Goal: Transaction & Acquisition: Purchase product/service

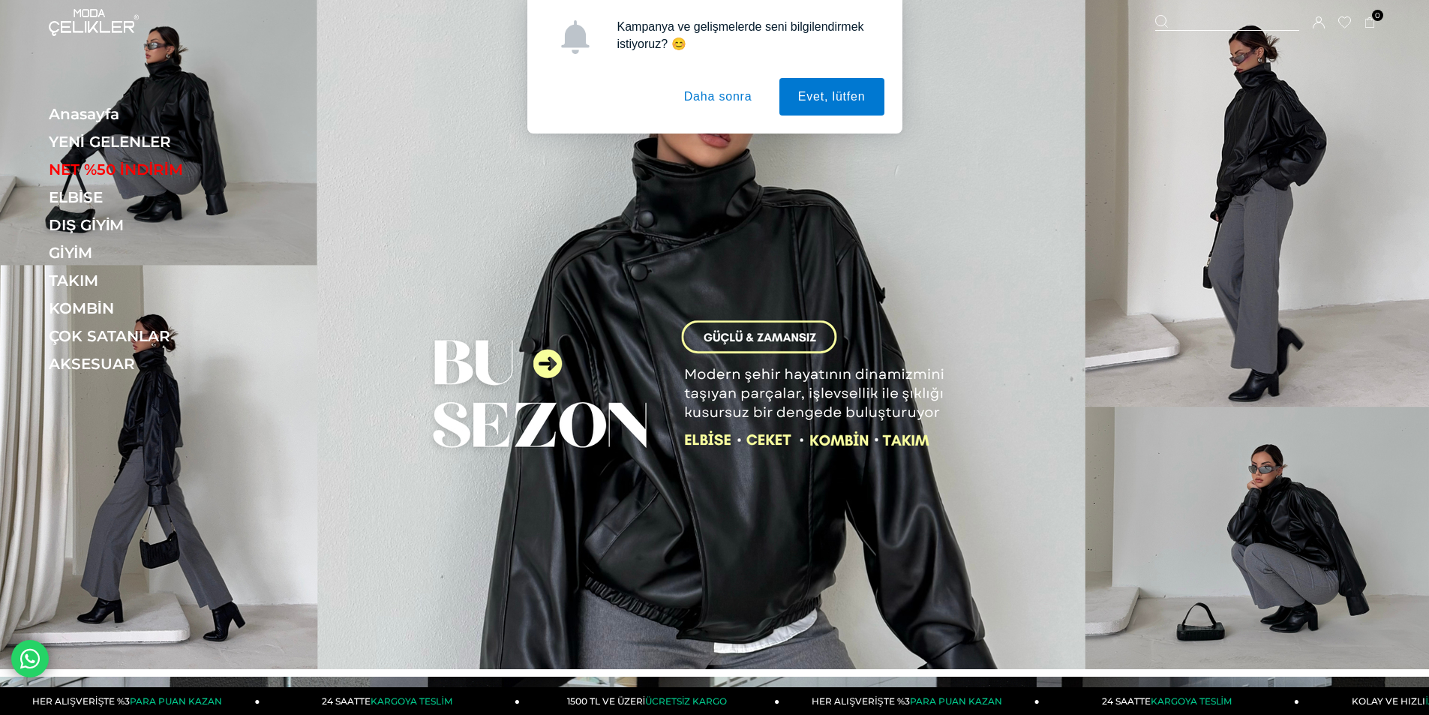
click at [704, 102] on button "Daha sonra" at bounding box center [718, 97] width 106 height 38
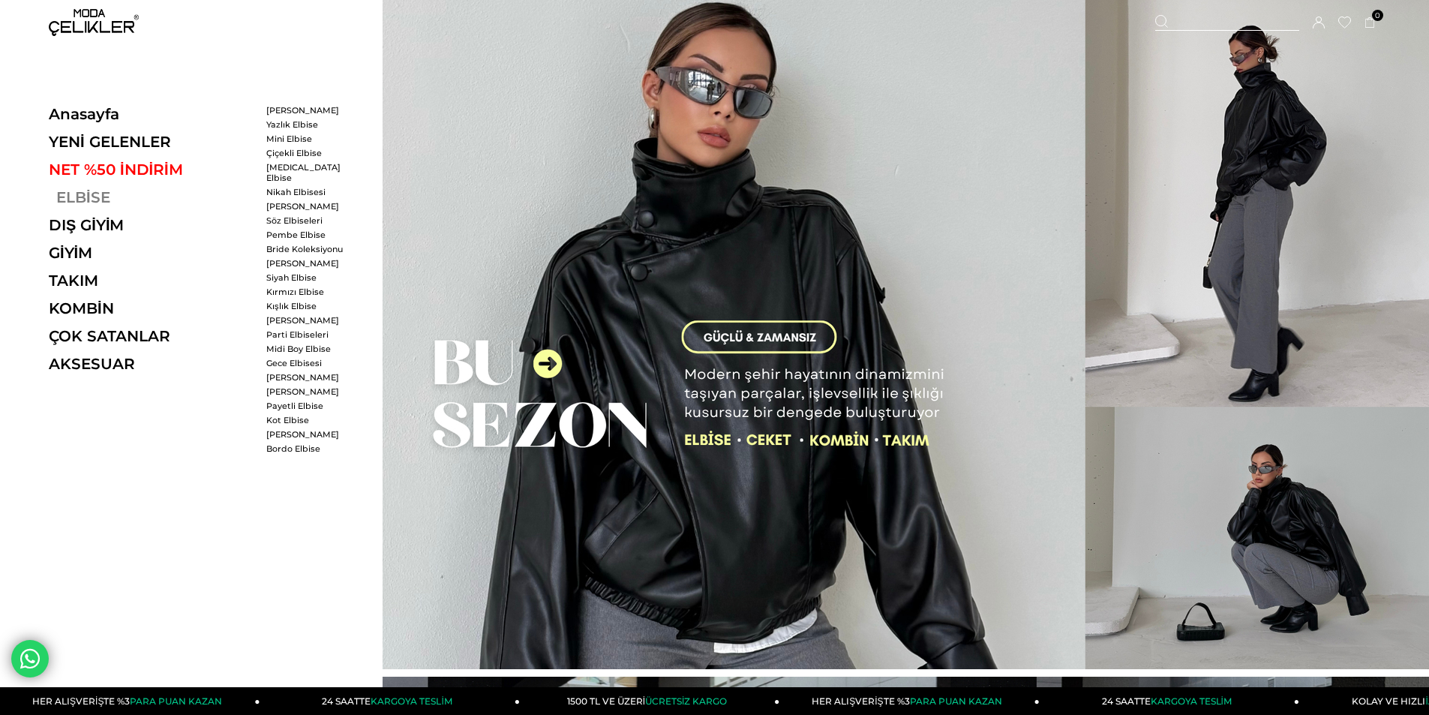
click at [73, 201] on link "ELBİSE" at bounding box center [152, 197] width 206 height 18
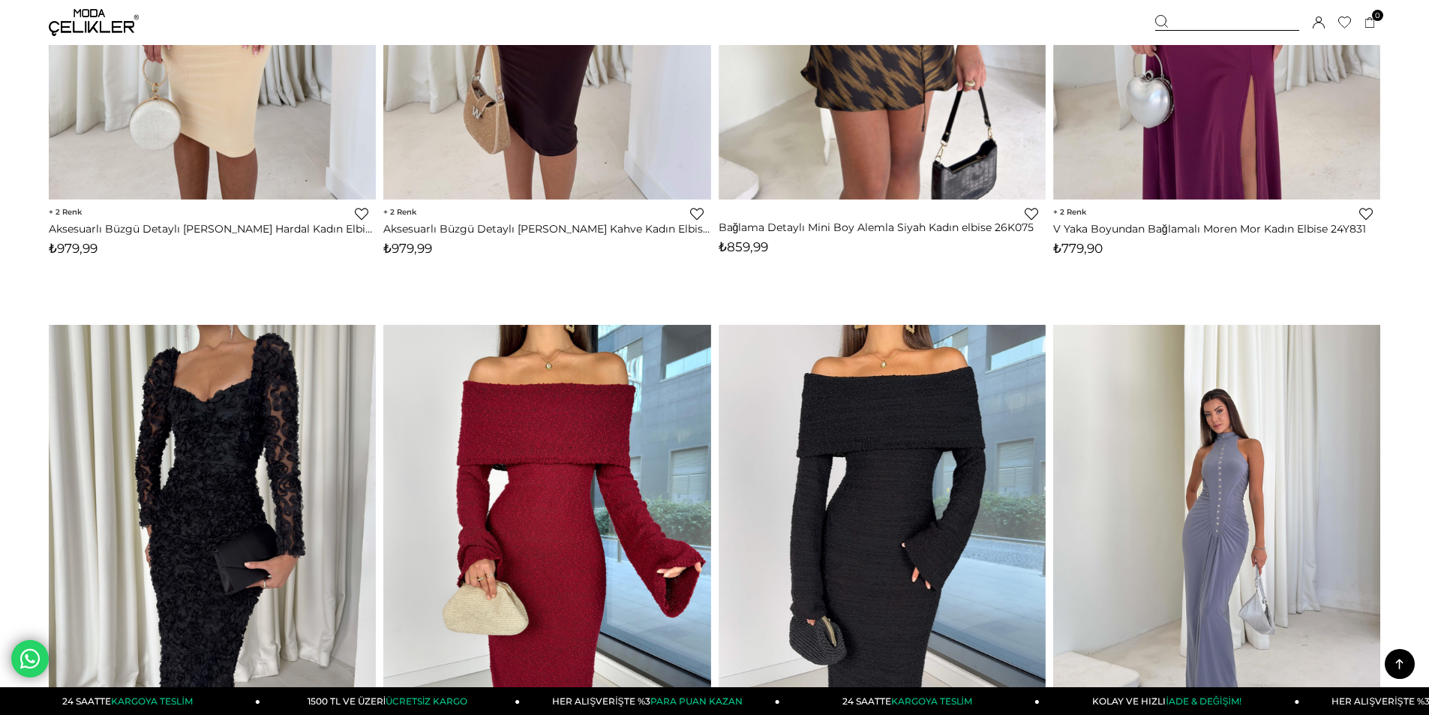
scroll to position [7426, 0]
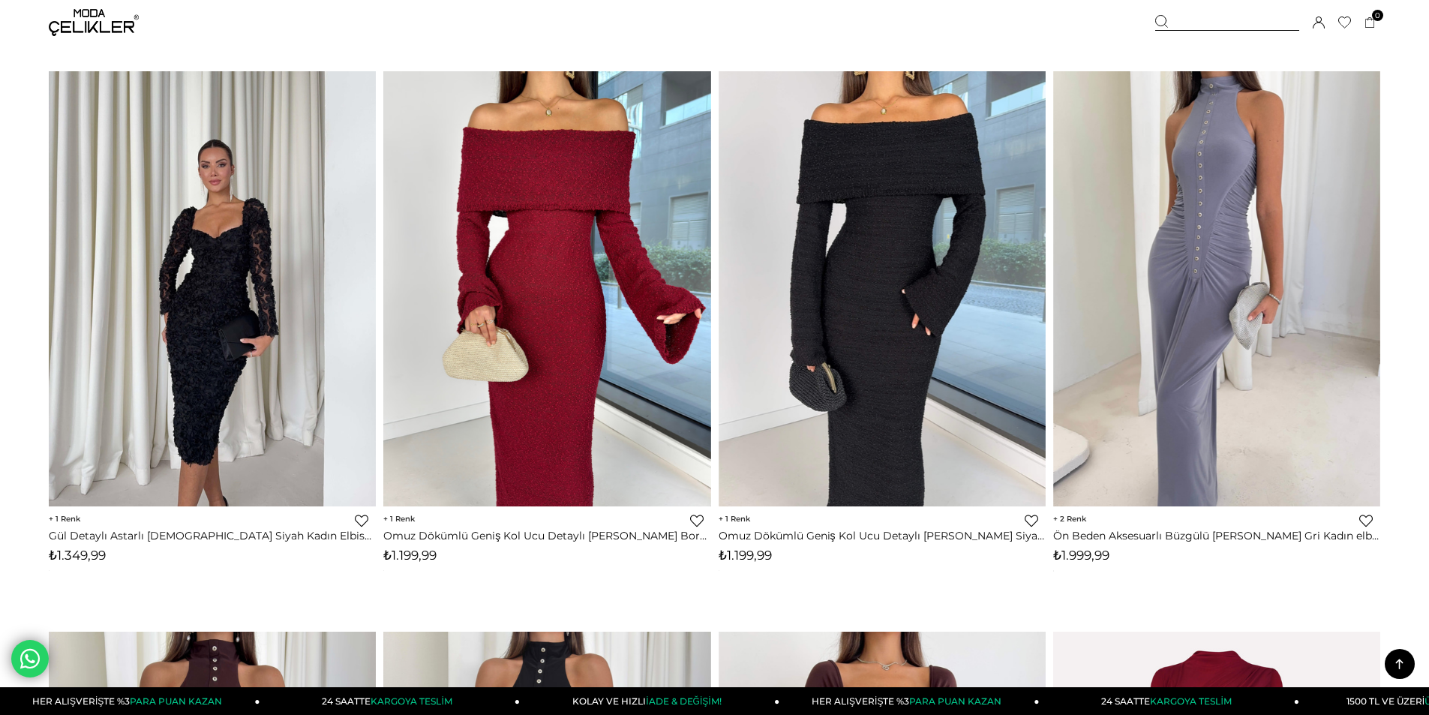
click at [202, 257] on img at bounding box center [212, 289] width 327 height 436
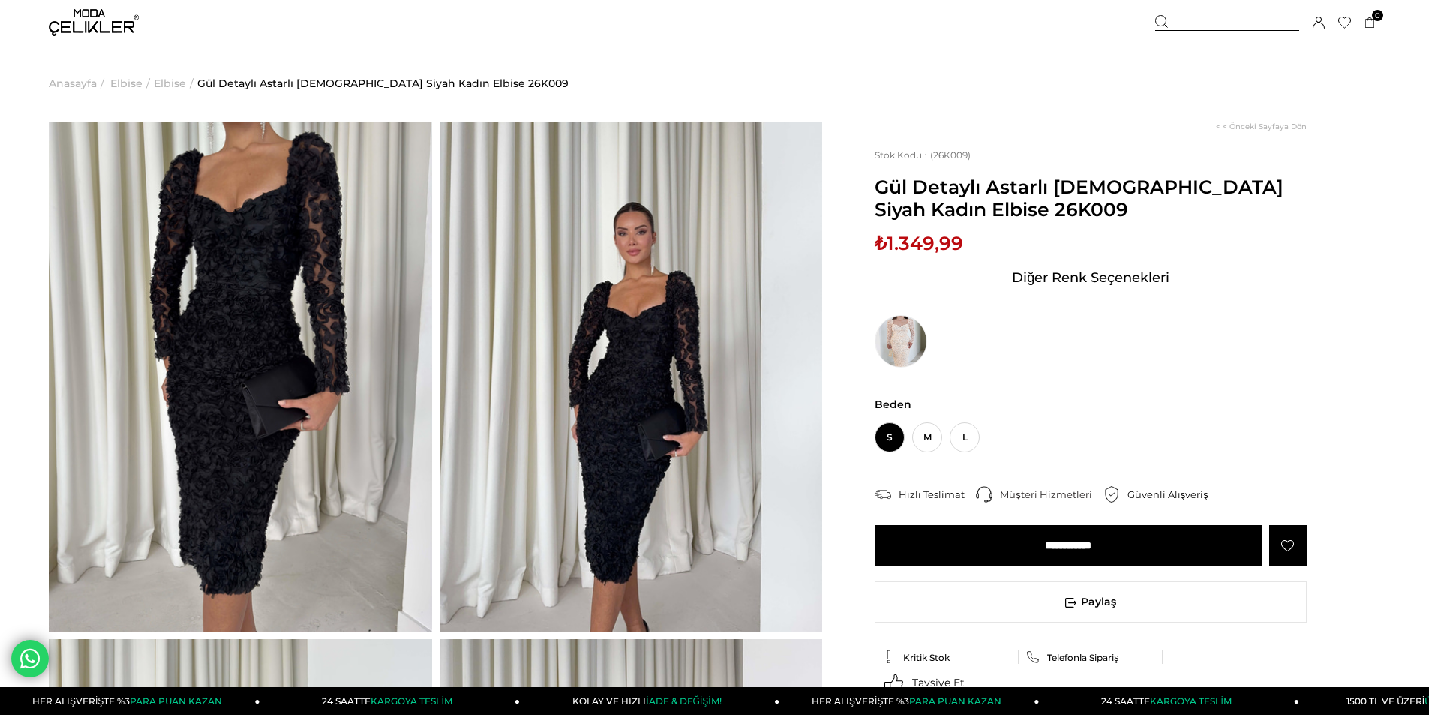
click at [221, 246] on img at bounding box center [240, 377] width 383 height 510
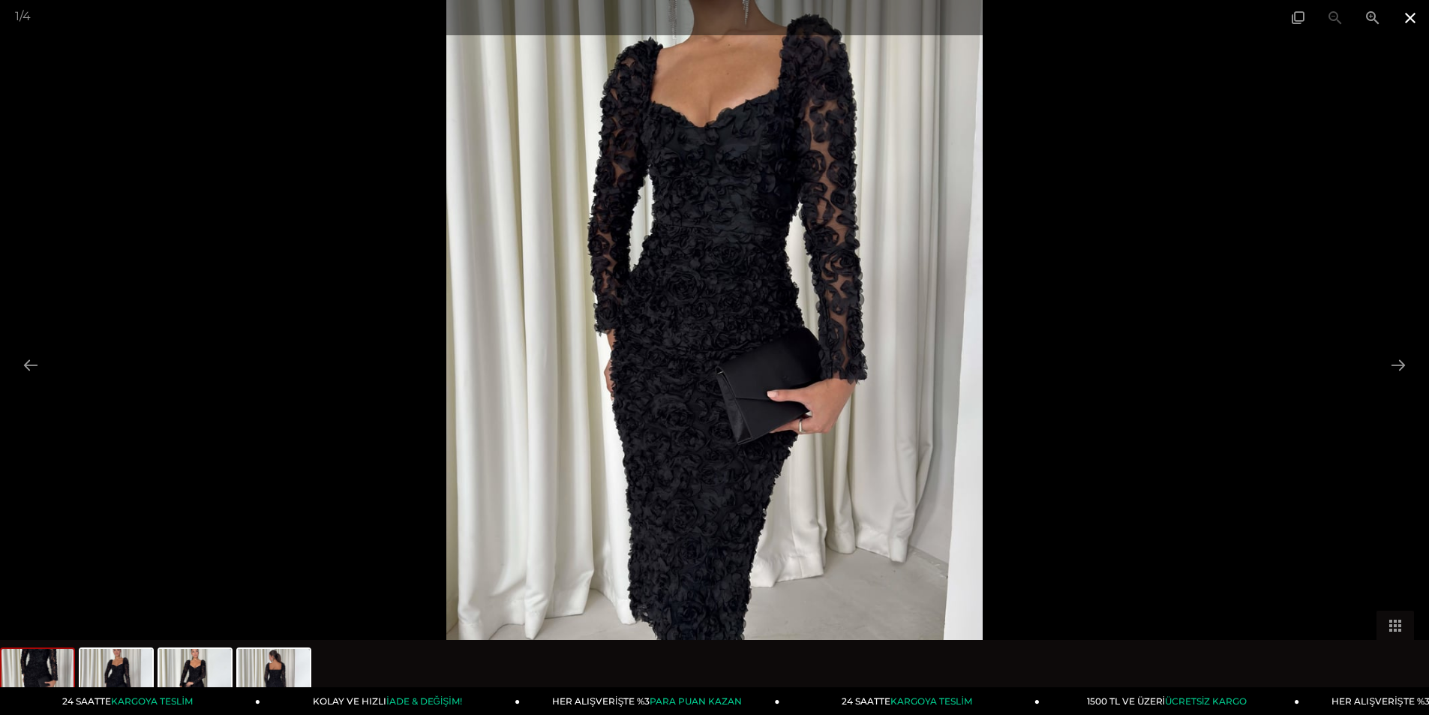
click at [1409, 21] on span at bounding box center [1410, 17] width 38 height 35
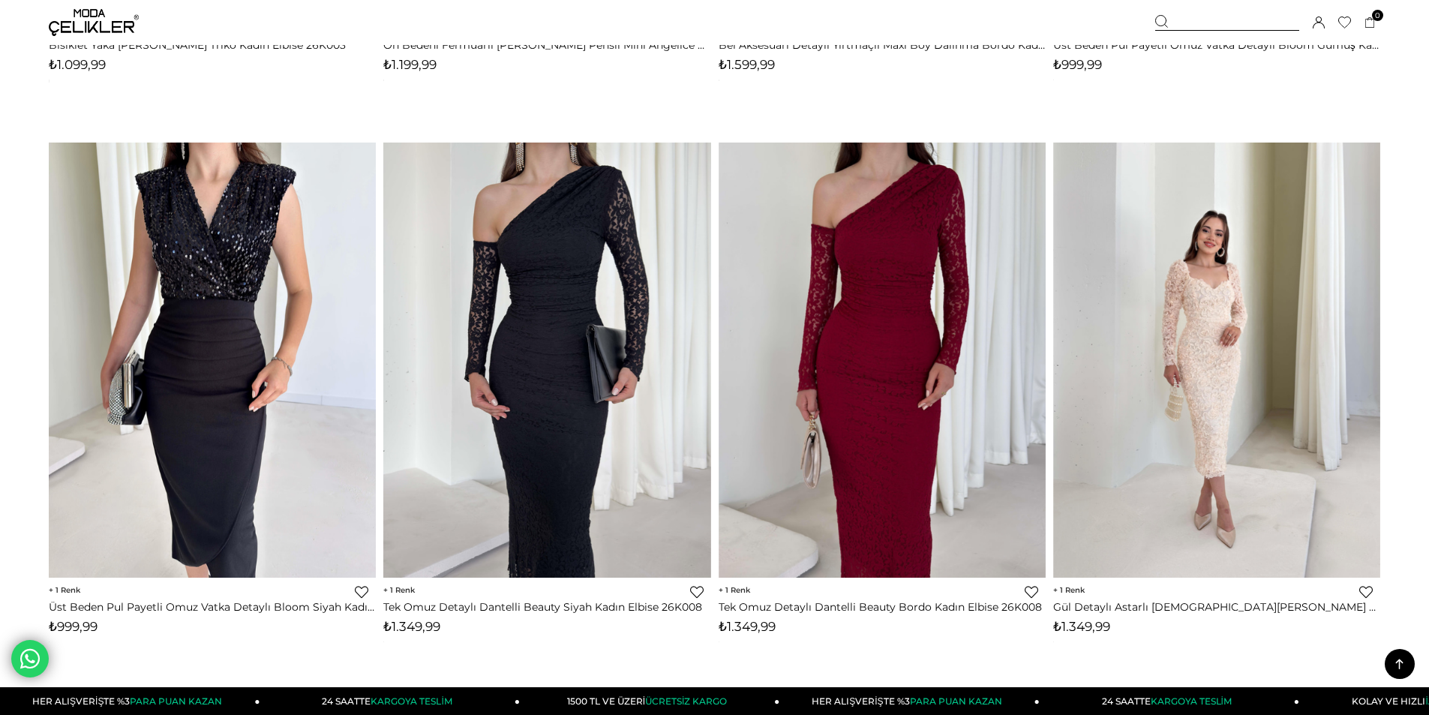
scroll to position [10798, 0]
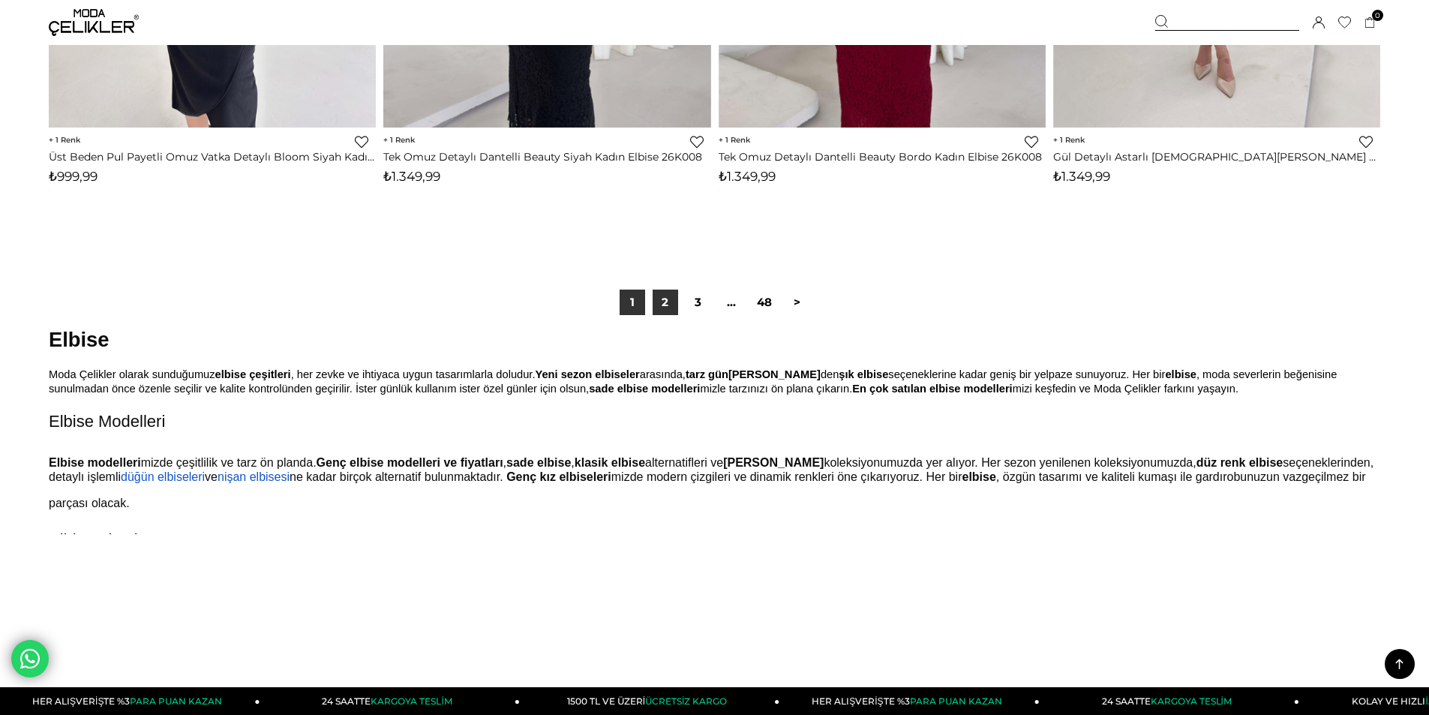
click at [662, 301] on link "2" at bounding box center [666, 303] width 26 height 26
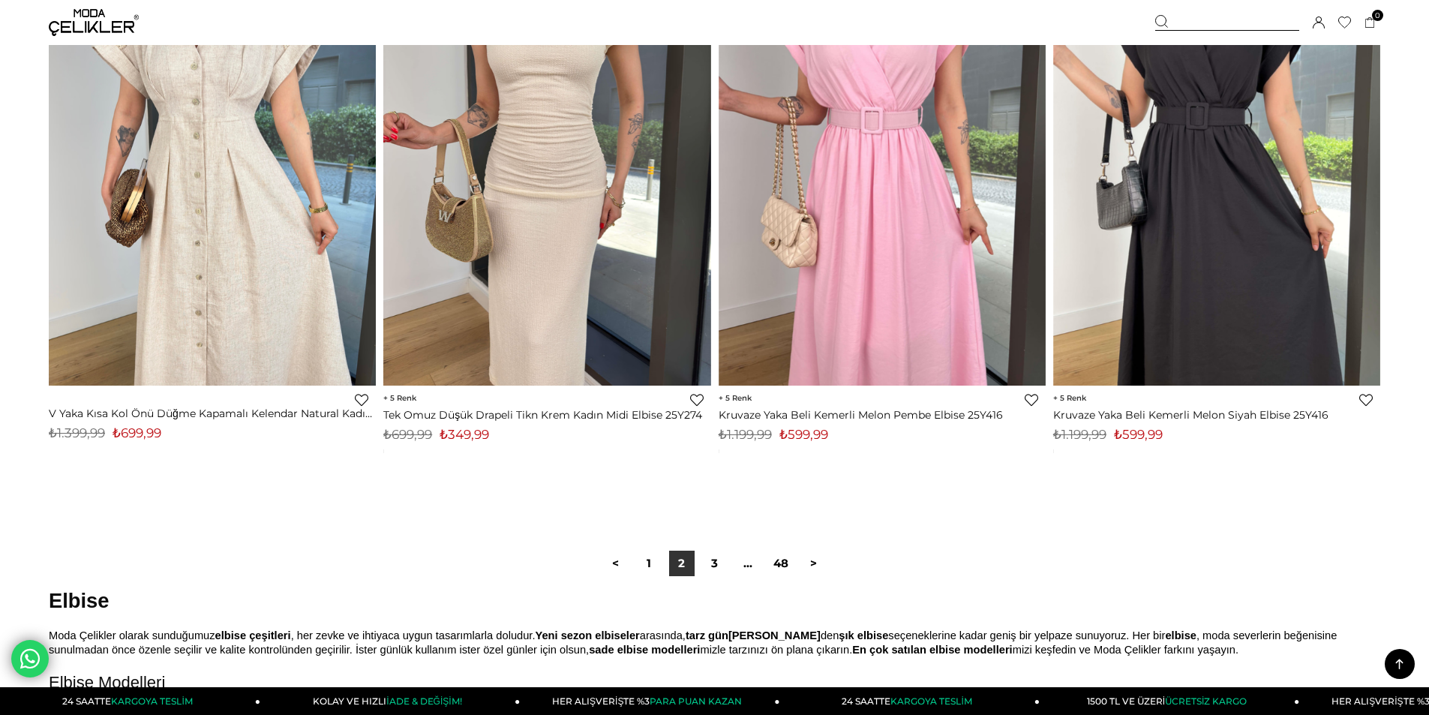
scroll to position [11176, 0]
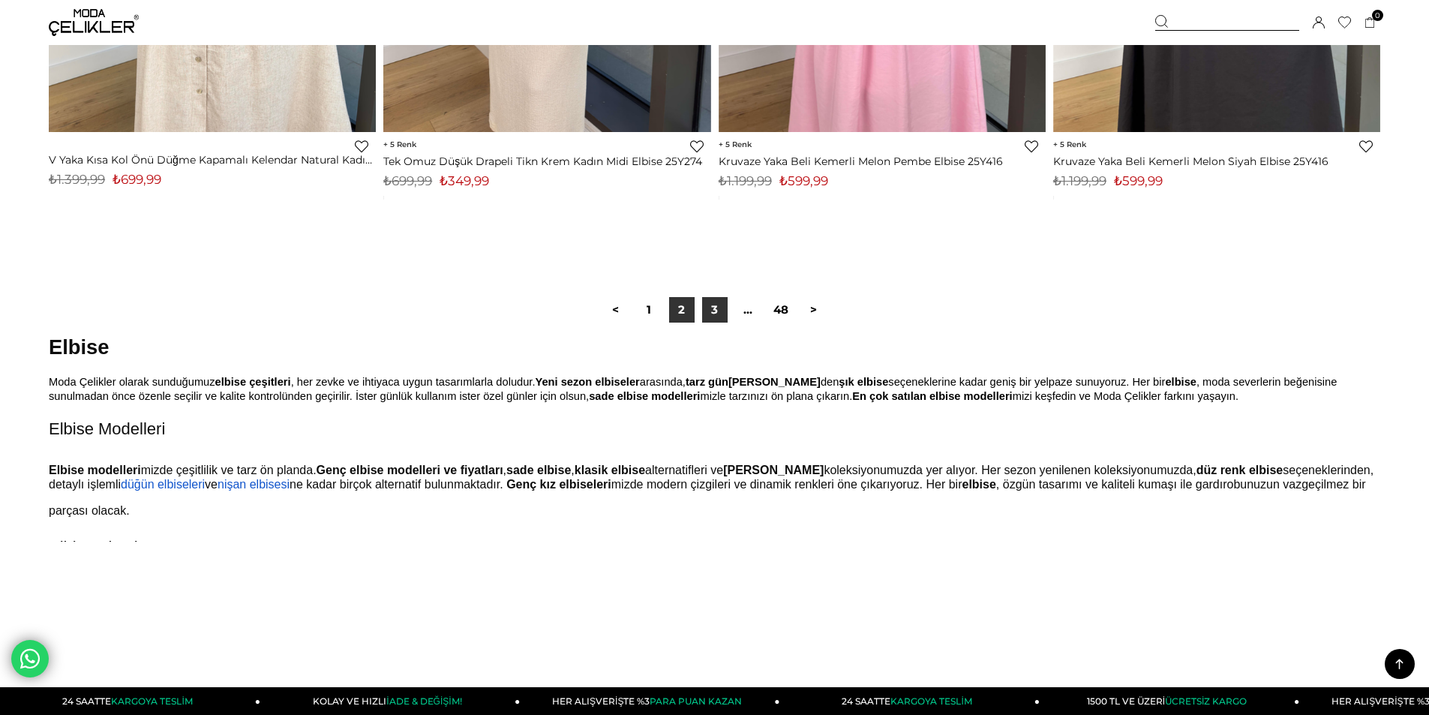
click at [716, 312] on link "3" at bounding box center [715, 310] width 26 height 26
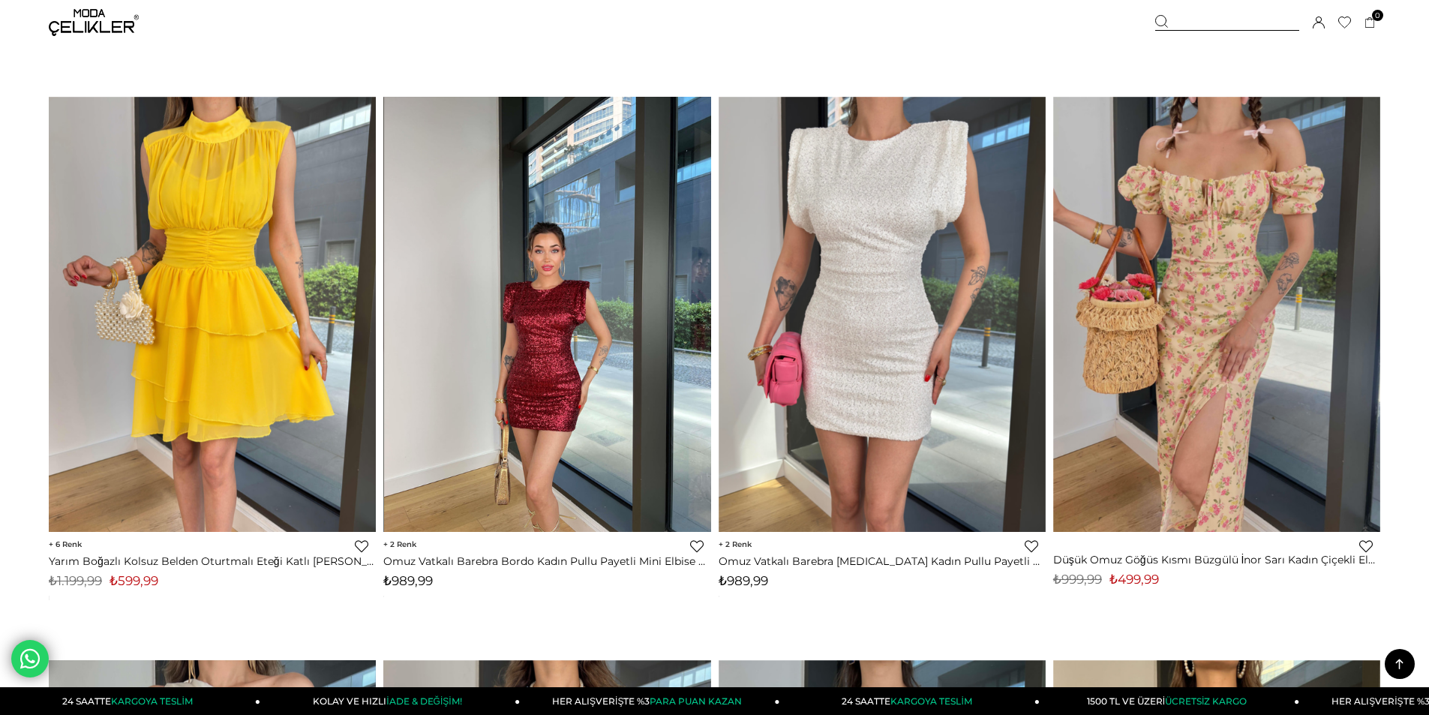
scroll to position [3473, 0]
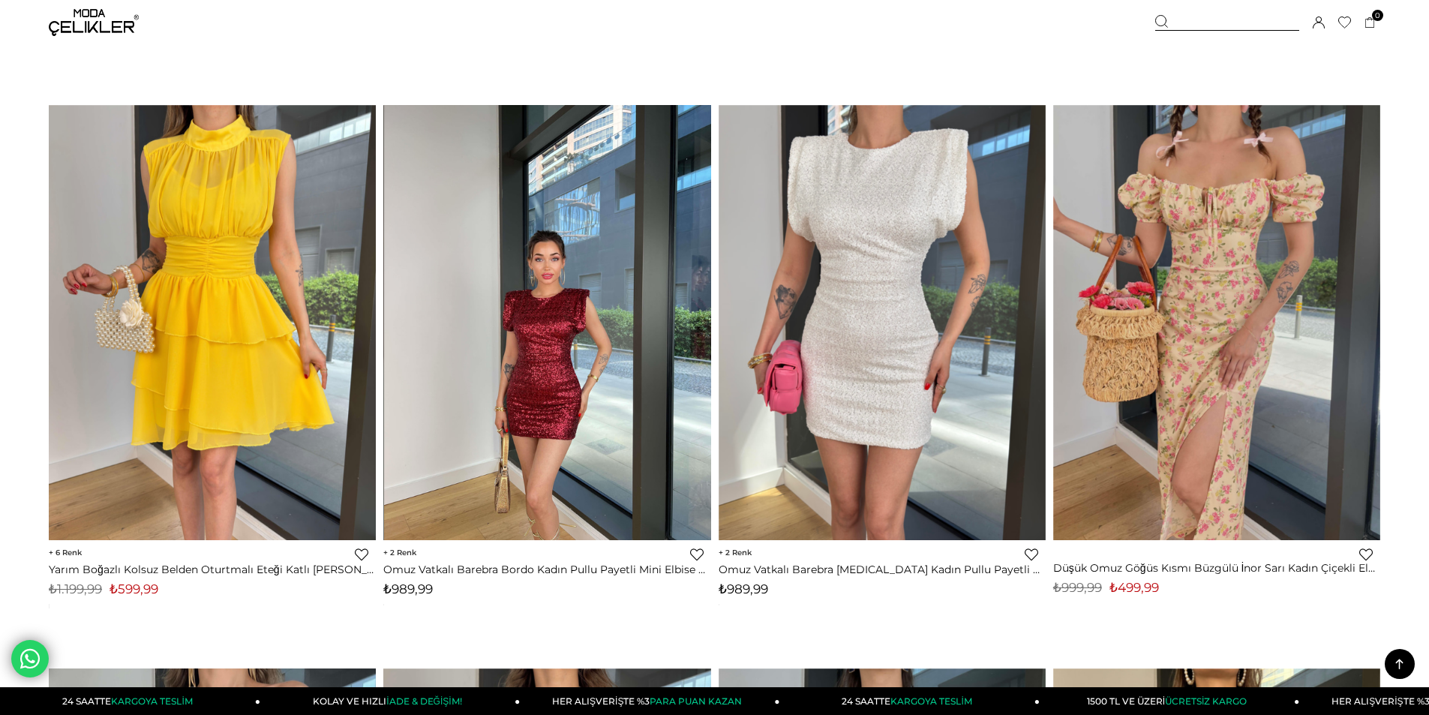
click at [542, 224] on img at bounding box center [547, 323] width 327 height 436
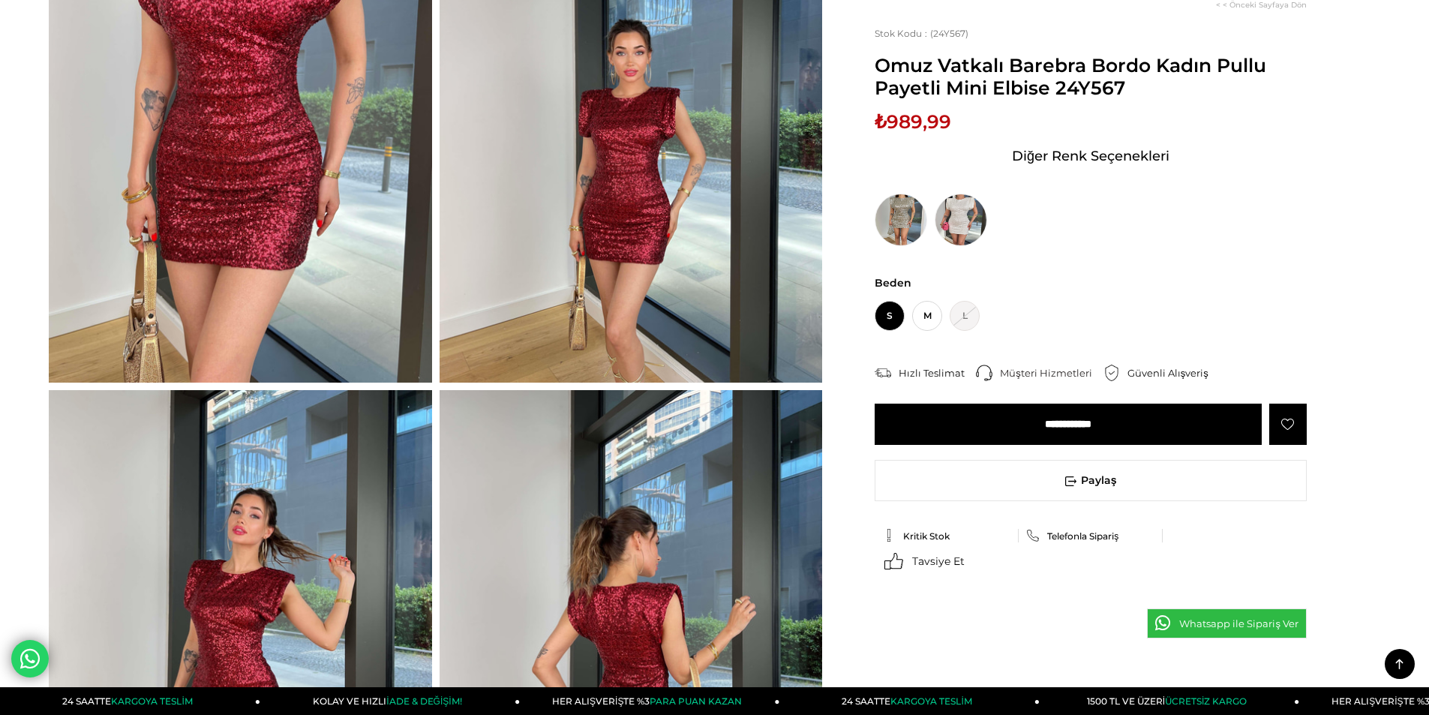
scroll to position [225, 0]
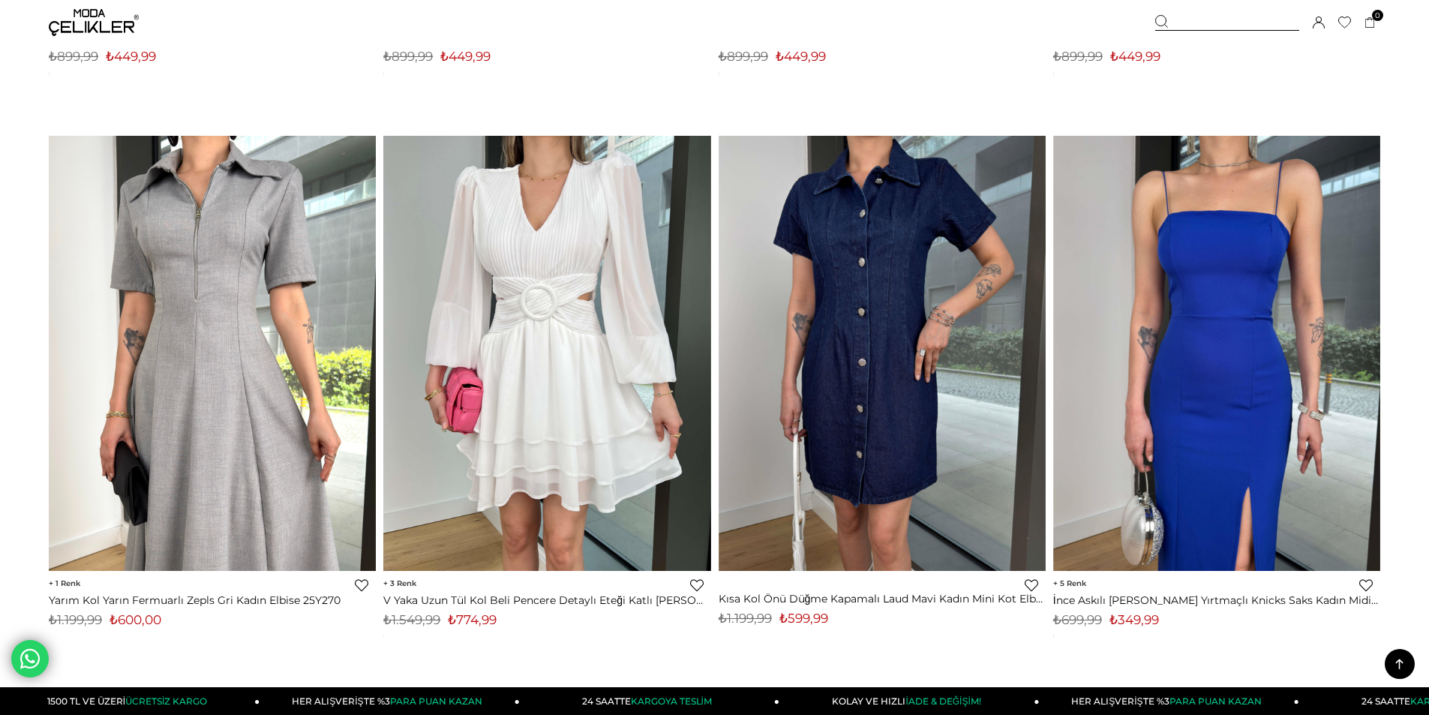
scroll to position [10929, 0]
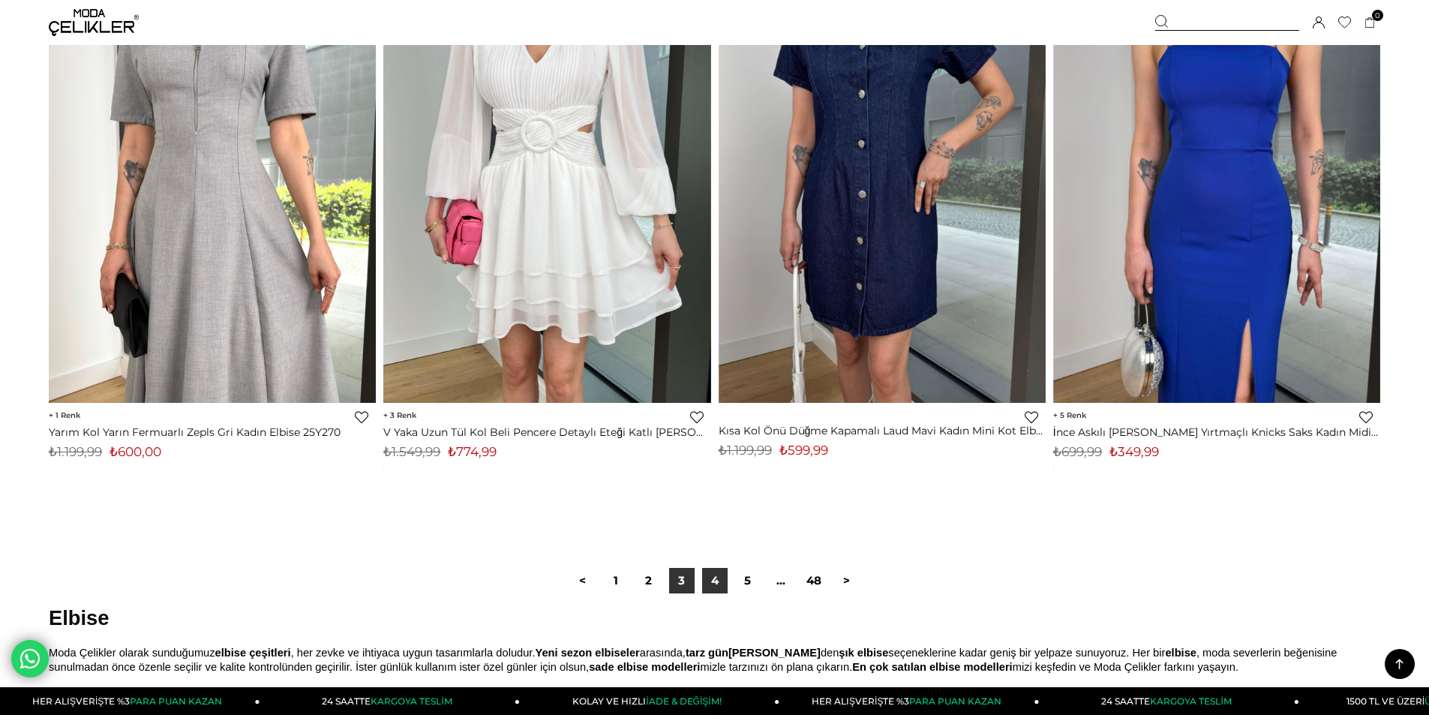
click at [715, 581] on link "4" at bounding box center [715, 581] width 26 height 26
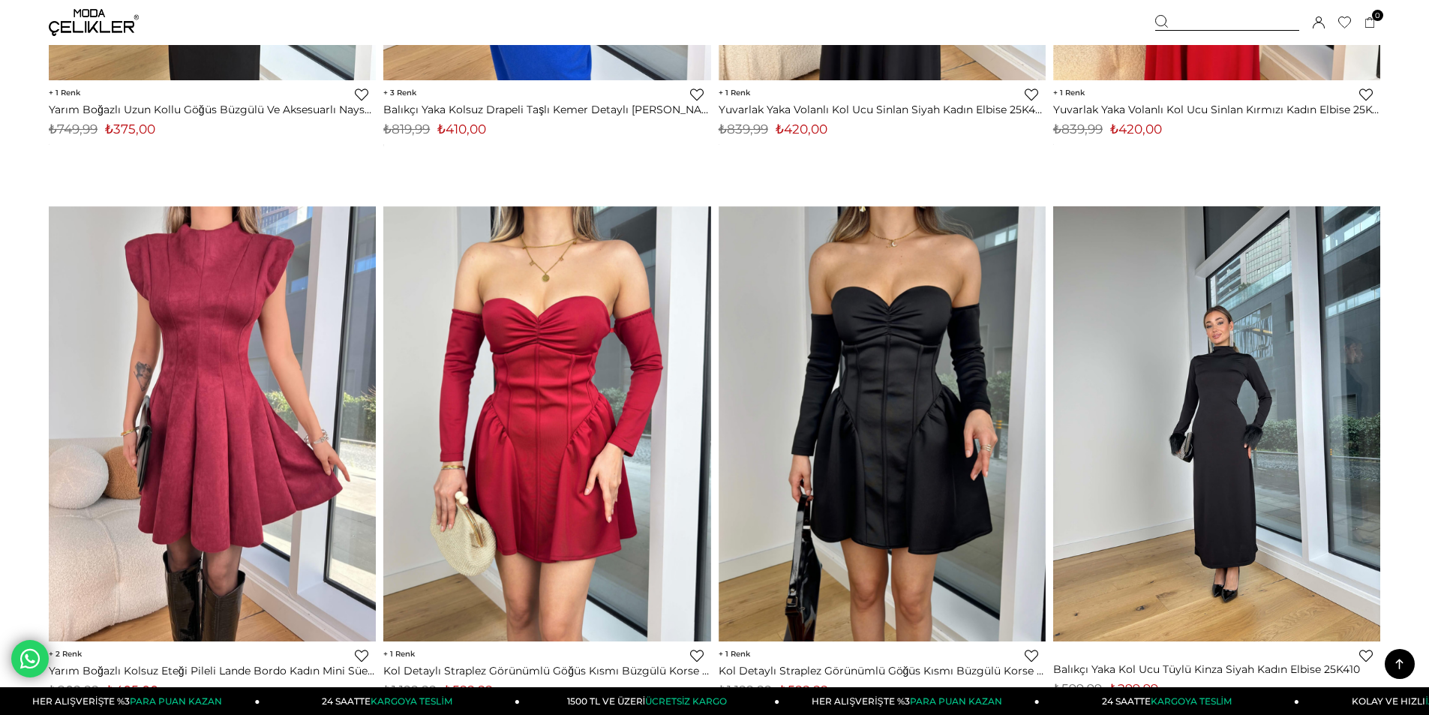
scroll to position [9226, 0]
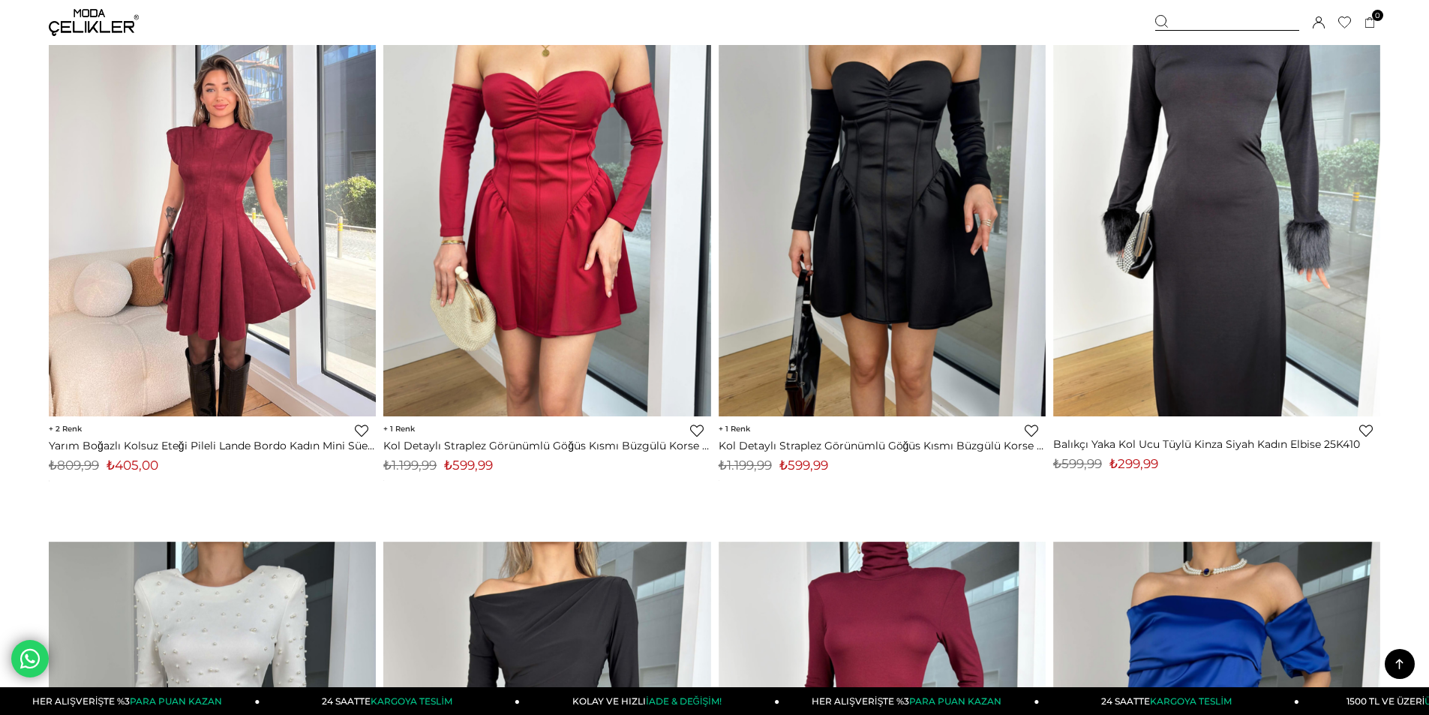
click at [208, 132] on img at bounding box center [212, 199] width 327 height 436
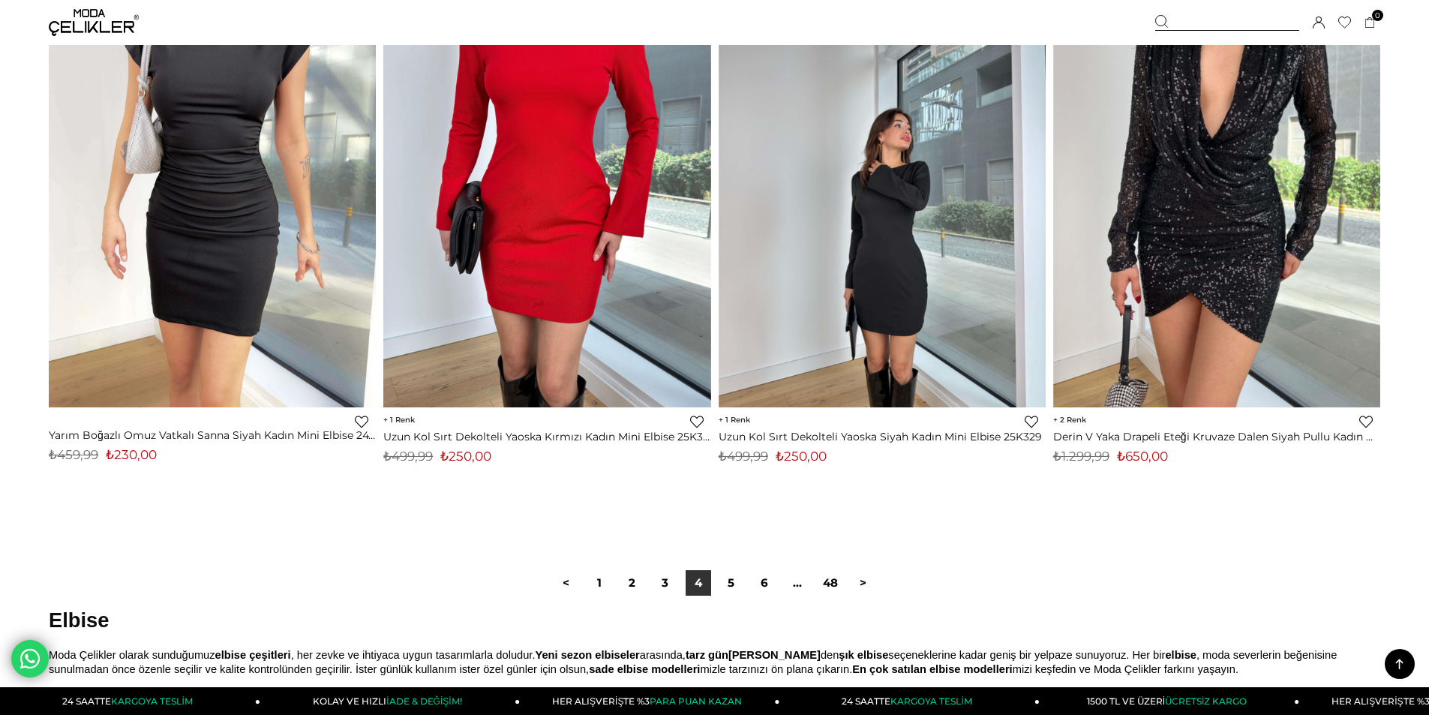
scroll to position [11008, 0]
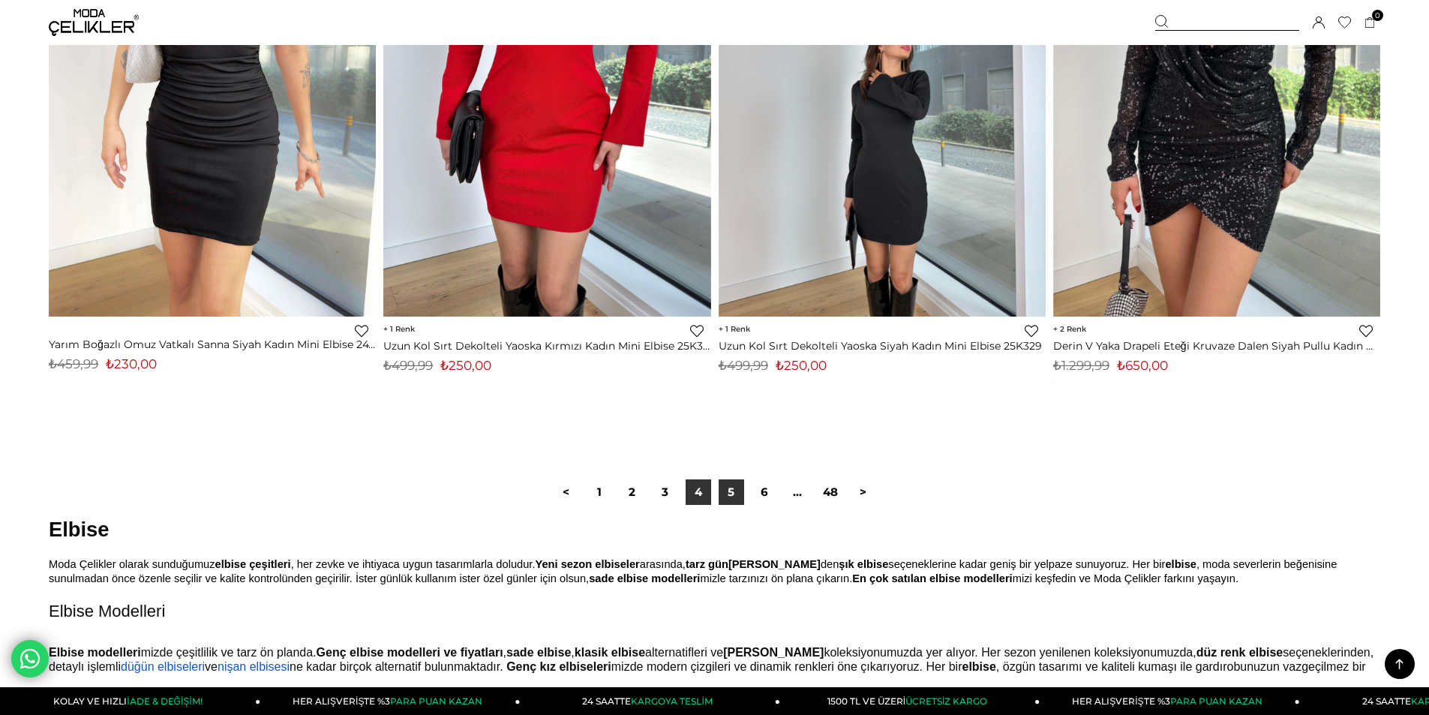
click at [729, 492] on link "5" at bounding box center [732, 492] width 26 height 26
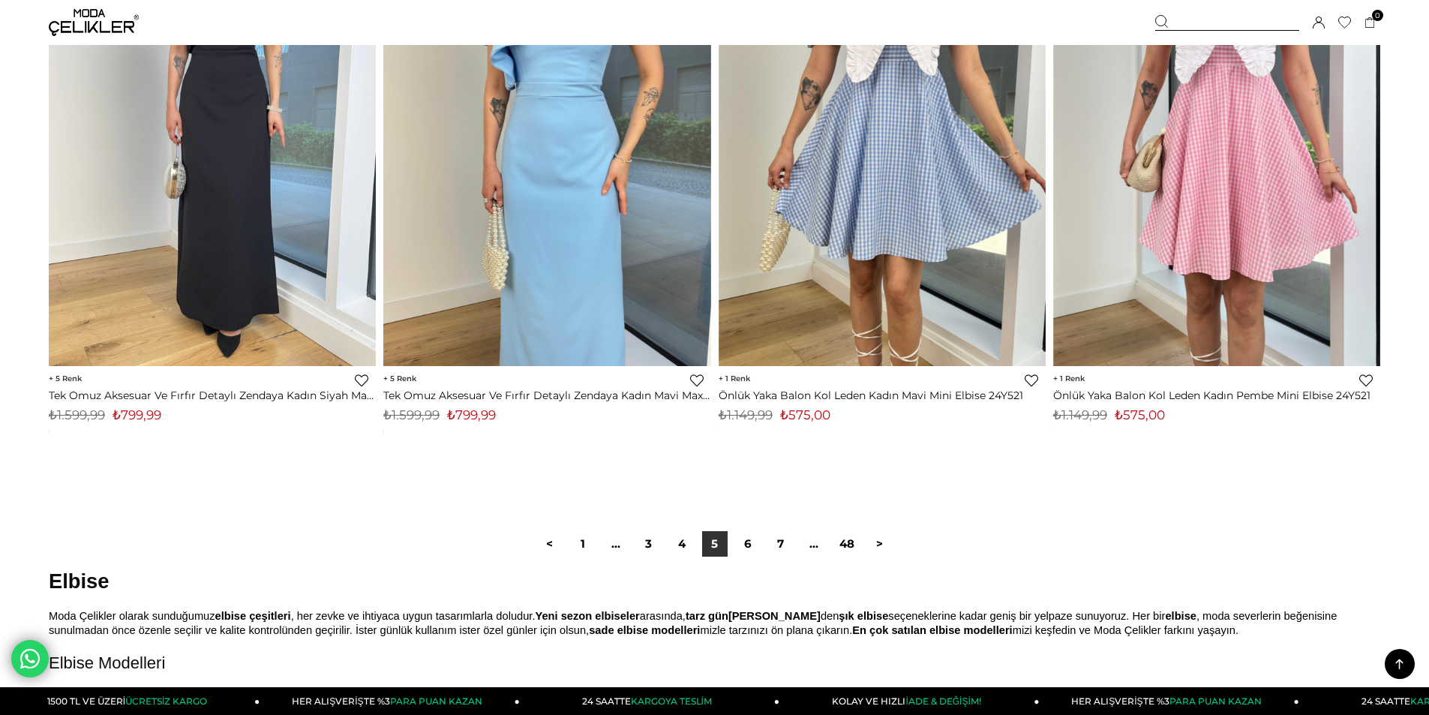
scroll to position [11251, 0]
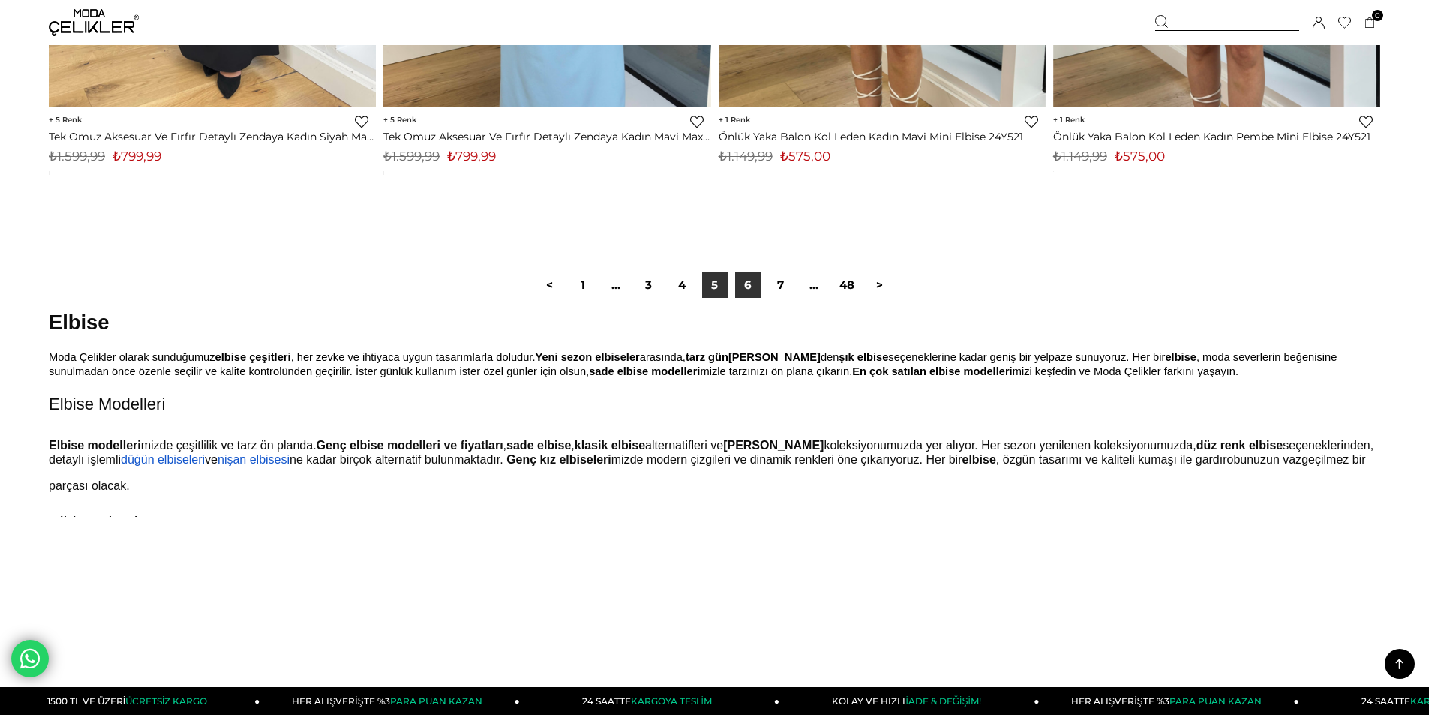
click at [752, 285] on link "6" at bounding box center [748, 285] width 26 height 26
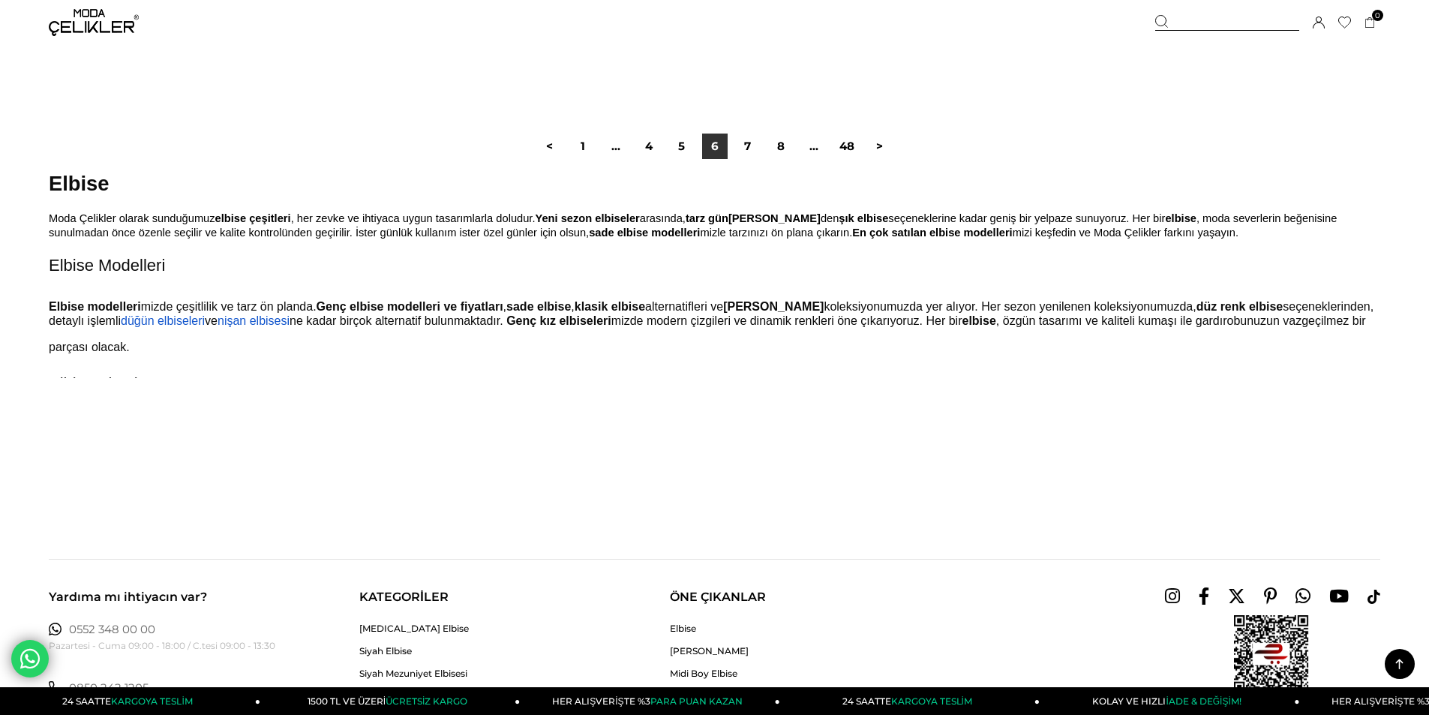
scroll to position [11101, 0]
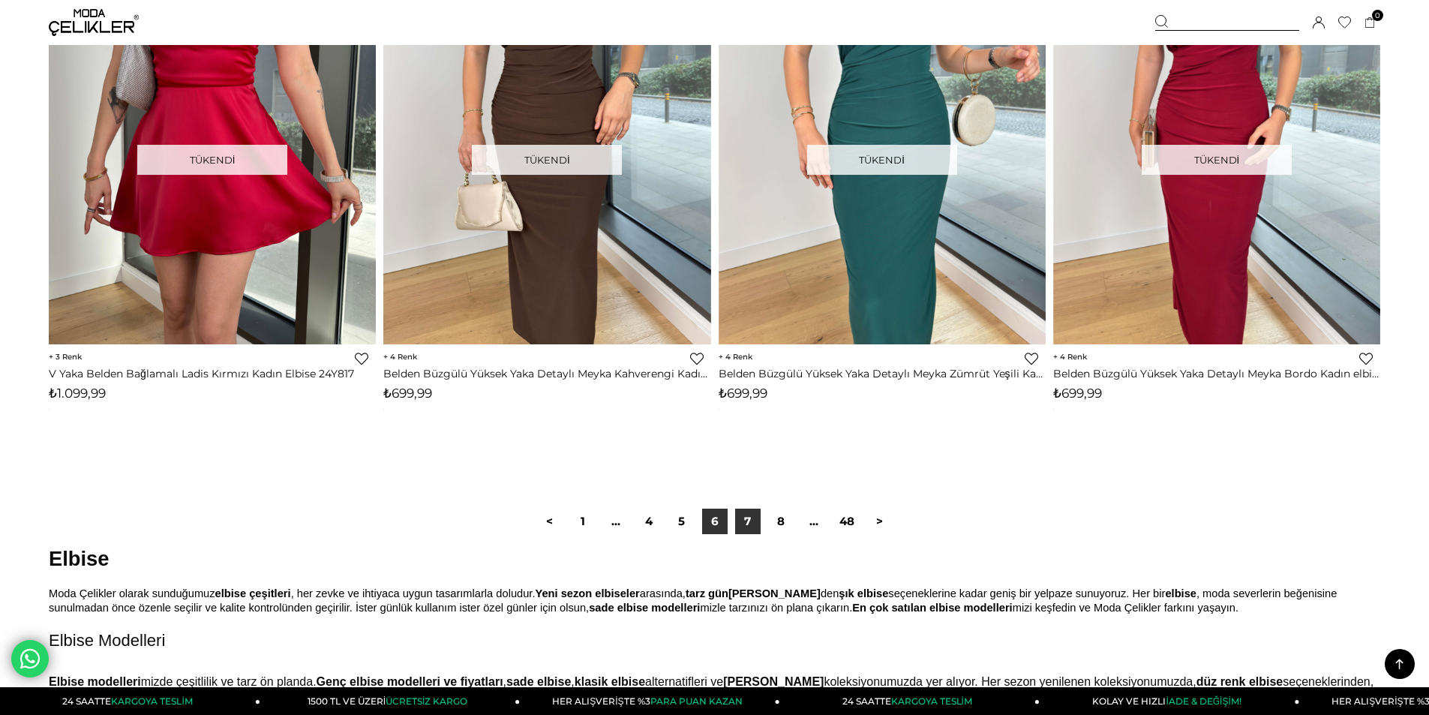
click at [749, 524] on link "7" at bounding box center [748, 522] width 26 height 26
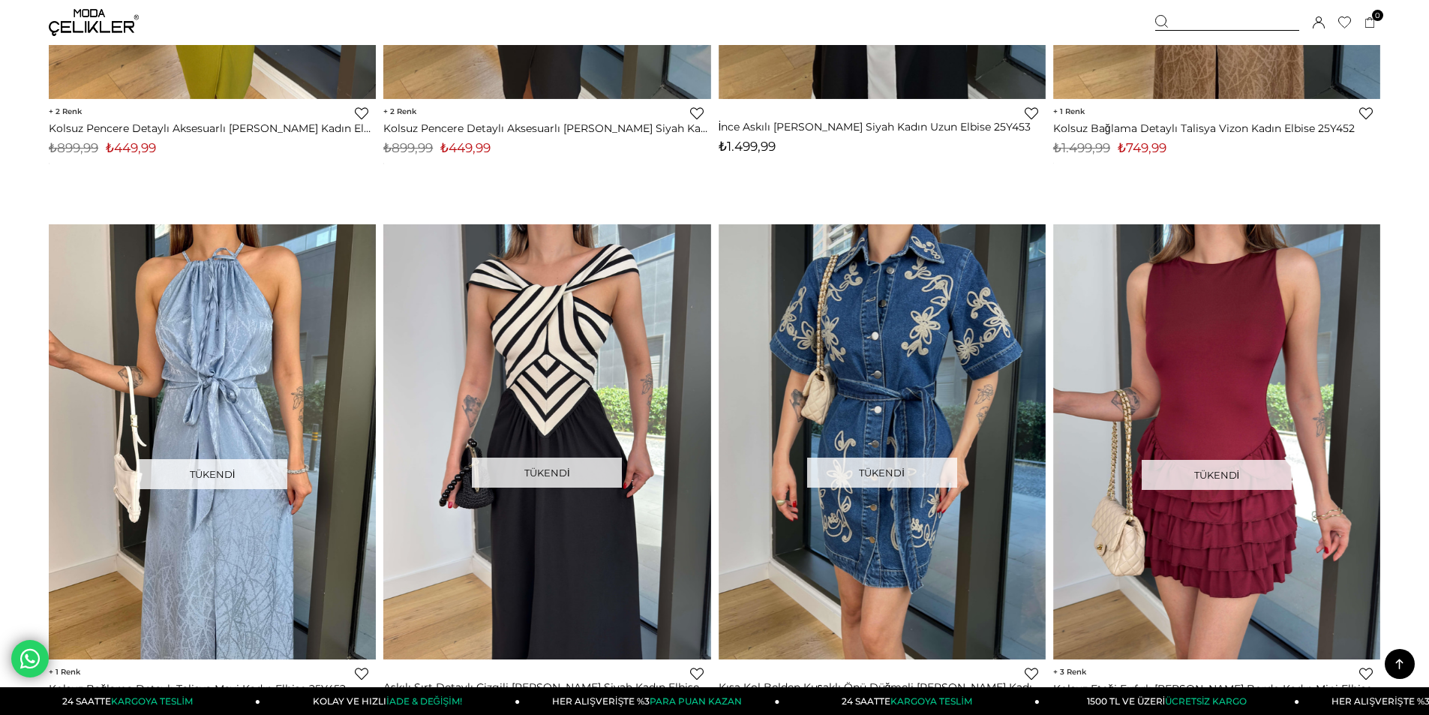
scroll to position [6751, 0]
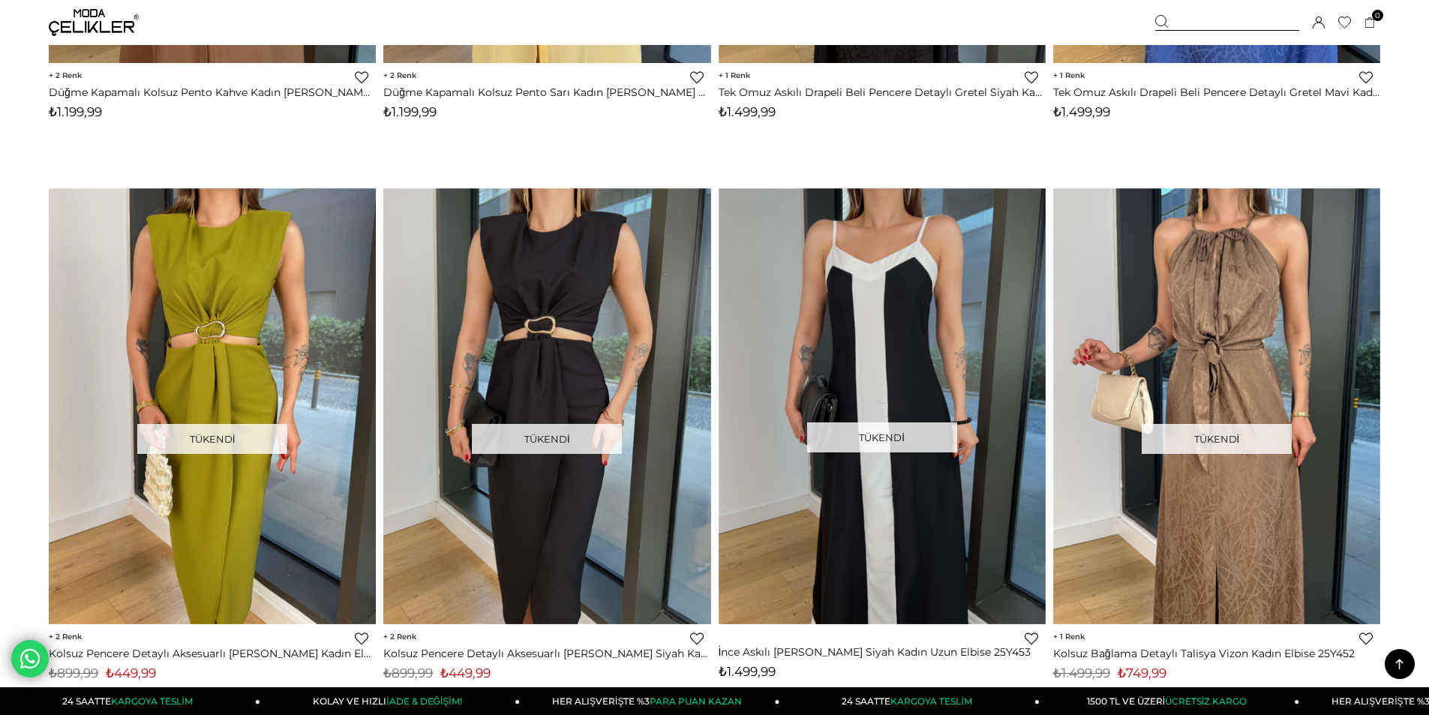
click at [1393, 656] on icon at bounding box center [1399, 664] width 19 height 19
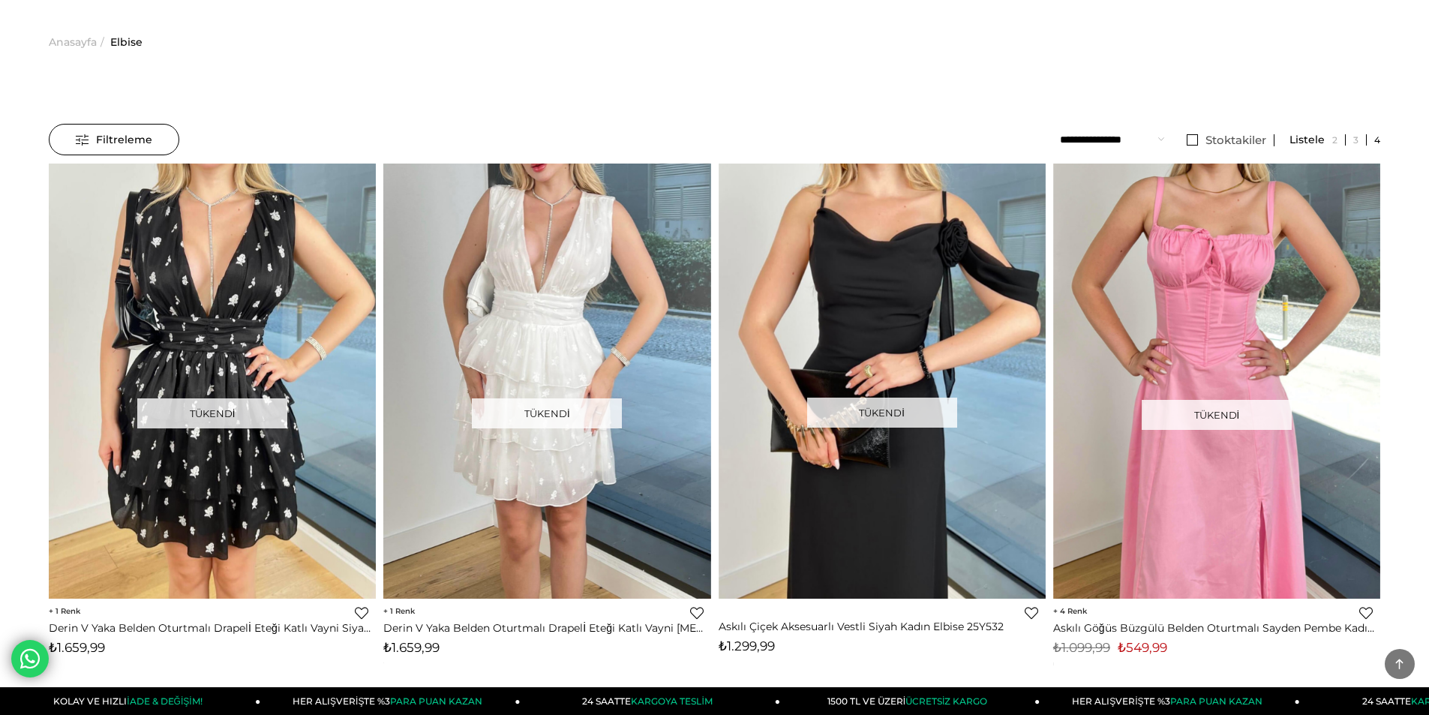
scroll to position [0, 0]
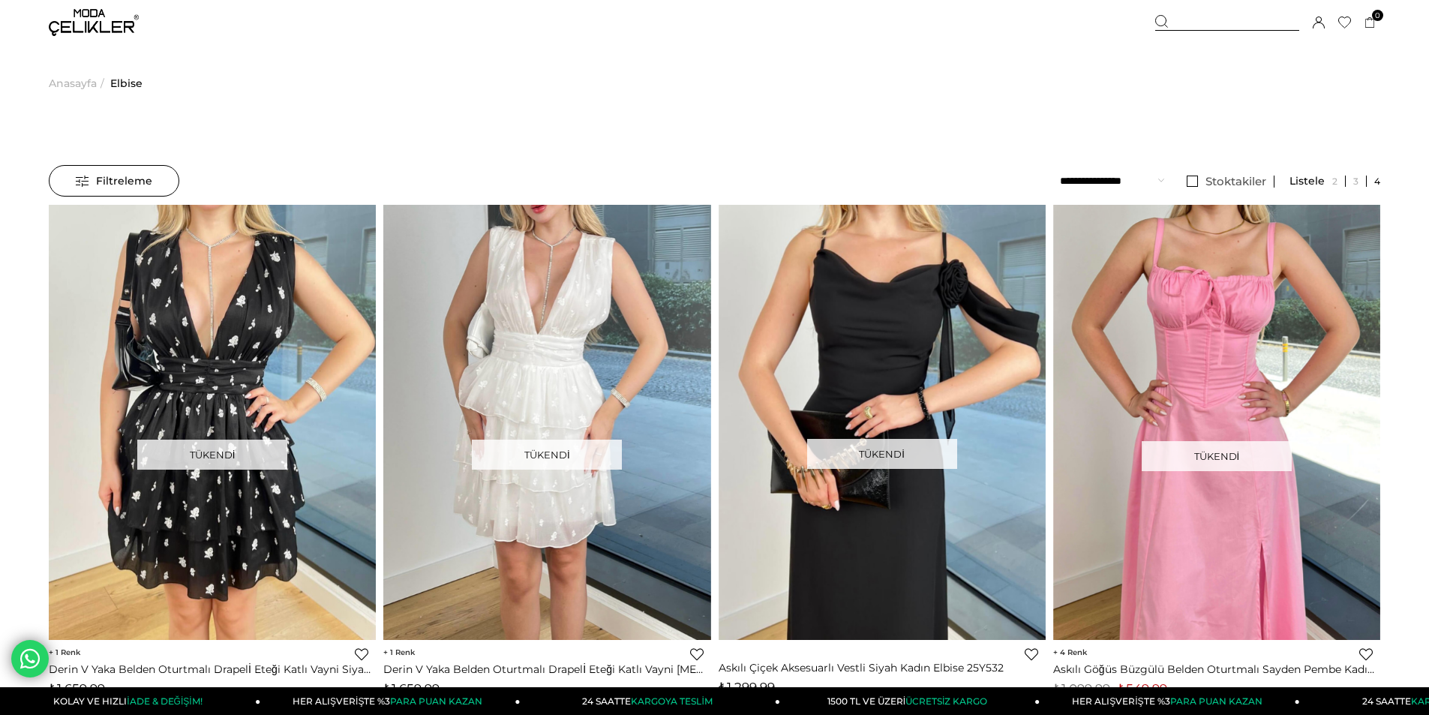
click at [134, 86] on span "Elbise" at bounding box center [126, 83] width 32 height 77
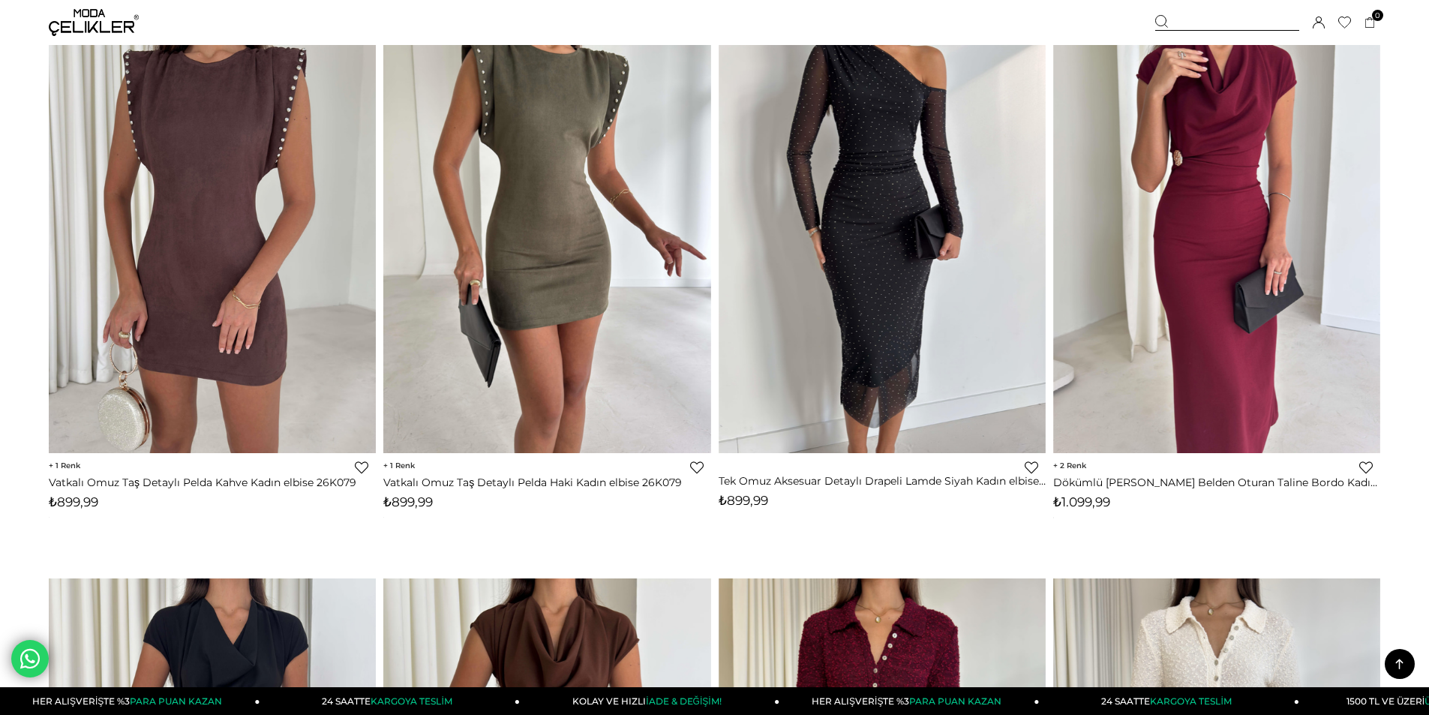
scroll to position [4501, 0]
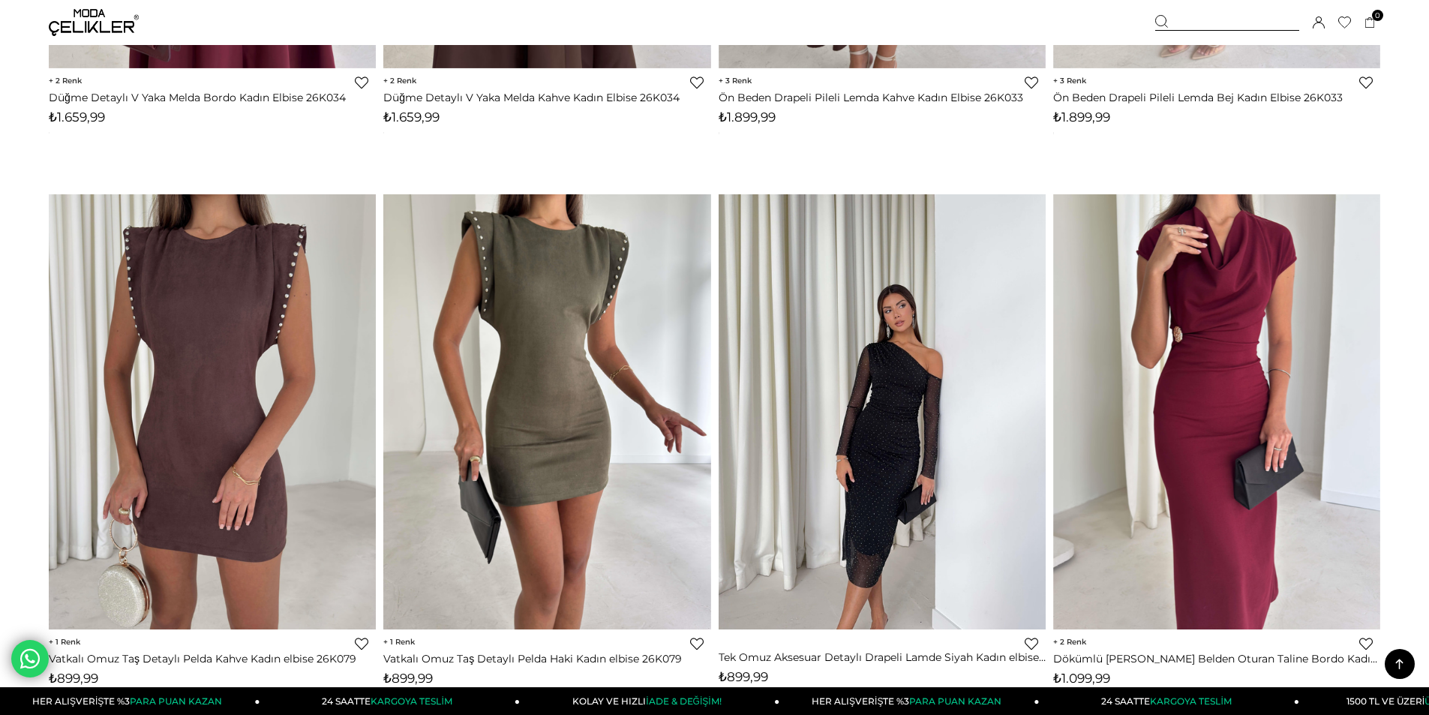
click at [883, 311] on img at bounding box center [882, 412] width 327 height 436
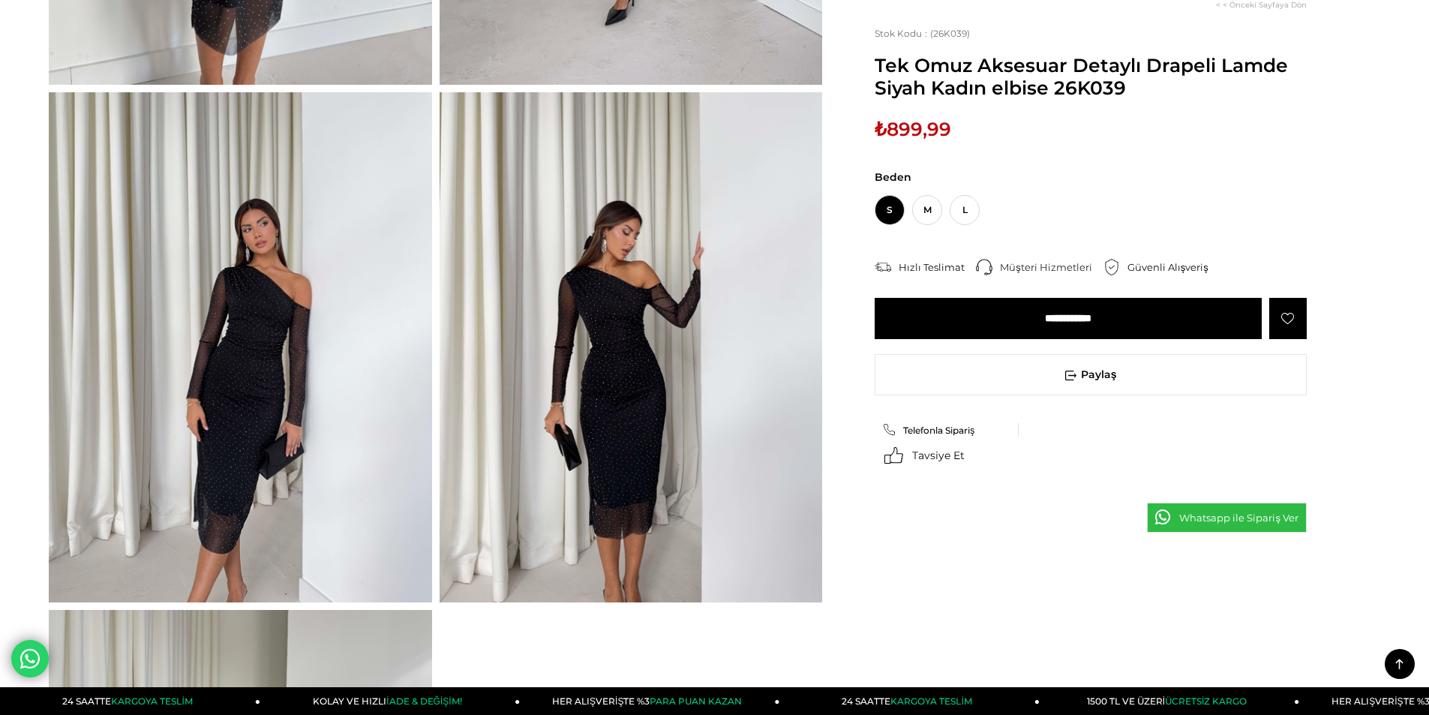
scroll to position [600, 0]
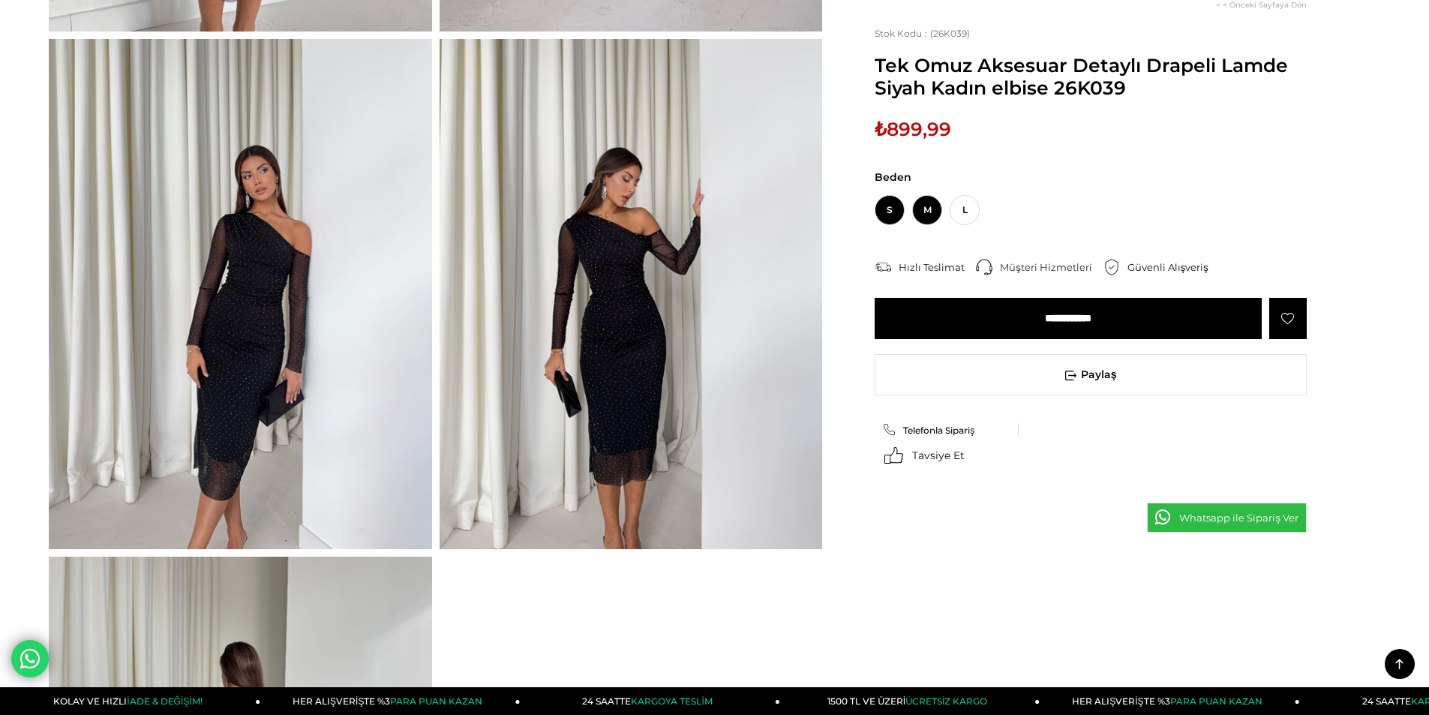
click at [935, 215] on span "M" at bounding box center [927, 210] width 30 height 30
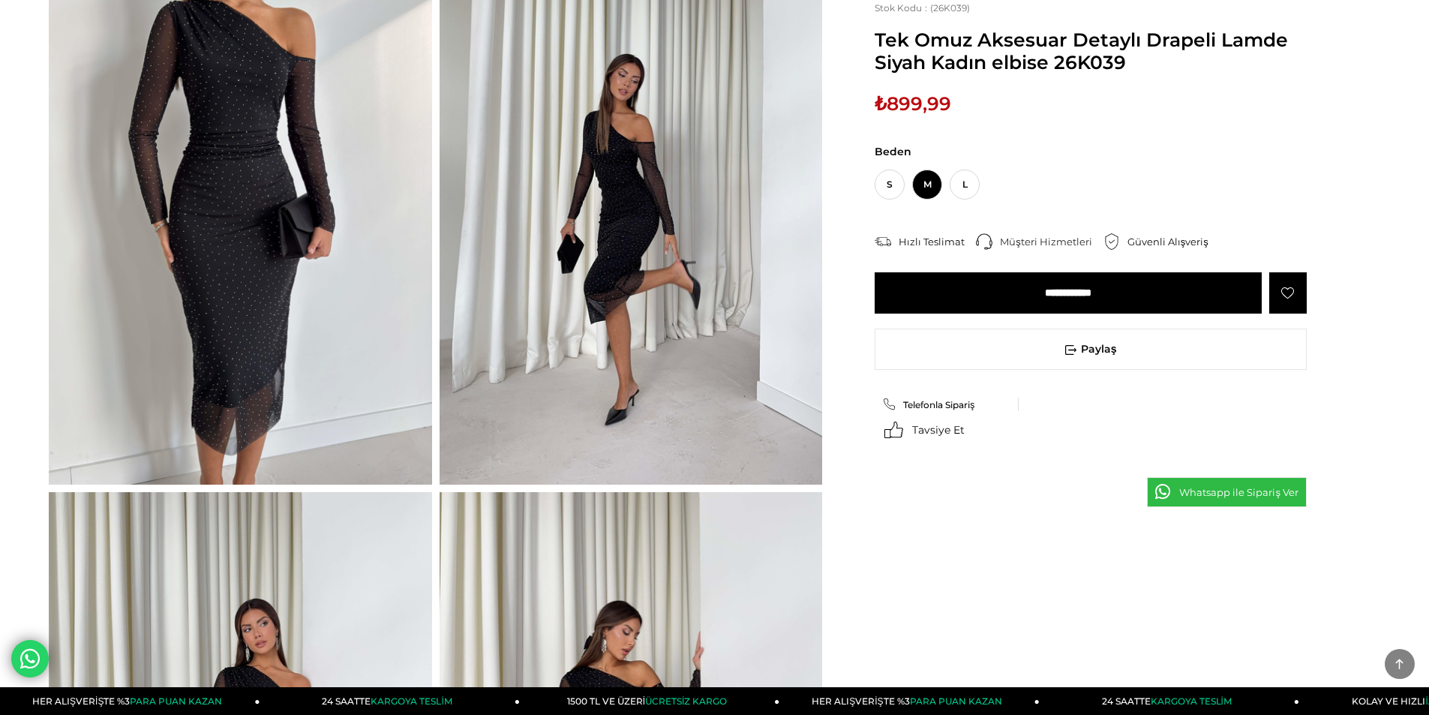
scroll to position [0, 0]
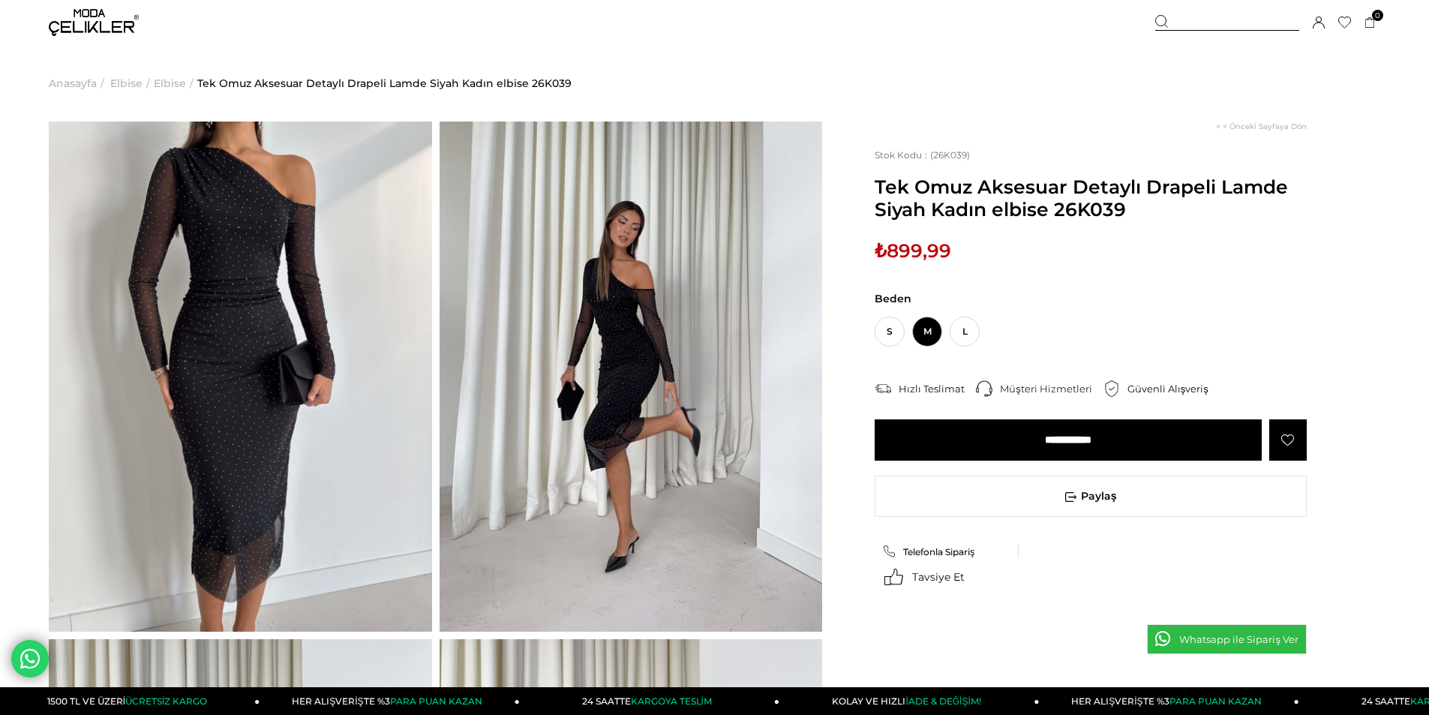
click at [1070, 437] on input "**********" at bounding box center [1068, 439] width 387 height 41
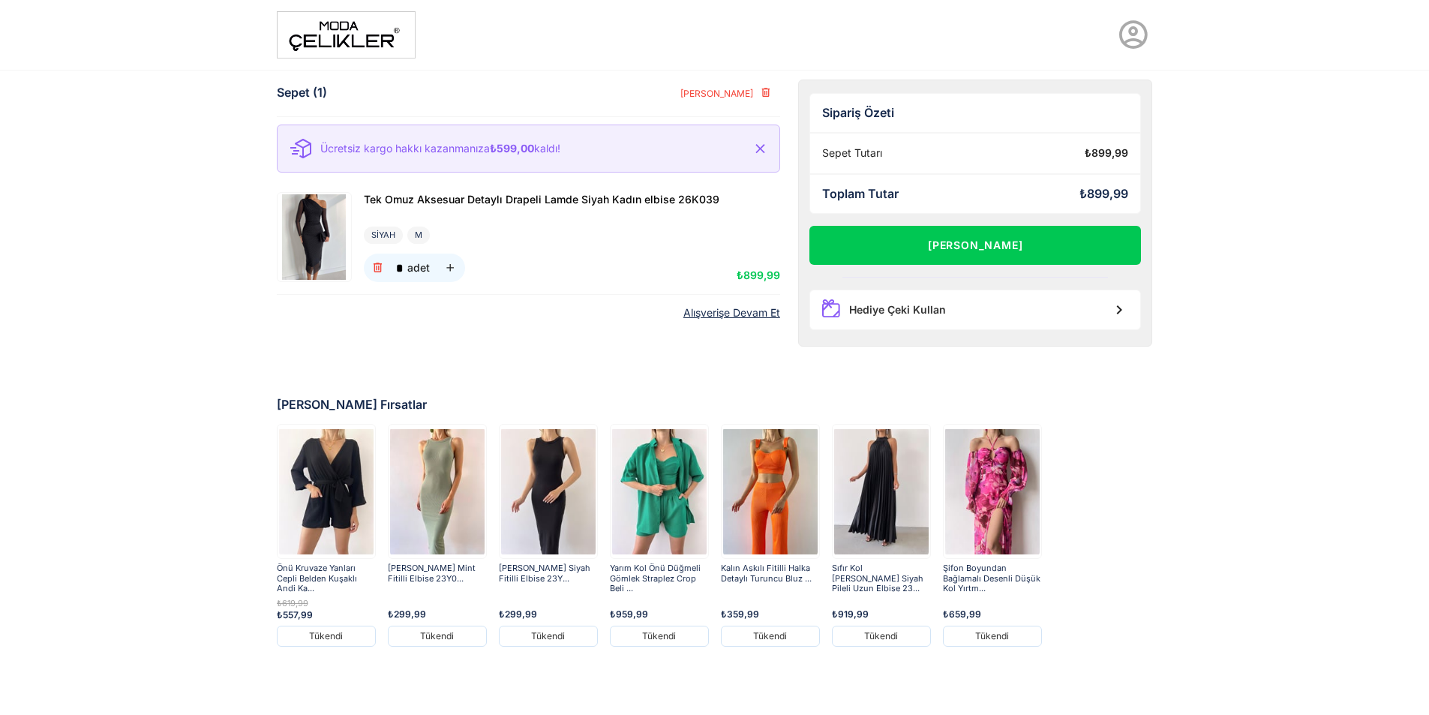
click at [743, 314] on link "Alışverişe Devam Et" at bounding box center [731, 313] width 97 height 13
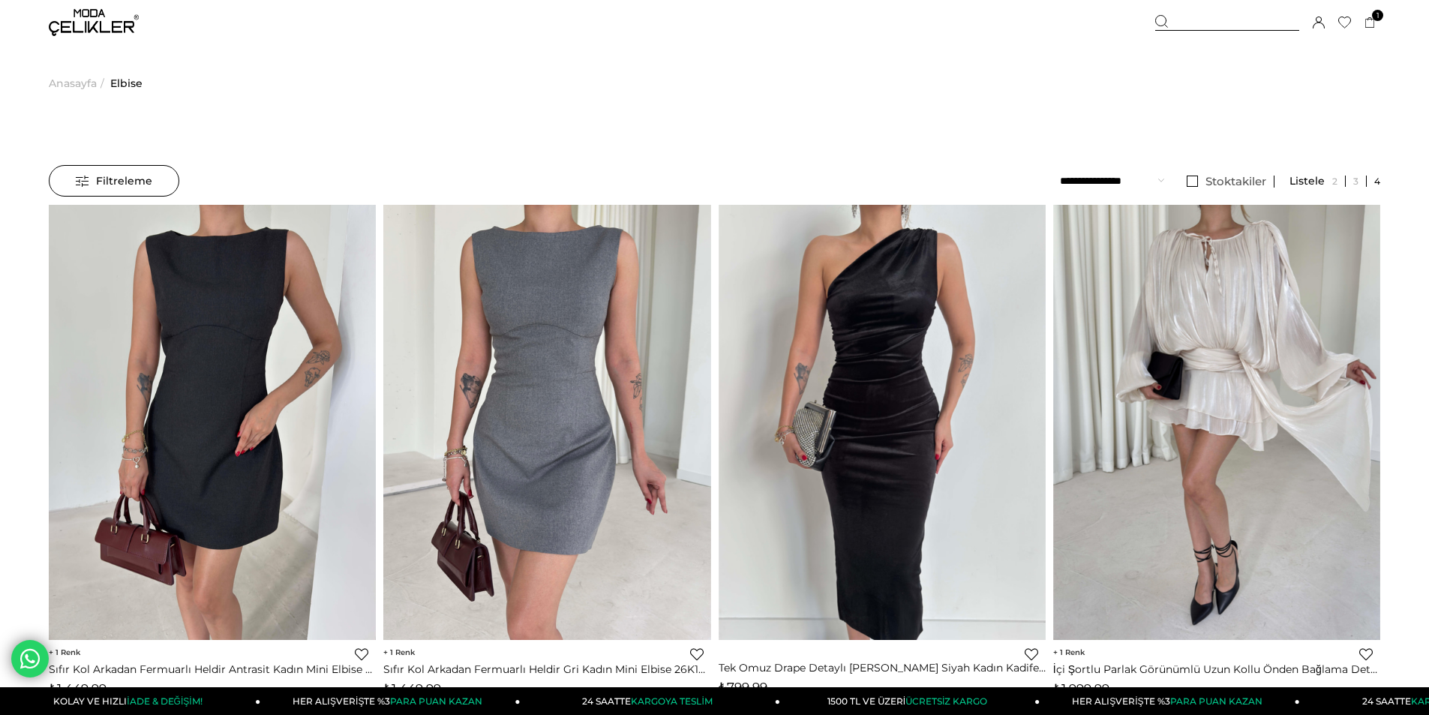
click at [73, 83] on span "Anasayfa" at bounding box center [73, 83] width 48 height 77
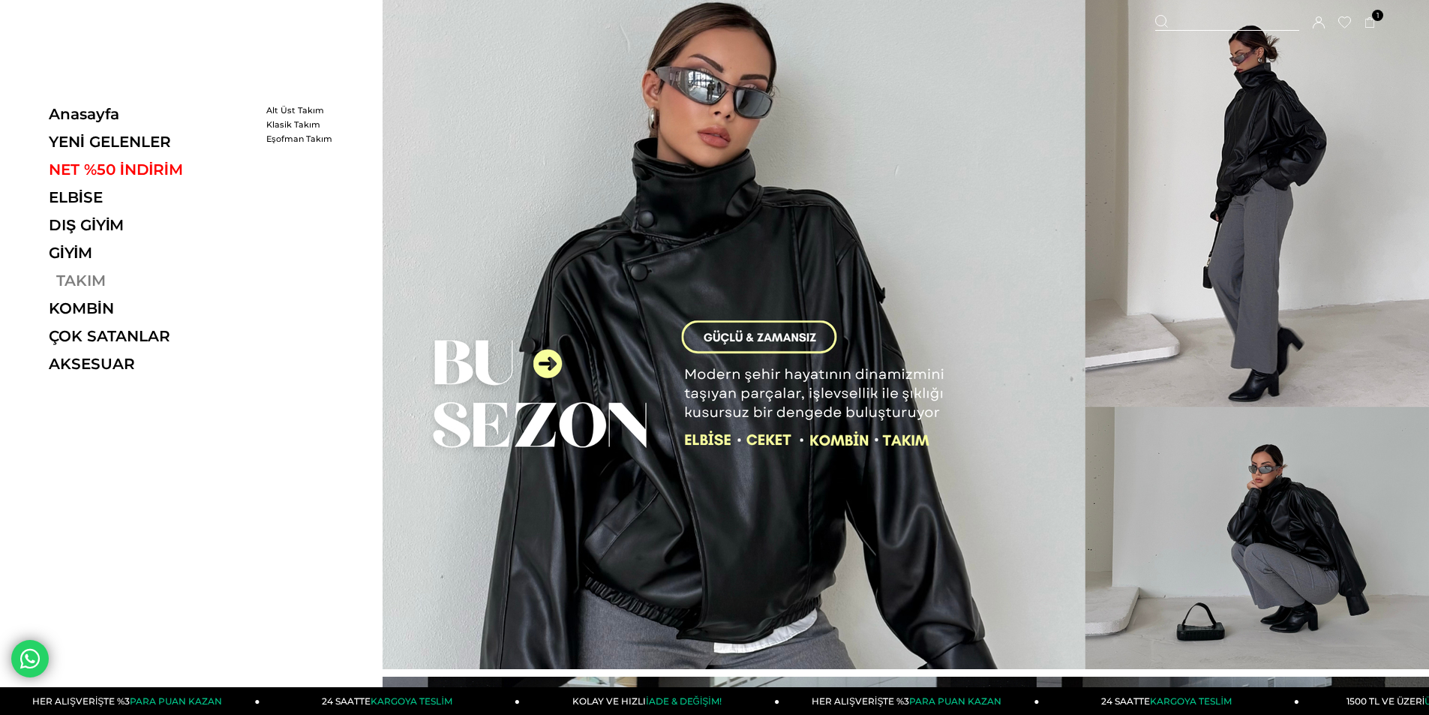
click at [84, 282] on link "TAKIM" at bounding box center [152, 281] width 206 height 18
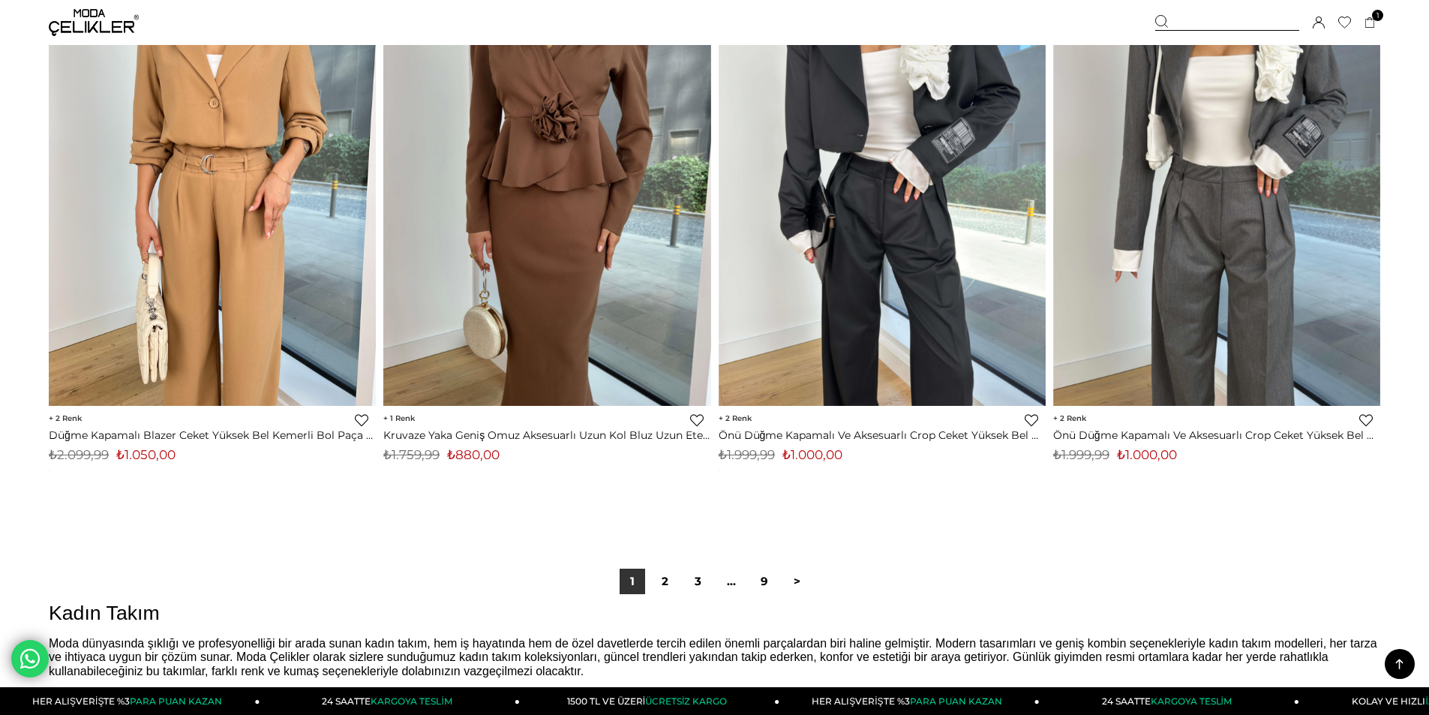
scroll to position [11176, 0]
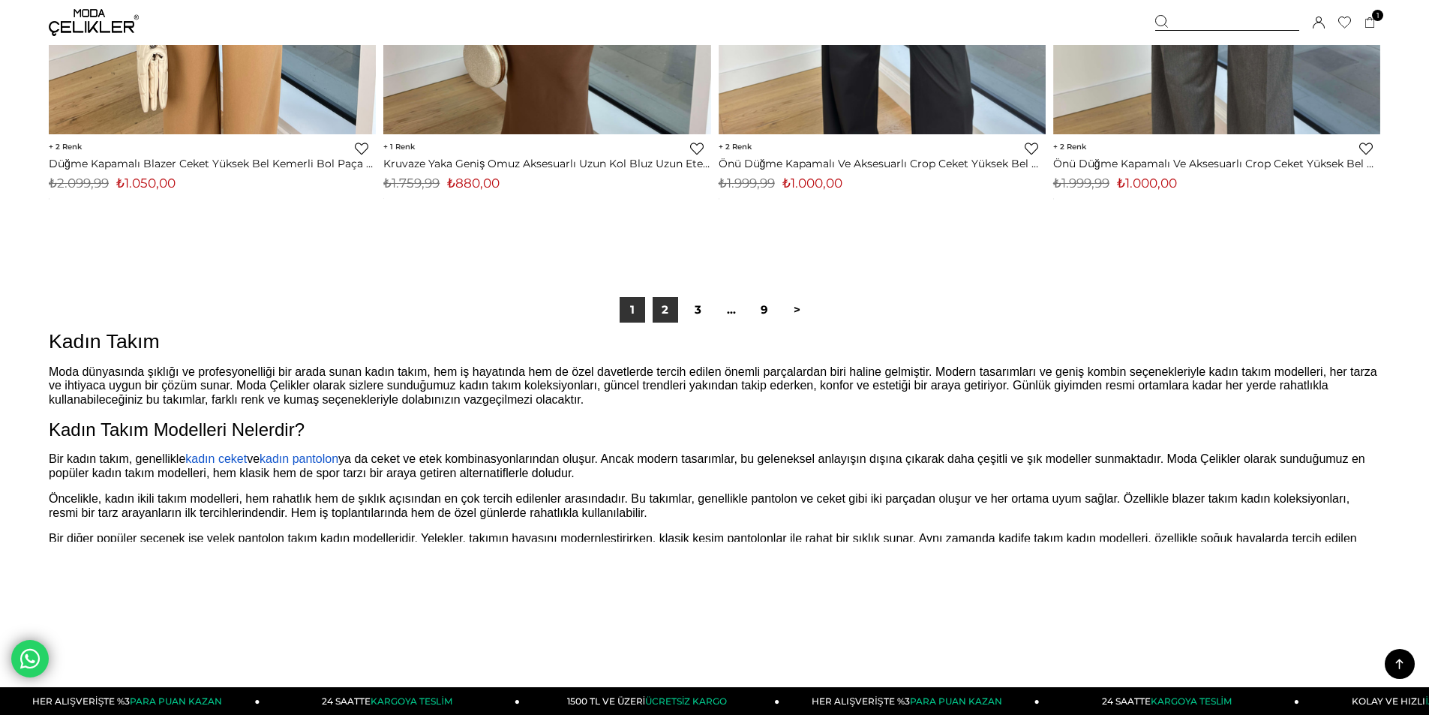
click at [661, 308] on link "2" at bounding box center [666, 310] width 26 height 26
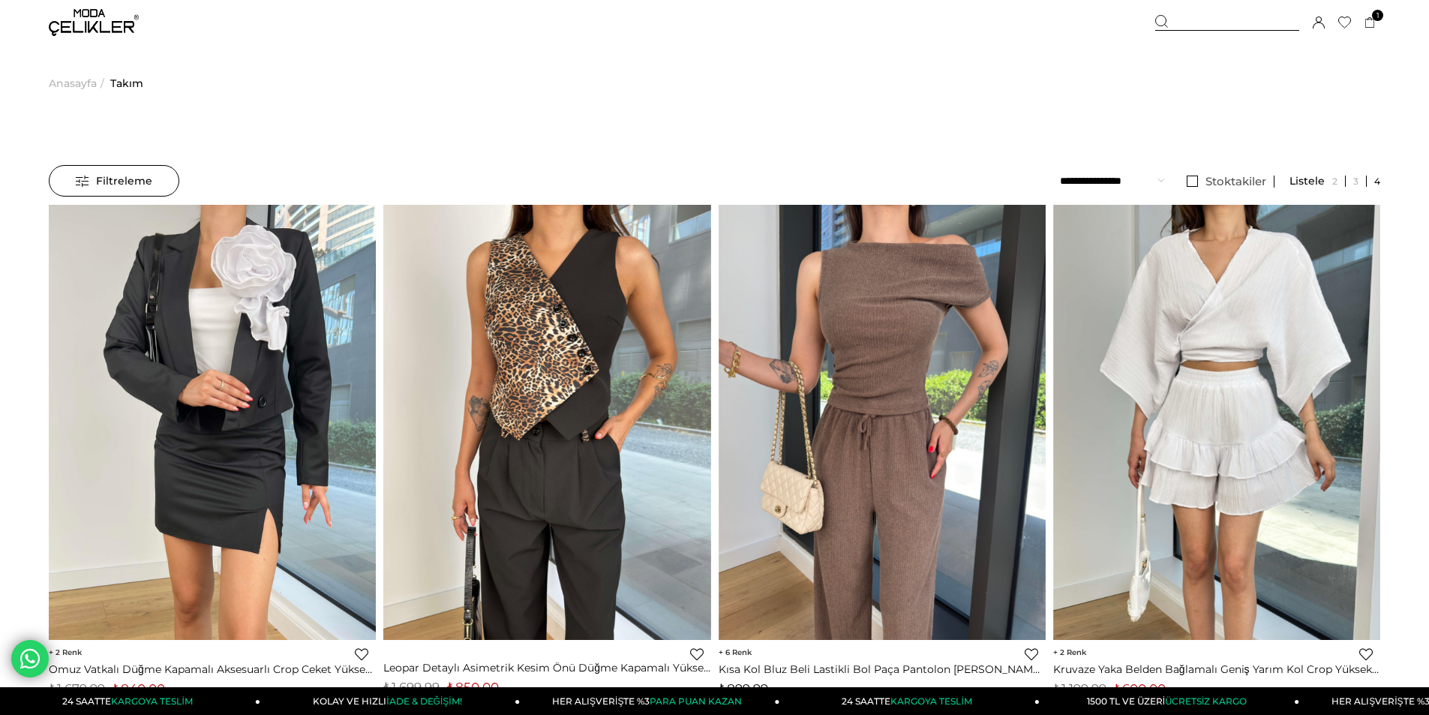
click at [65, 80] on span "Anasayfa" at bounding box center [73, 83] width 48 height 77
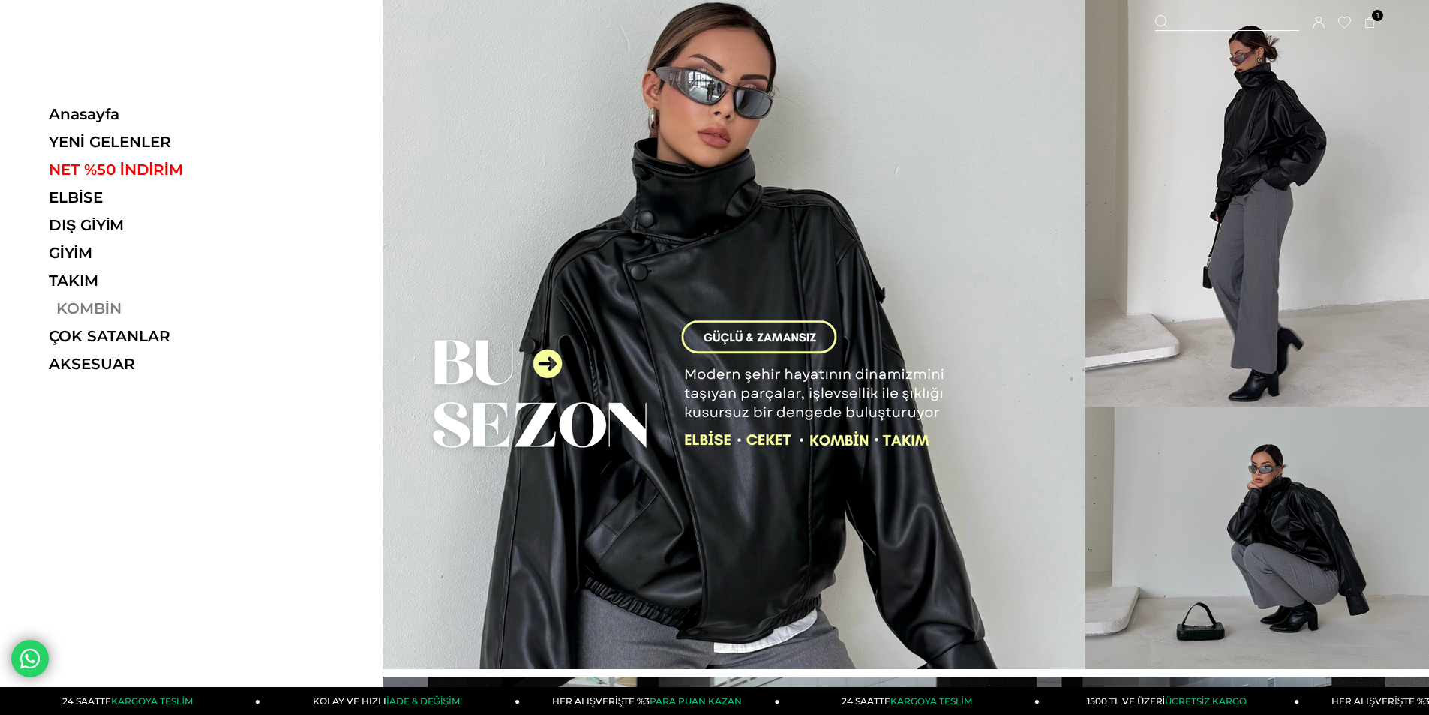
click at [74, 310] on link "KOMBİN" at bounding box center [152, 308] width 206 height 18
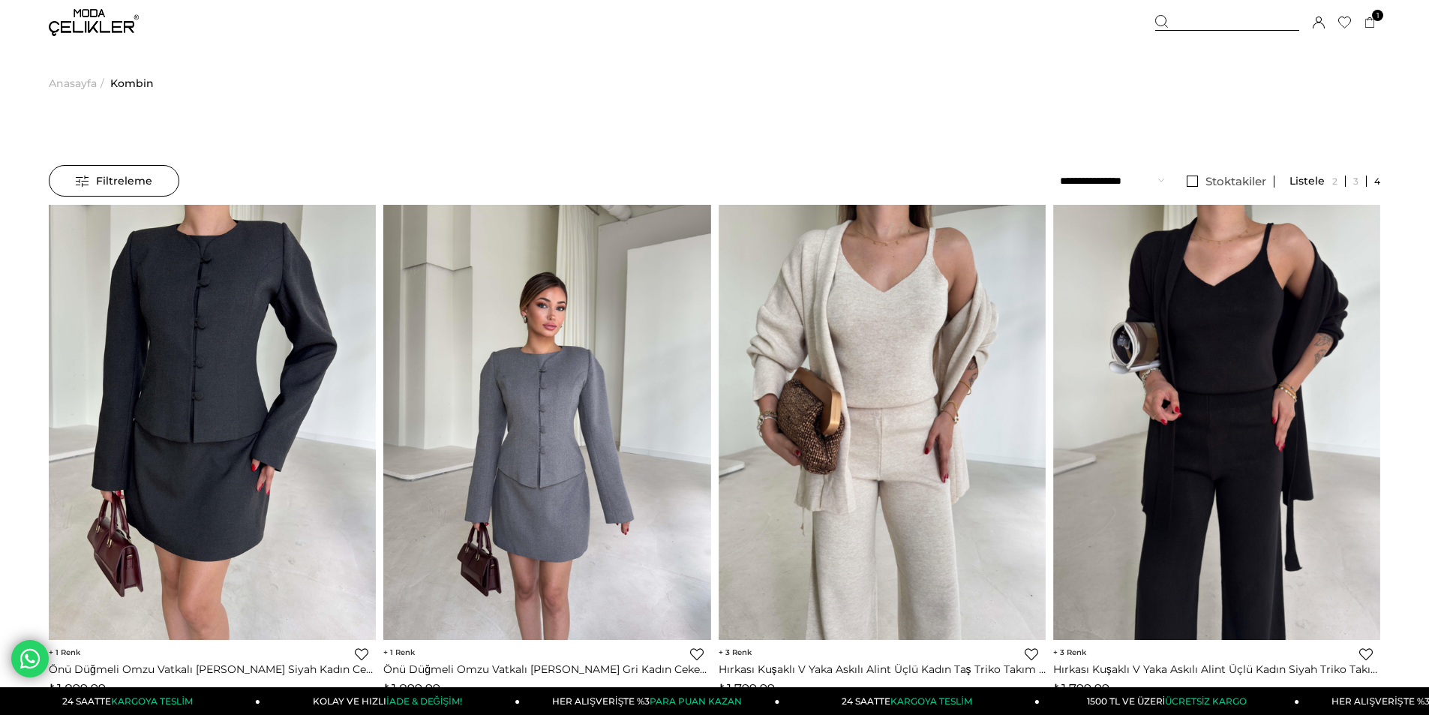
click at [67, 80] on span "Anasayfa" at bounding box center [73, 83] width 48 height 77
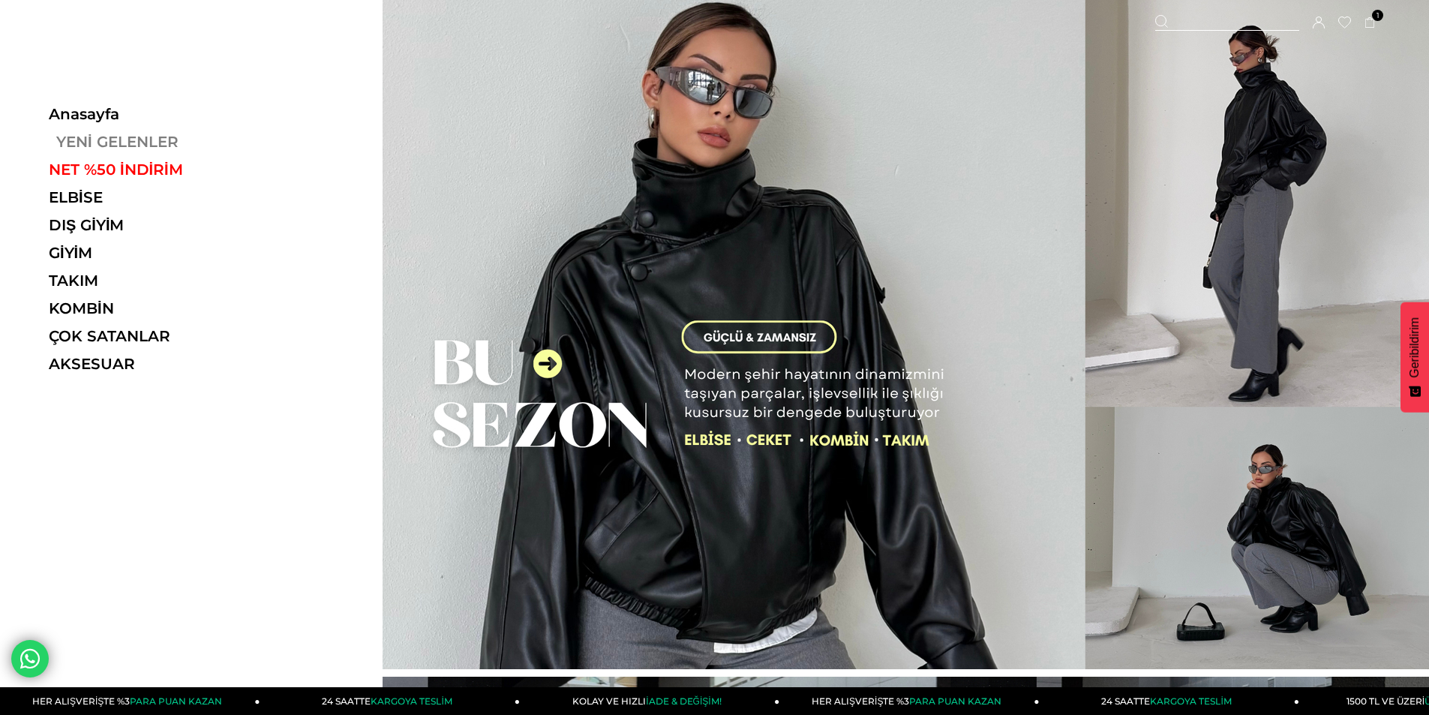
click at [96, 143] on link "YENİ GELENLER" at bounding box center [152, 142] width 206 height 18
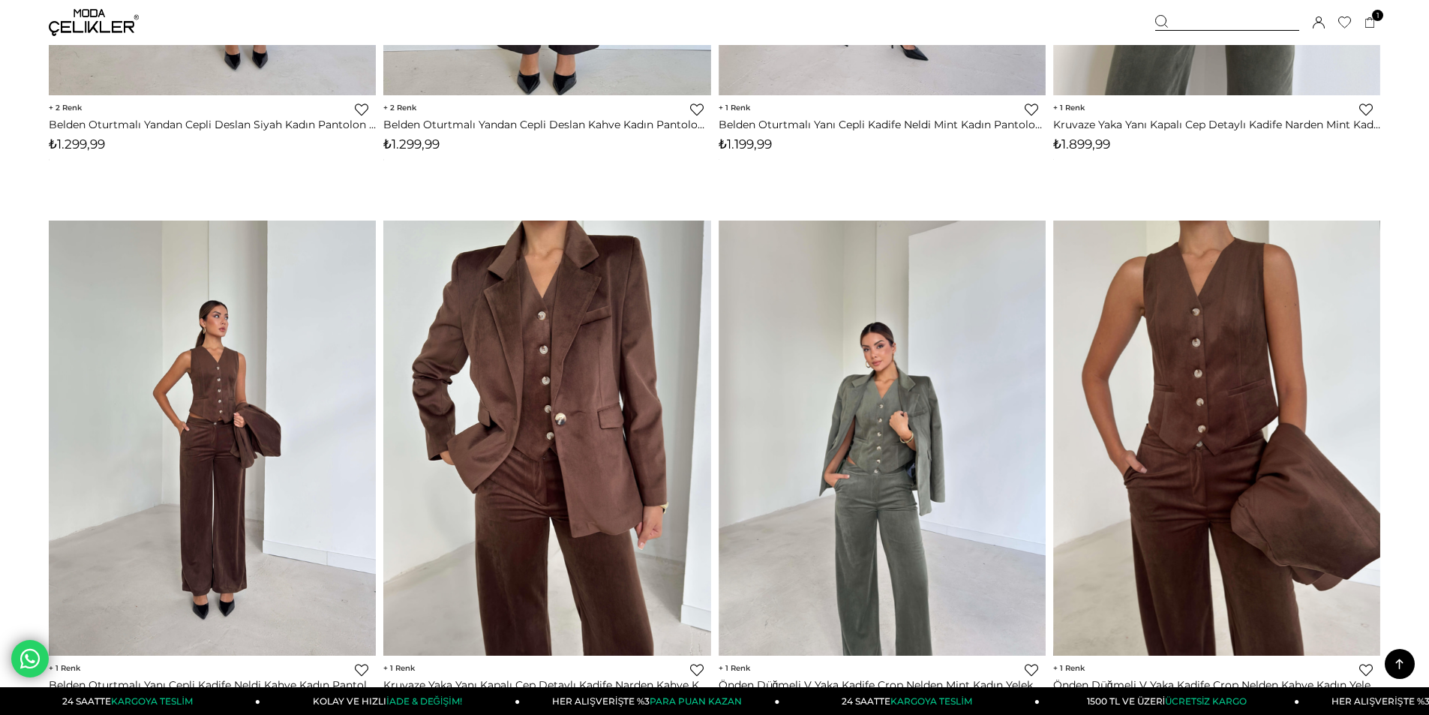
scroll to position [10876, 0]
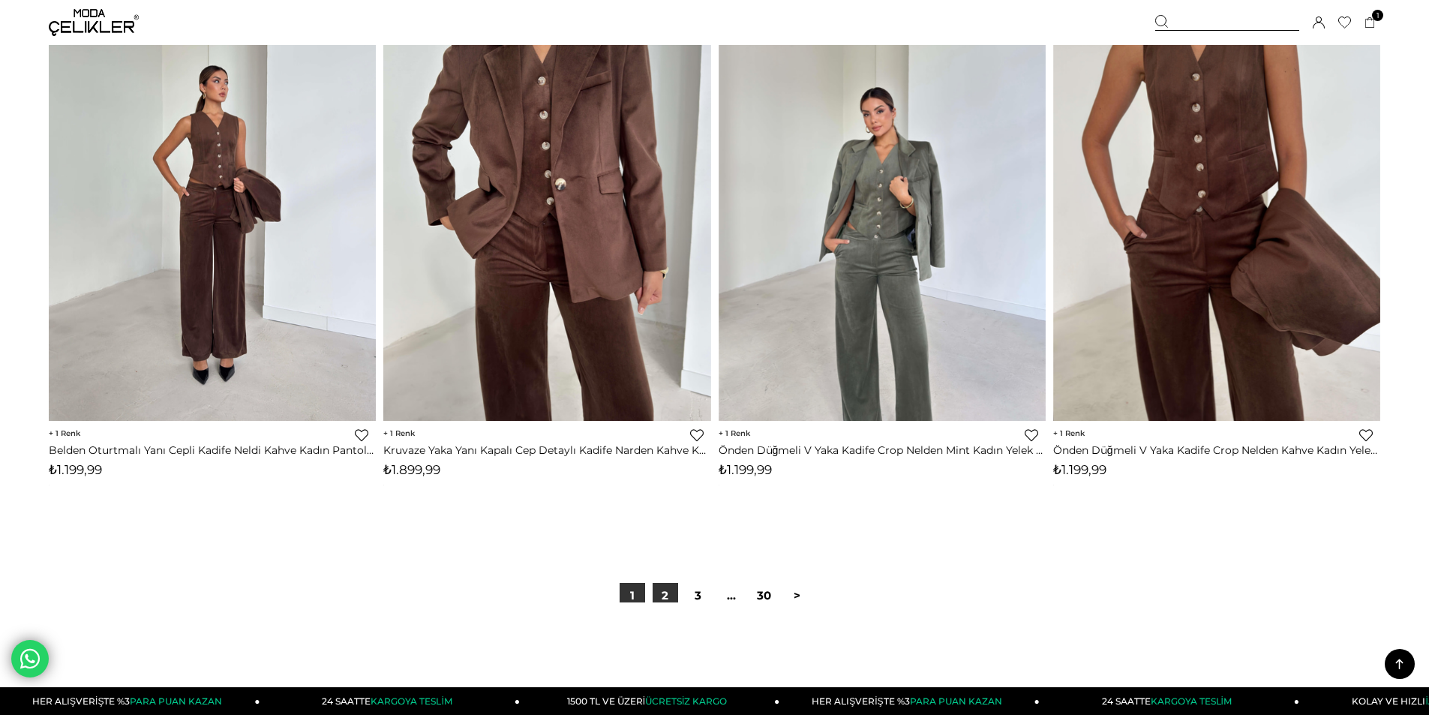
click at [660, 596] on link "2" at bounding box center [666, 596] width 26 height 26
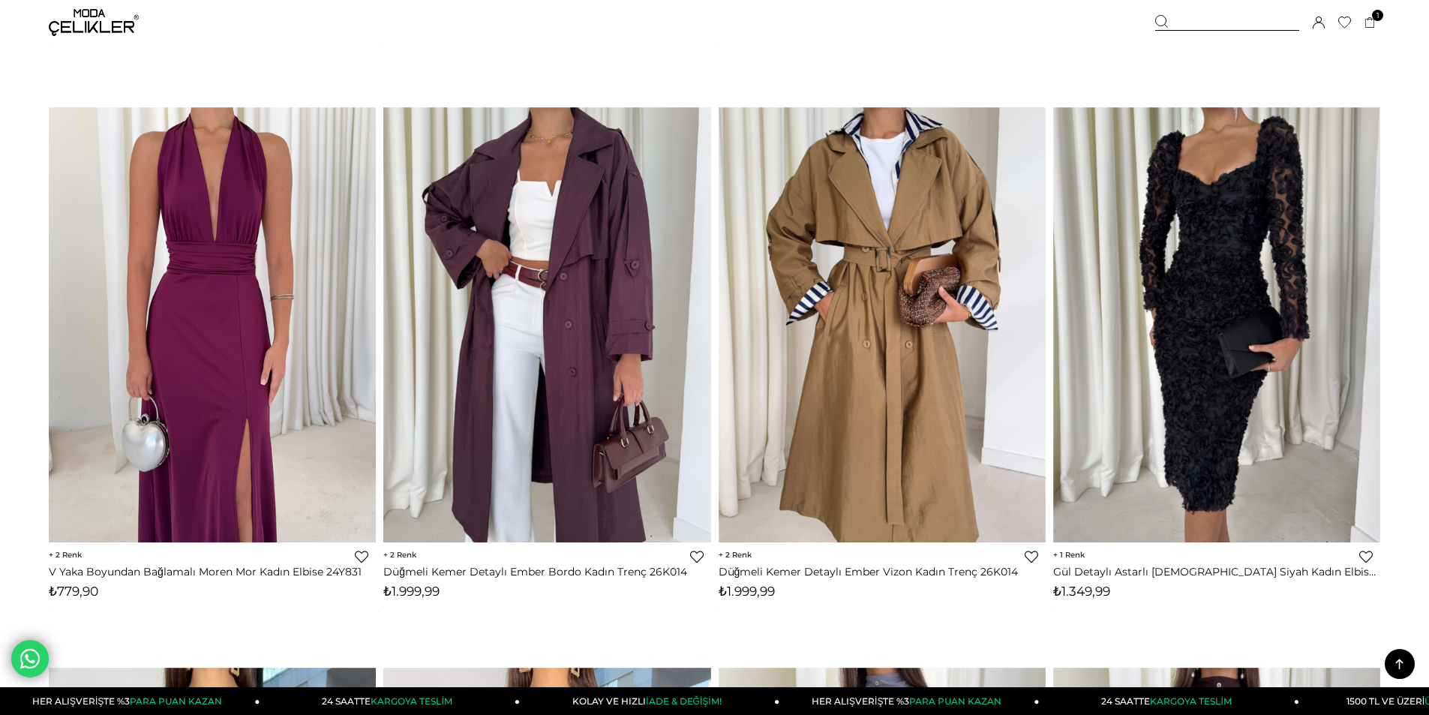
scroll to position [6301, 0]
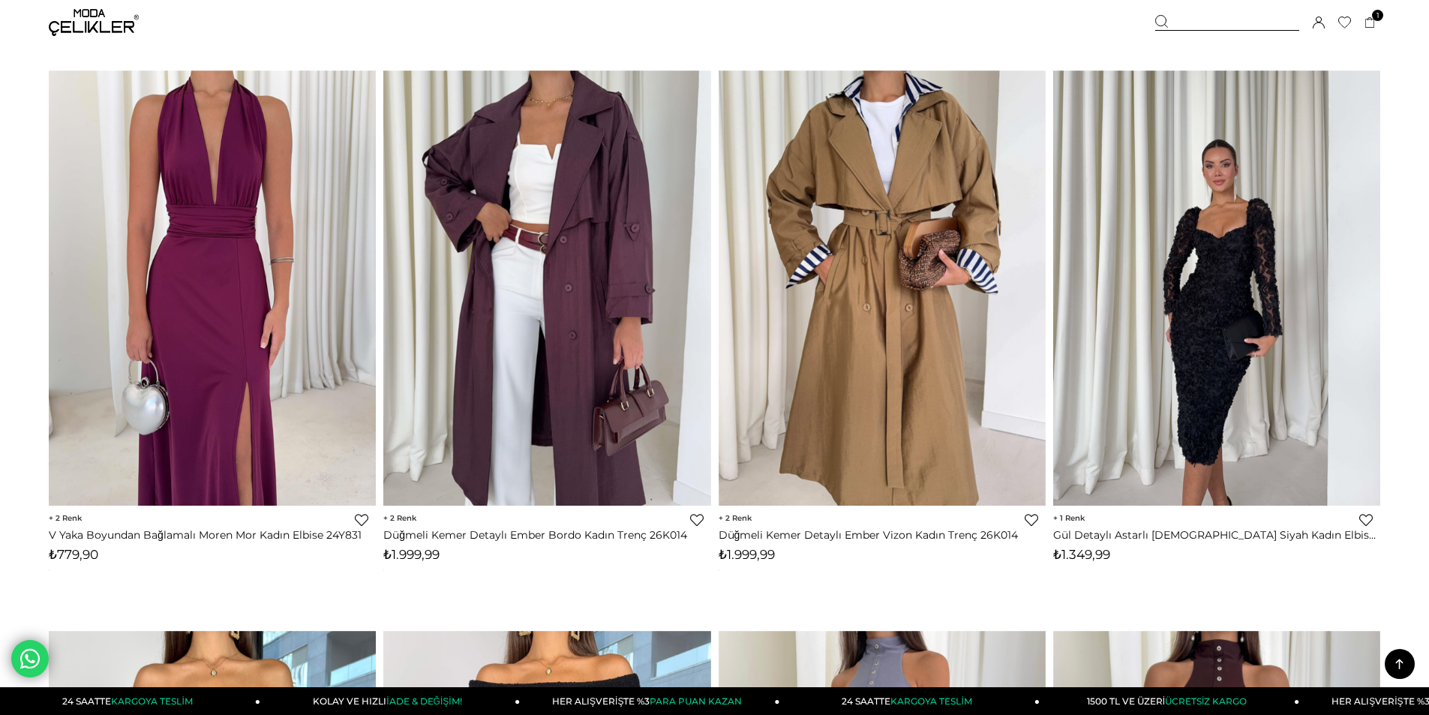
click at [1214, 222] on div at bounding box center [1380, 288] width 1309 height 435
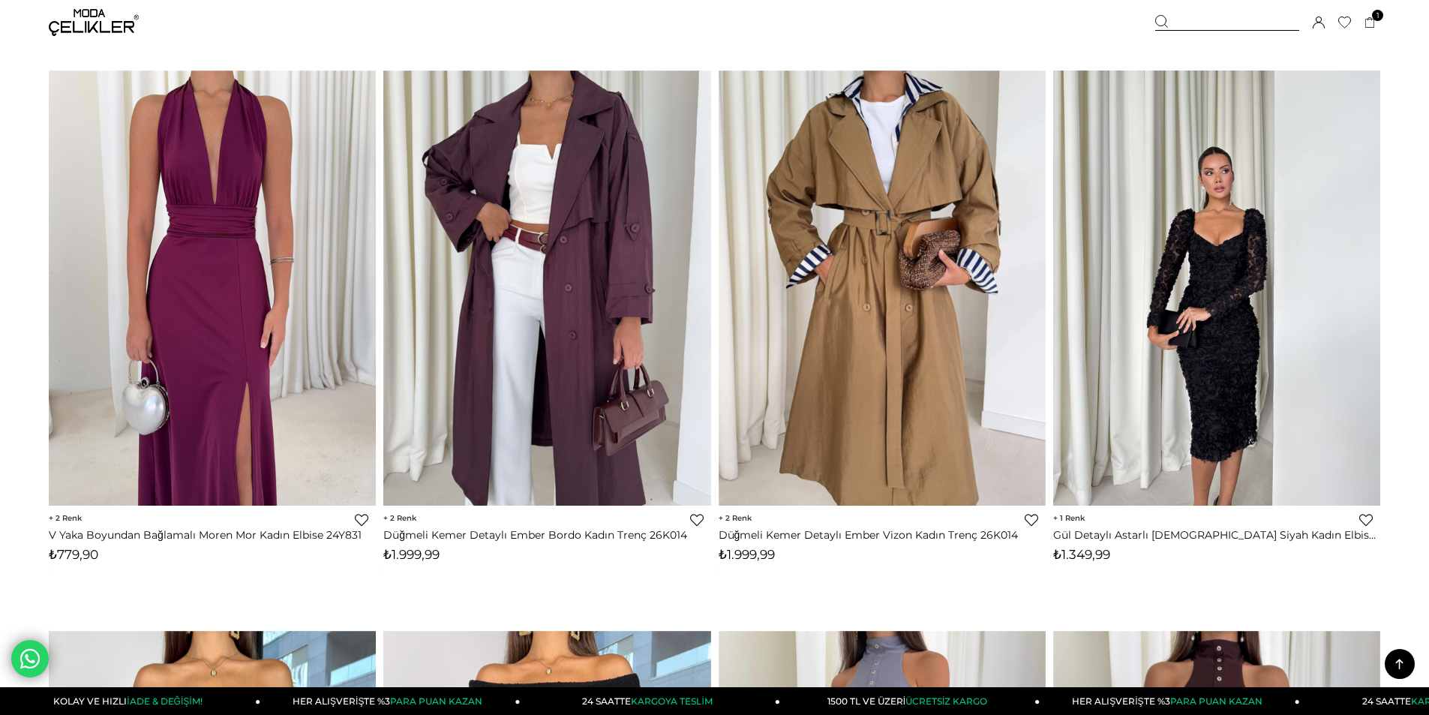
click at [1237, 254] on img at bounding box center [1216, 289] width 327 height 436
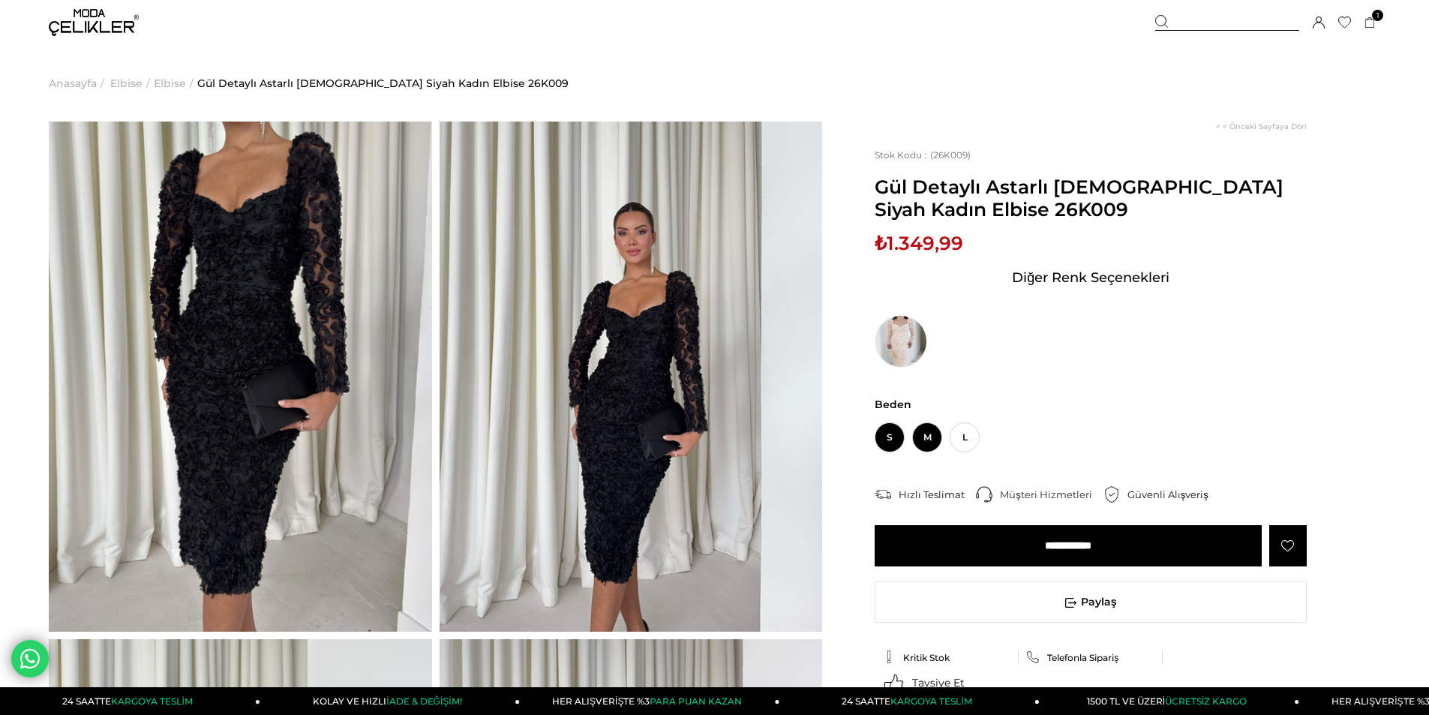
click at [928, 437] on span "M" at bounding box center [927, 437] width 30 height 30
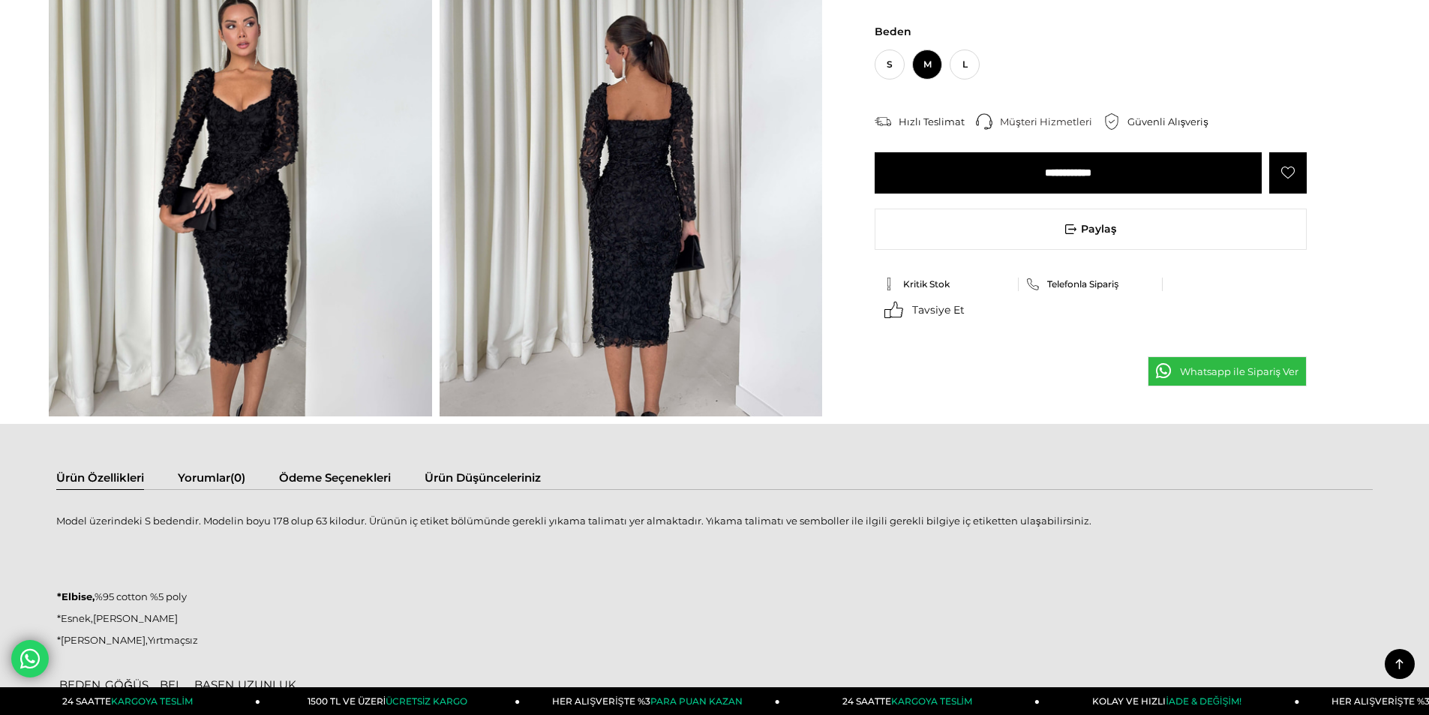
scroll to position [525, 0]
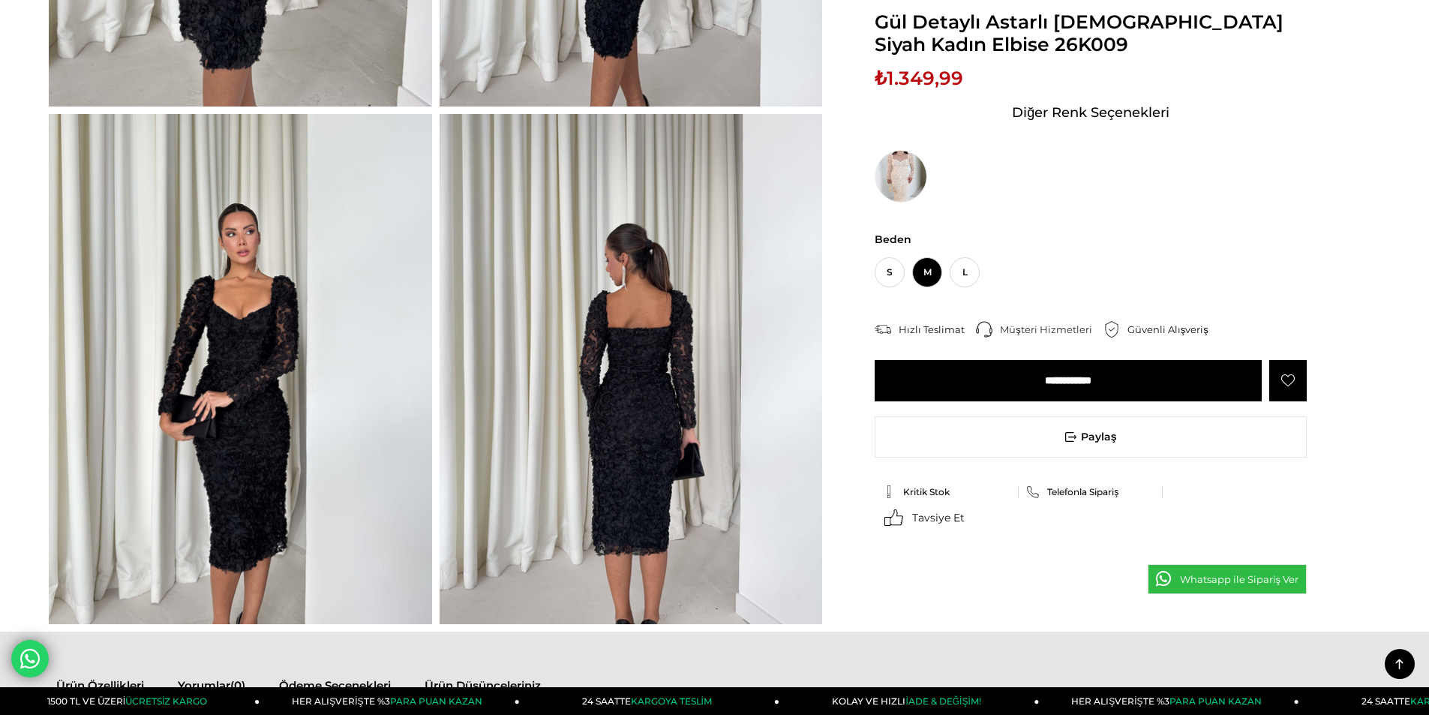
click at [224, 320] on img at bounding box center [240, 369] width 383 height 510
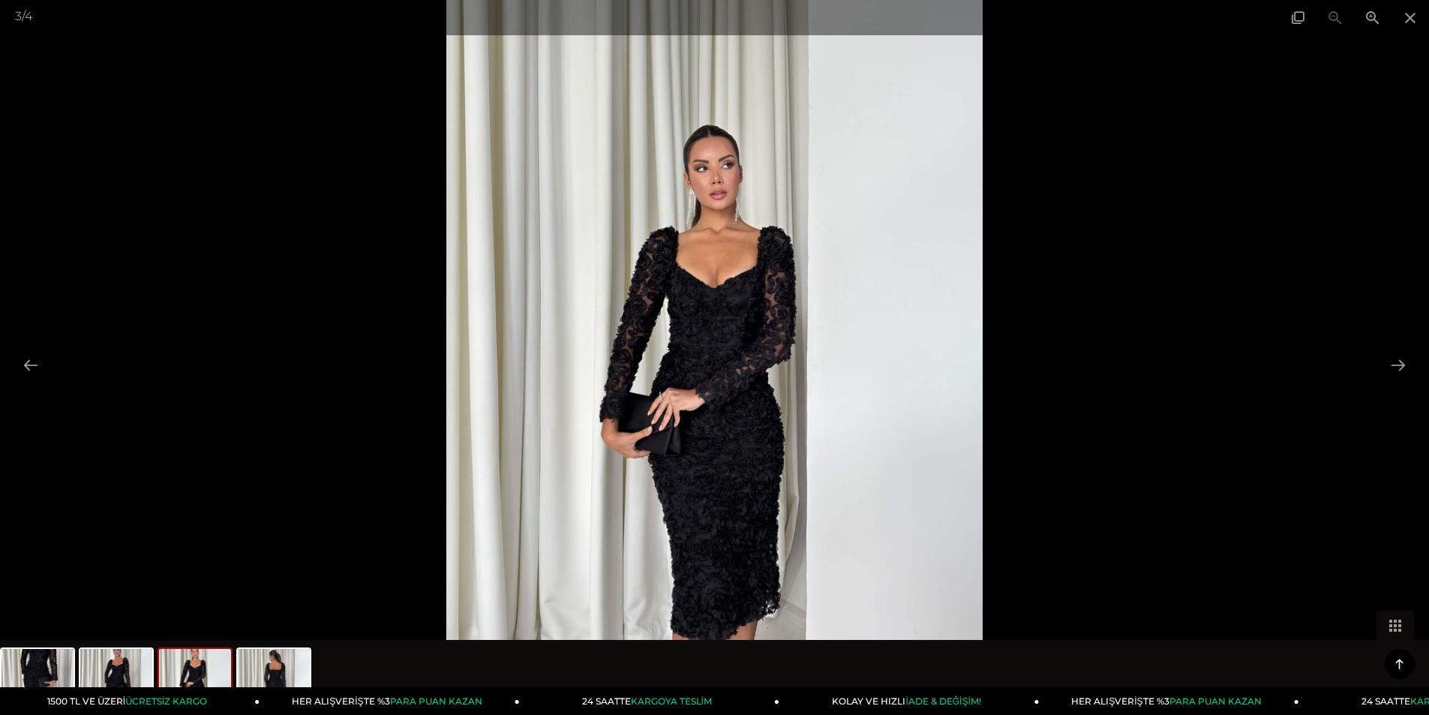
click at [671, 293] on img at bounding box center [714, 357] width 536 height 715
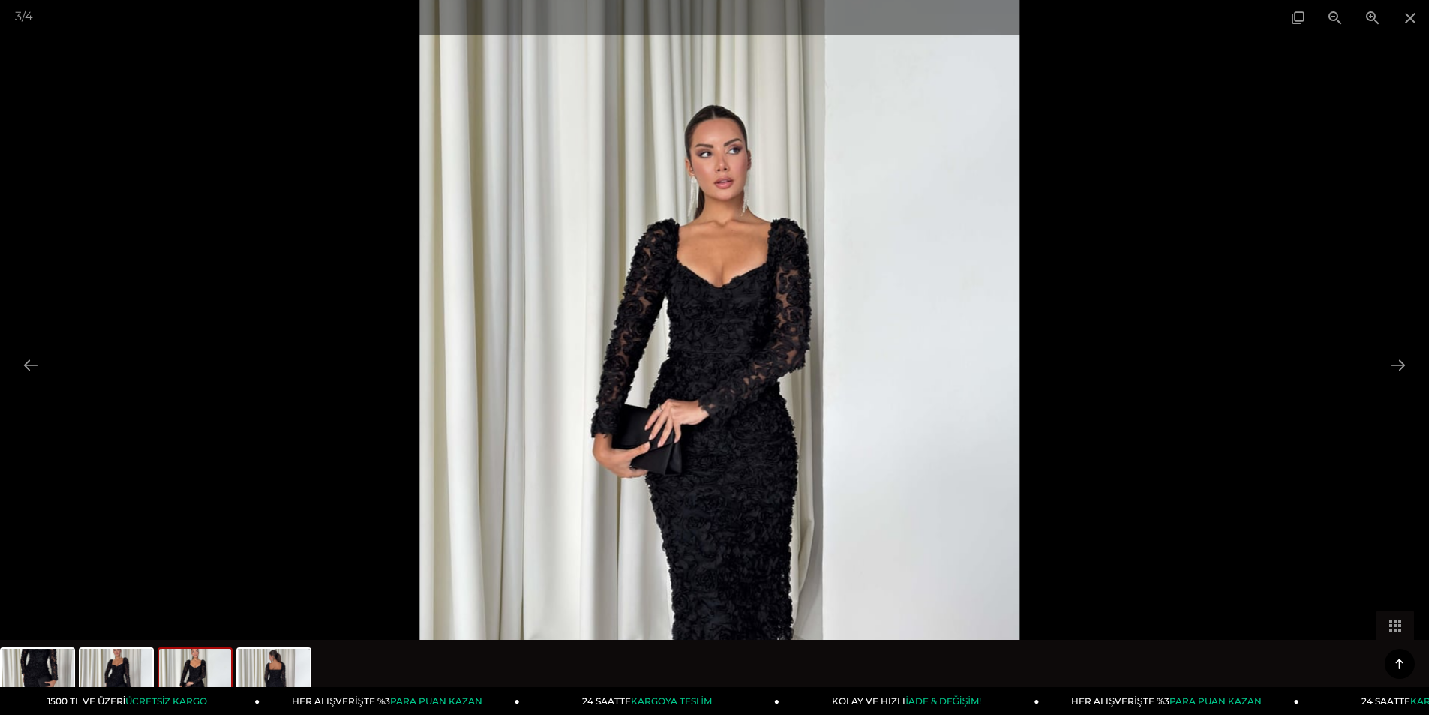
click at [671, 293] on img at bounding box center [719, 365] width 600 height 800
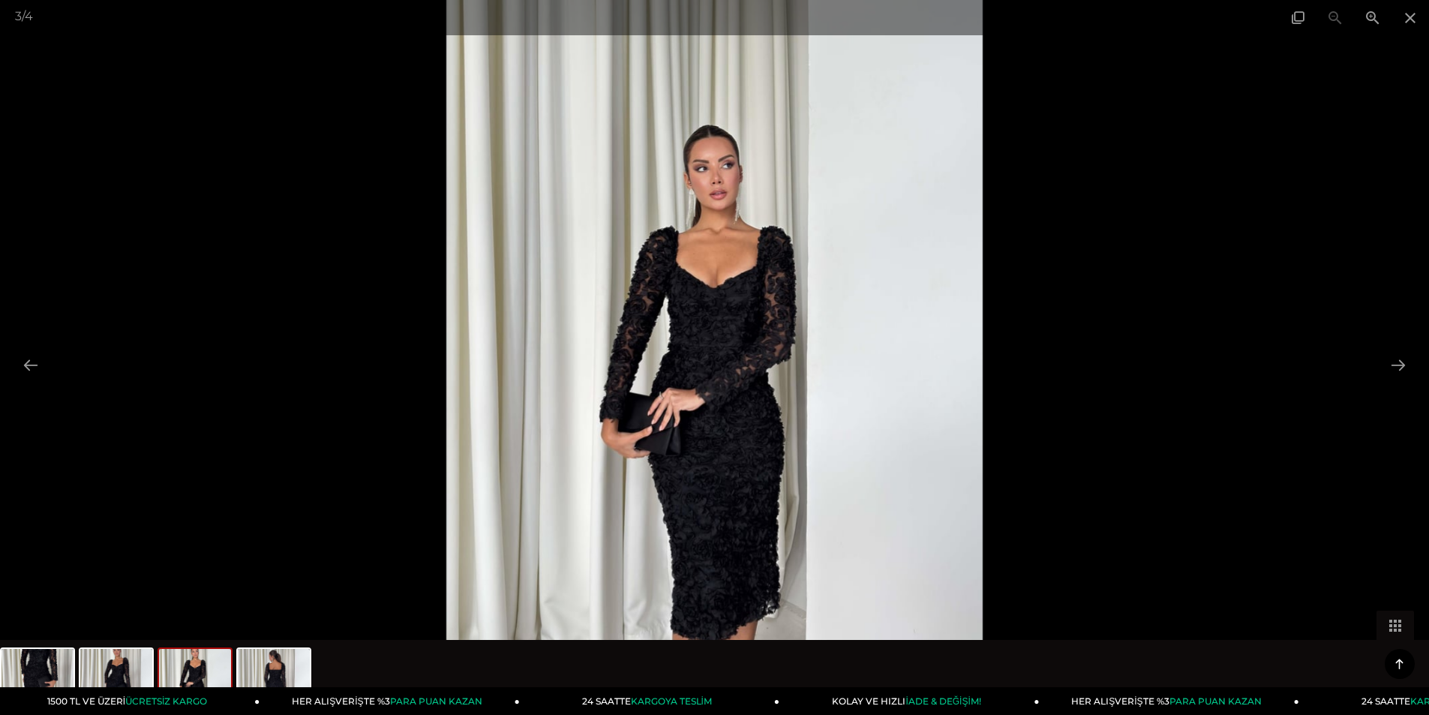
click at [671, 293] on img at bounding box center [714, 357] width 536 height 715
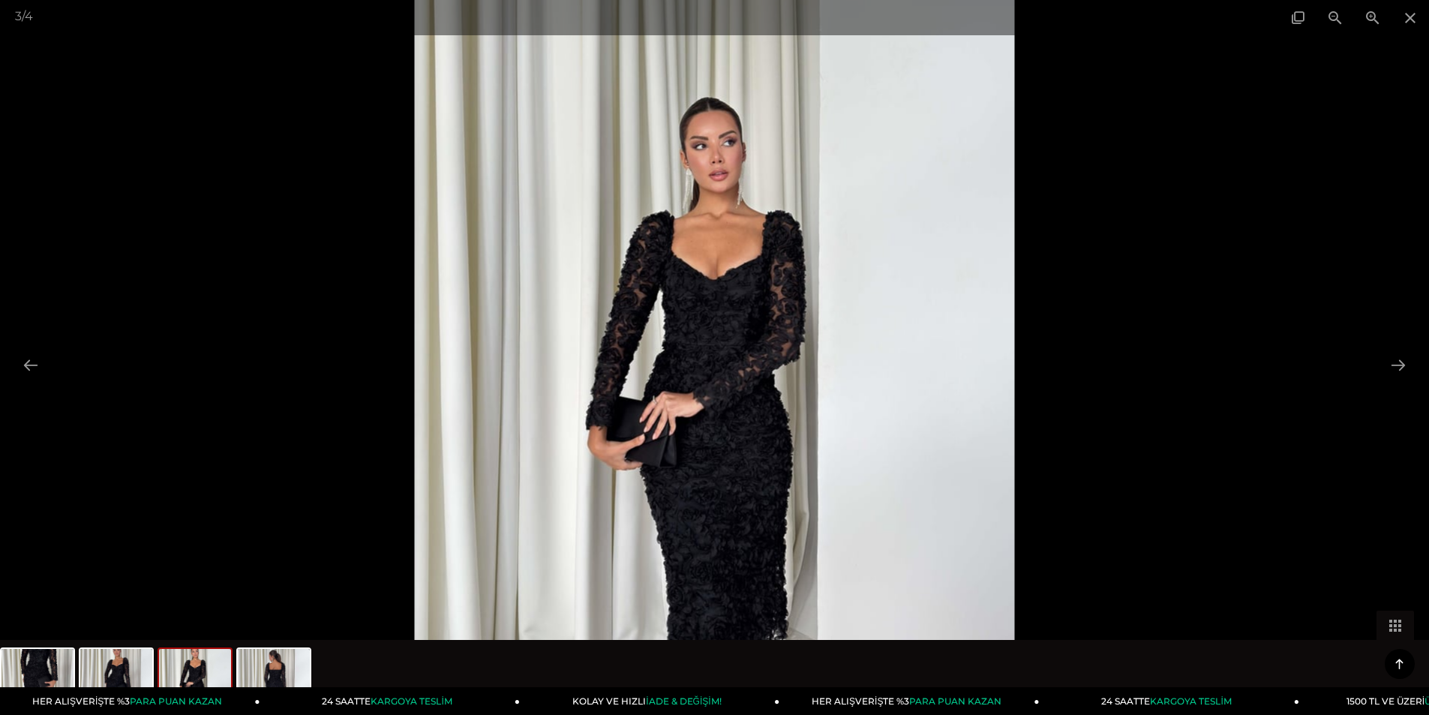
scroll to position [0, 0]
click at [1409, 14] on span at bounding box center [1410, 17] width 38 height 35
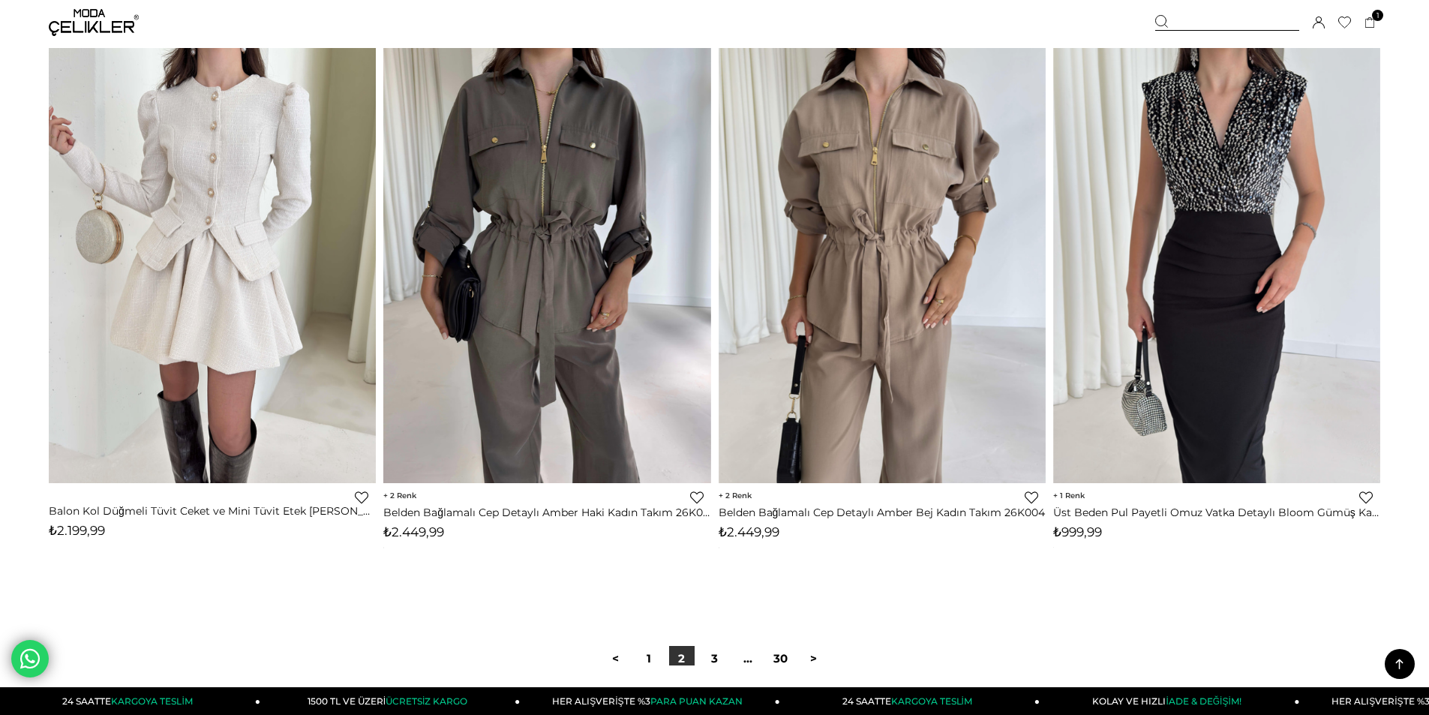
scroll to position [11022, 0]
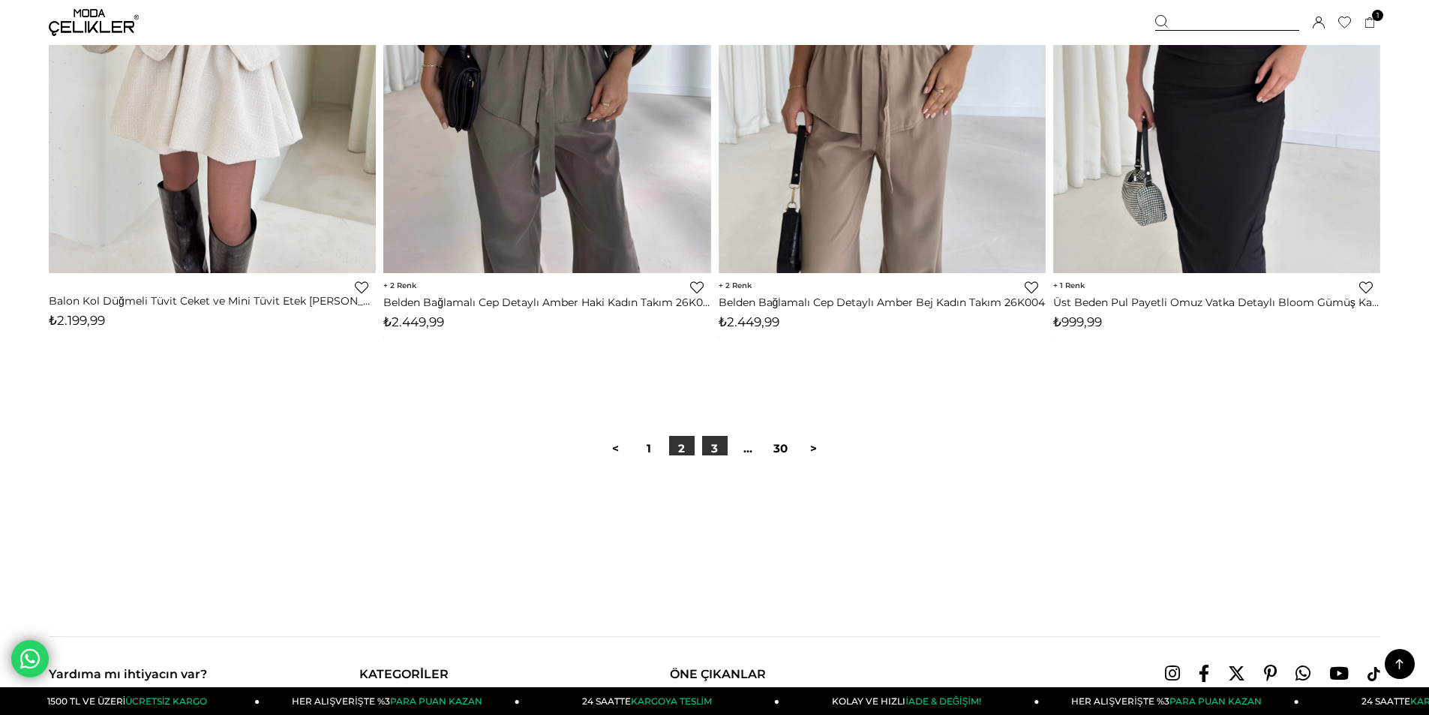
click at [710, 445] on link "3" at bounding box center [715, 449] width 26 height 26
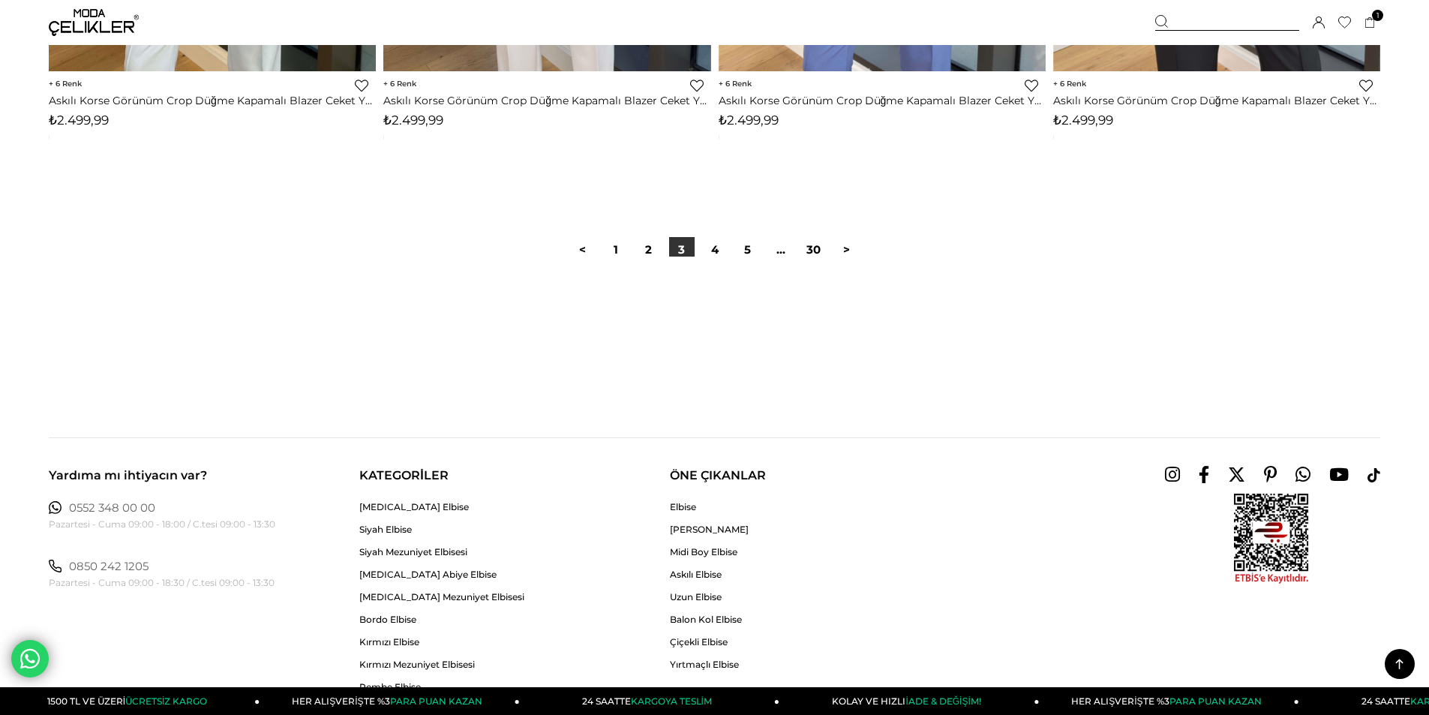
scroll to position [11251, 0]
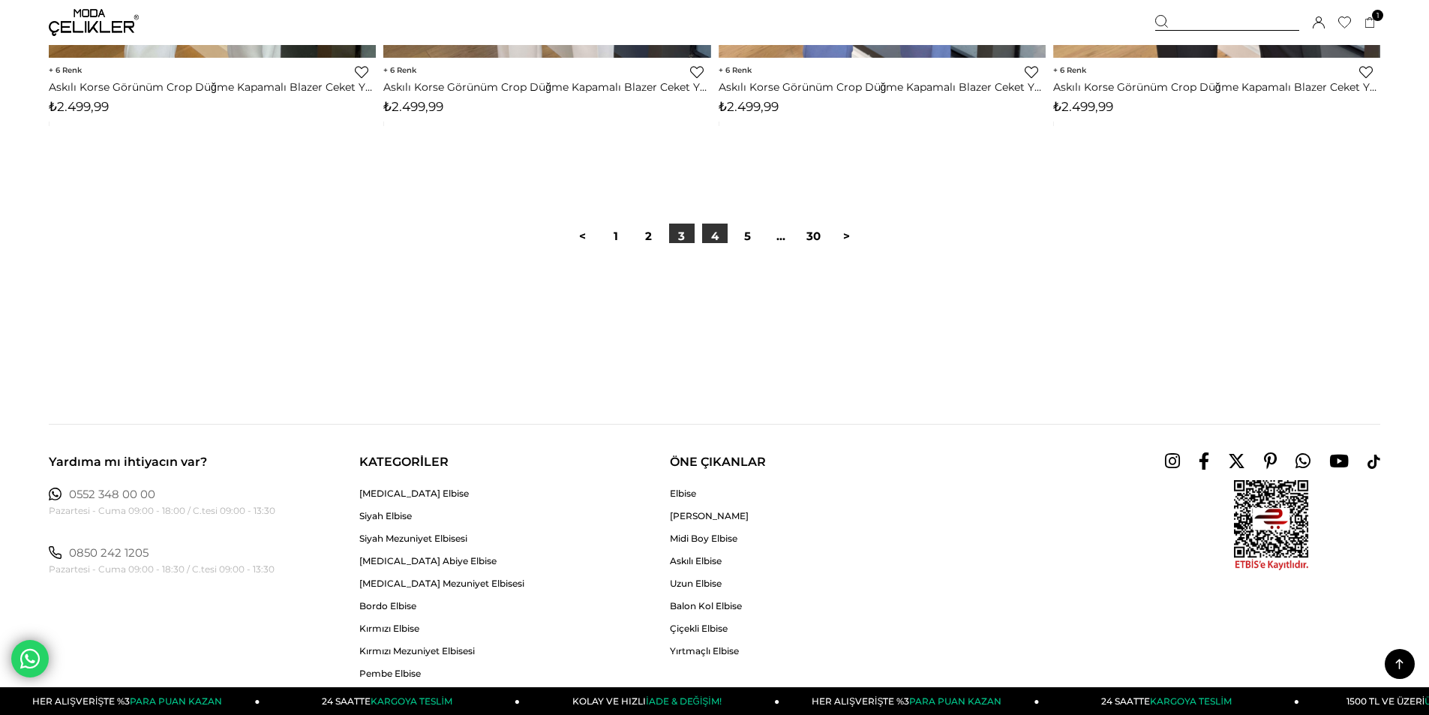
click at [717, 241] on link "4" at bounding box center [715, 237] width 26 height 26
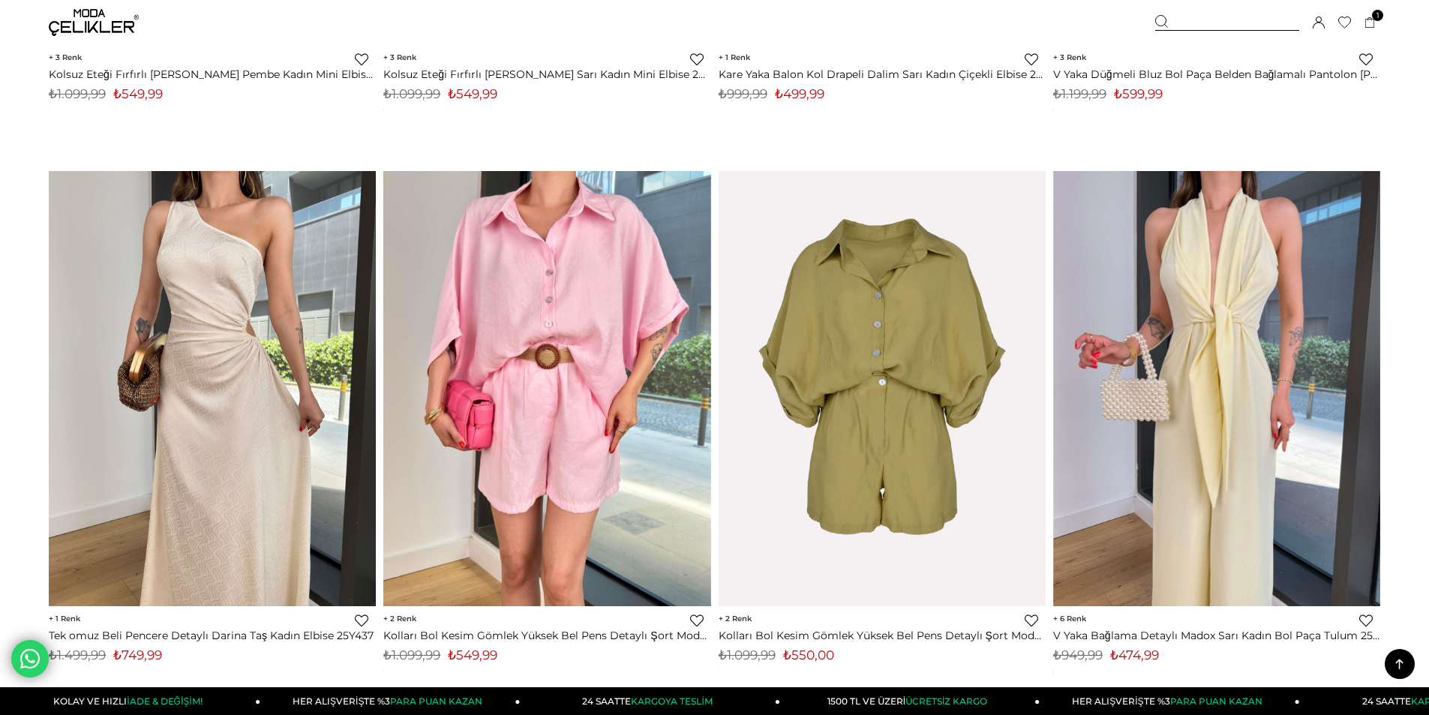
scroll to position [5776, 0]
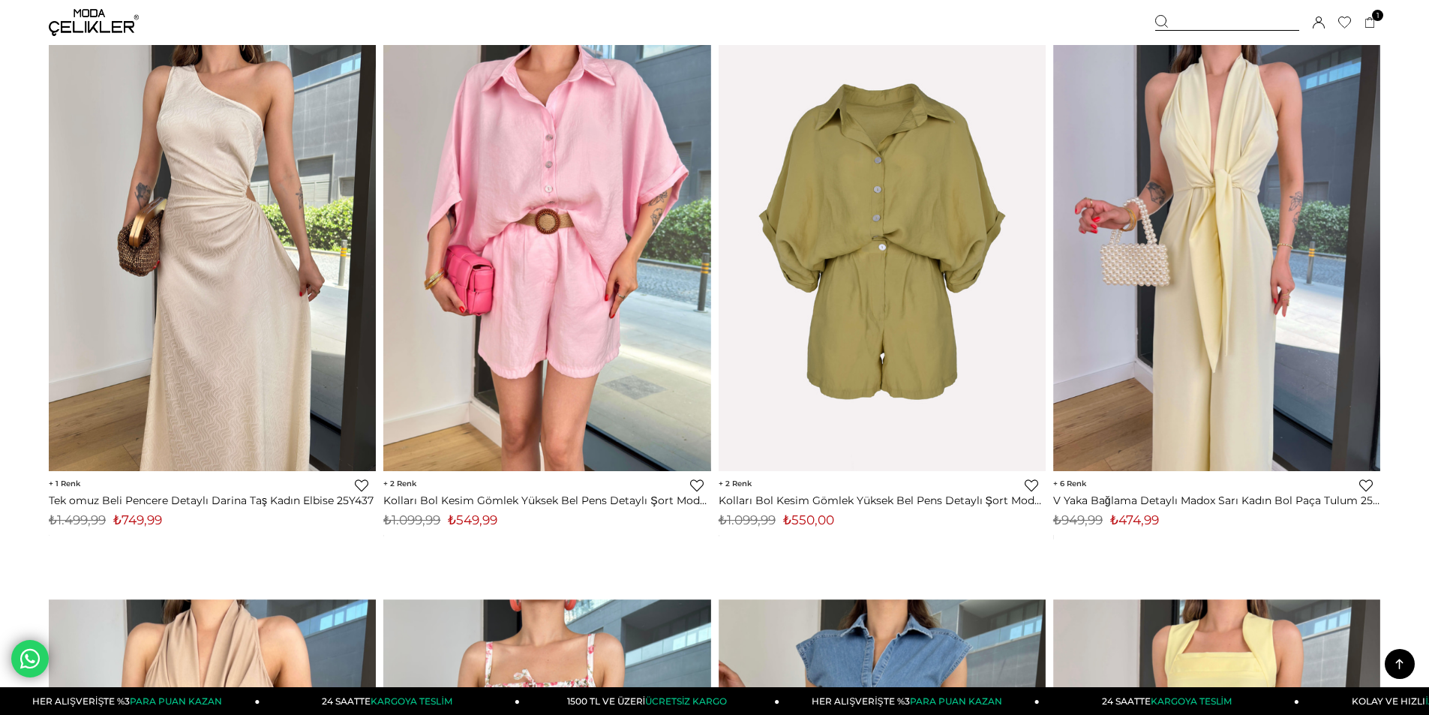
click at [1402, 658] on icon at bounding box center [1399, 664] width 19 height 19
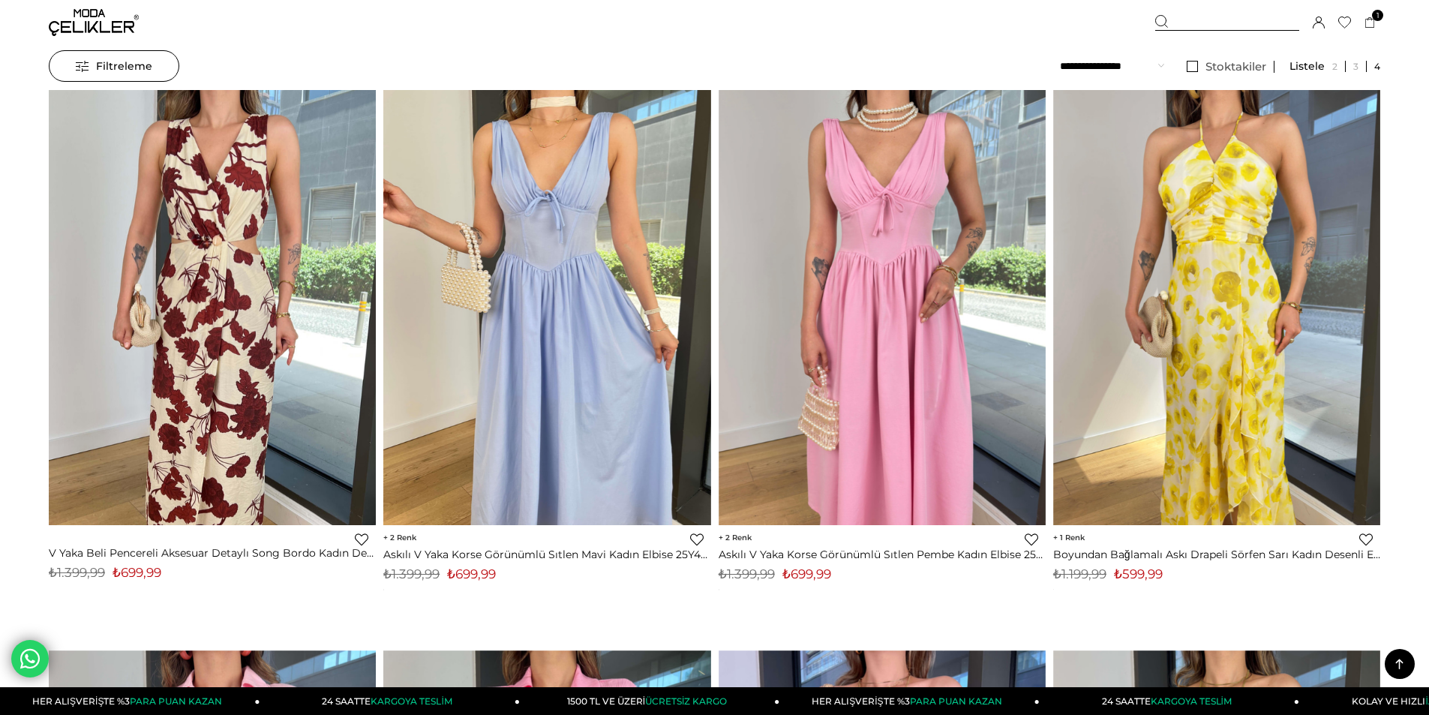
scroll to position [0, 0]
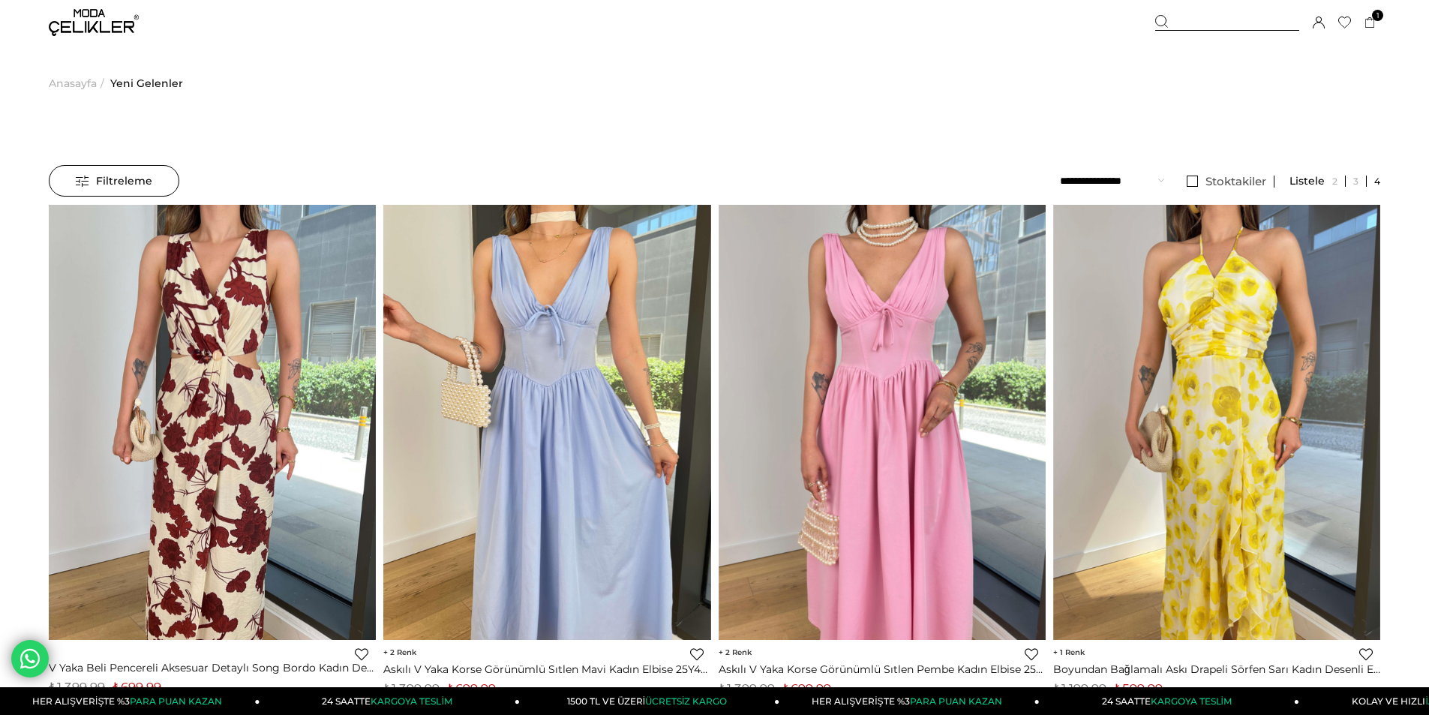
click at [67, 86] on span "Anasayfa" at bounding box center [73, 83] width 48 height 77
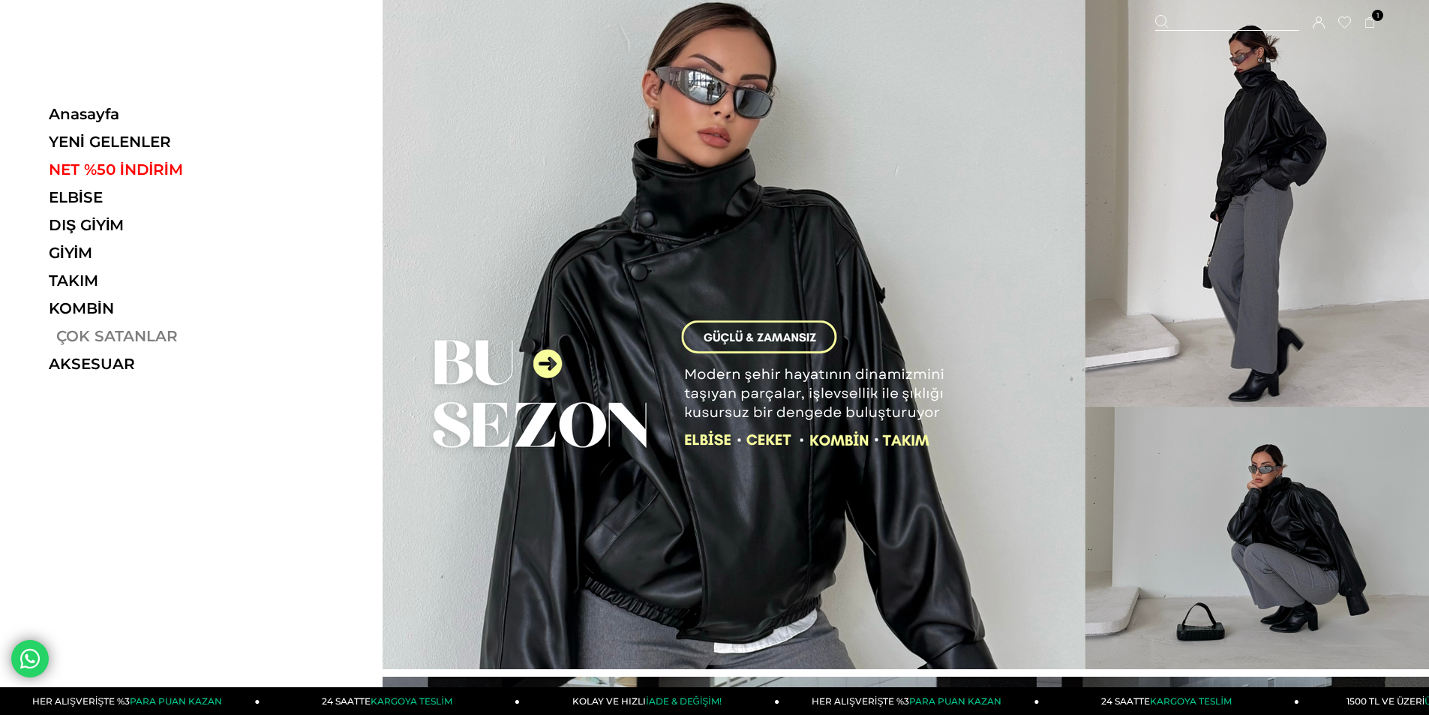
click at [82, 335] on link "ÇOK SATANLAR" at bounding box center [152, 336] width 206 height 18
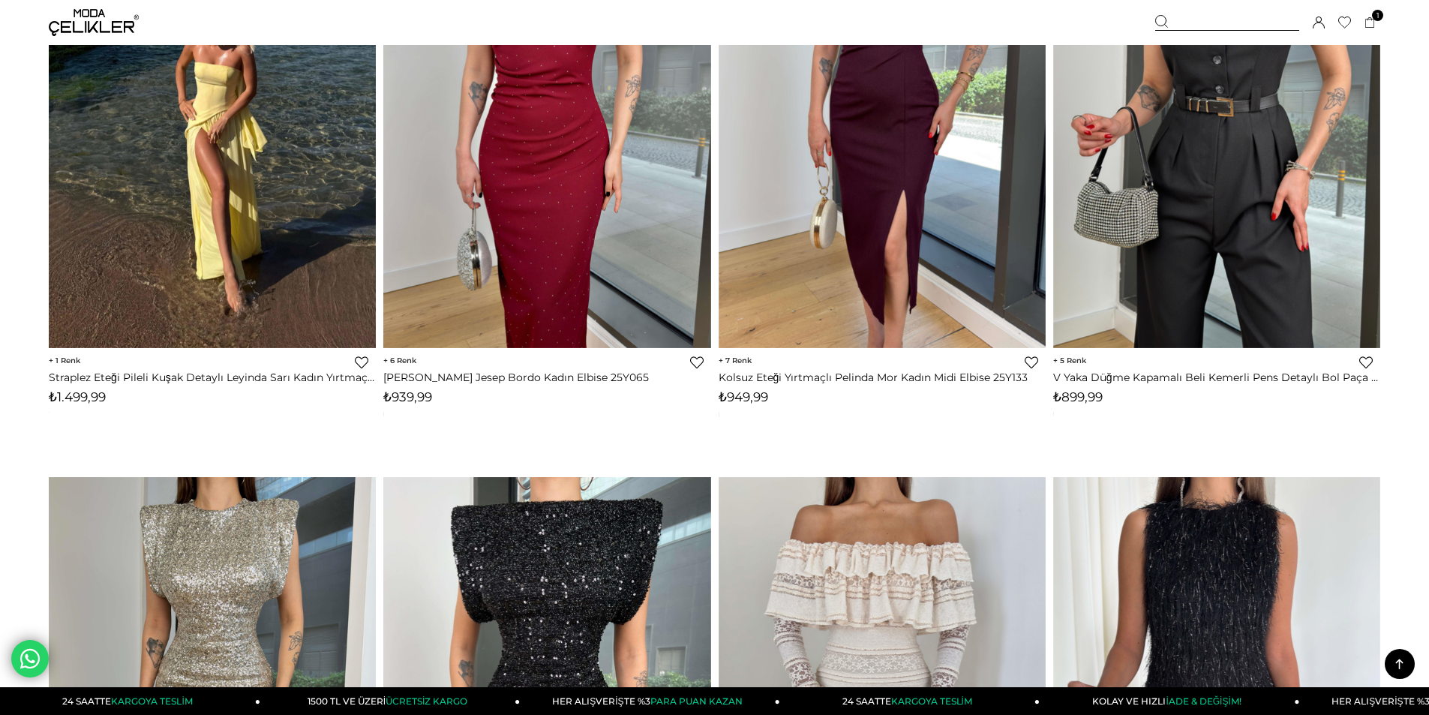
scroll to position [10201, 0]
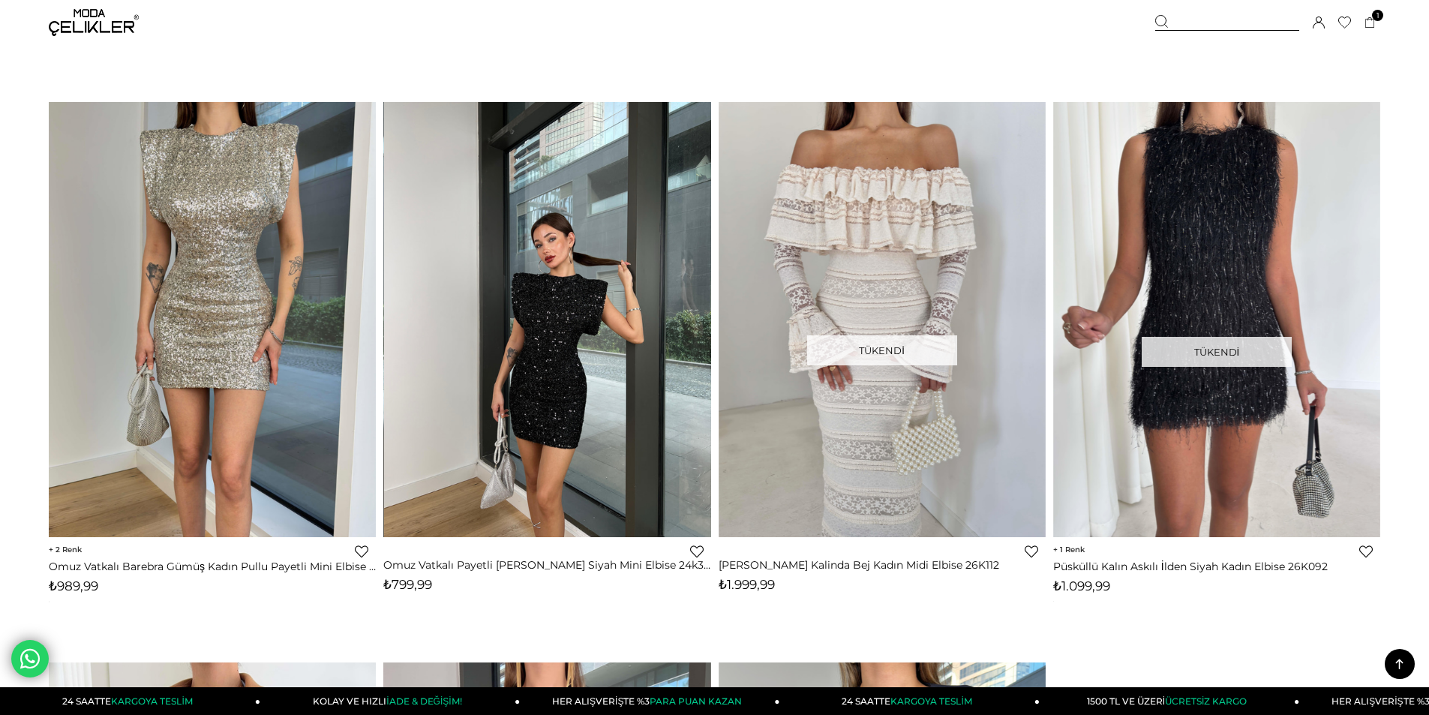
click at [502, 253] on img at bounding box center [547, 319] width 327 height 436
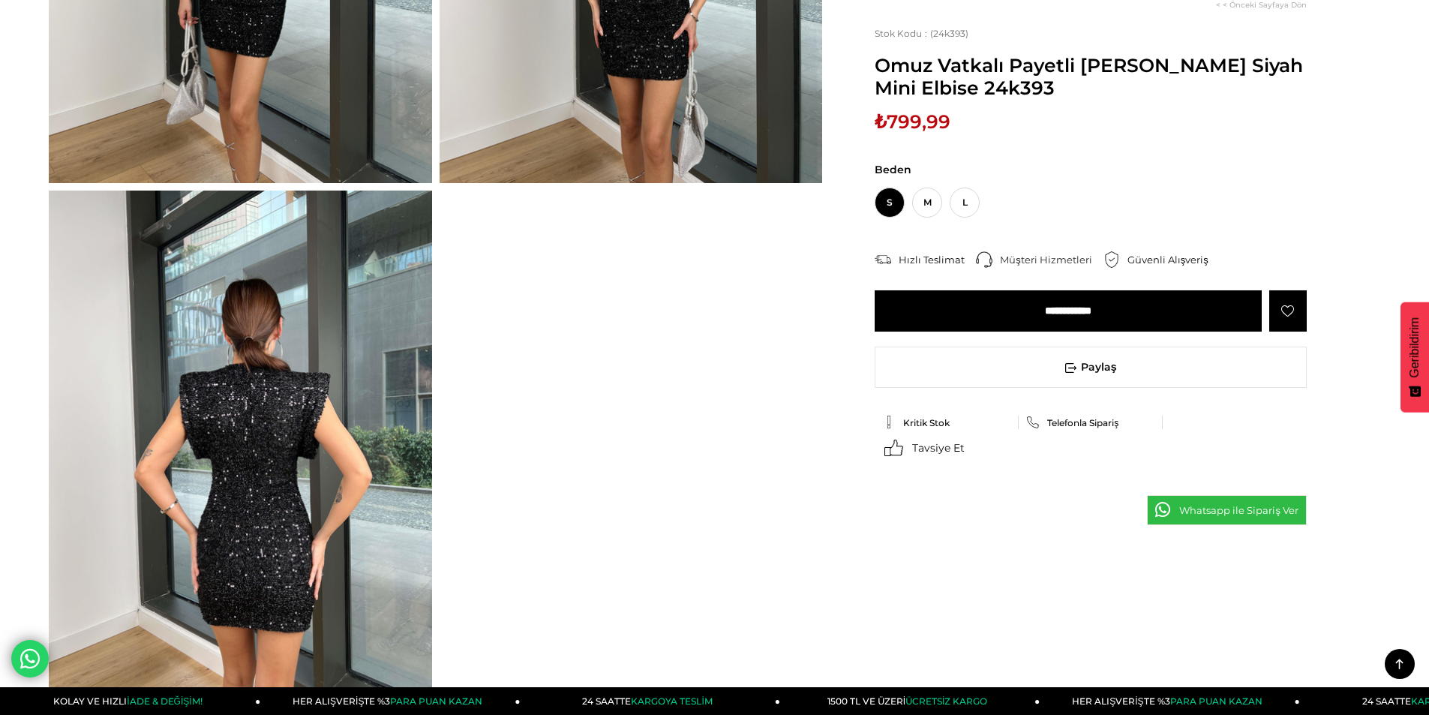
scroll to position [971, 0]
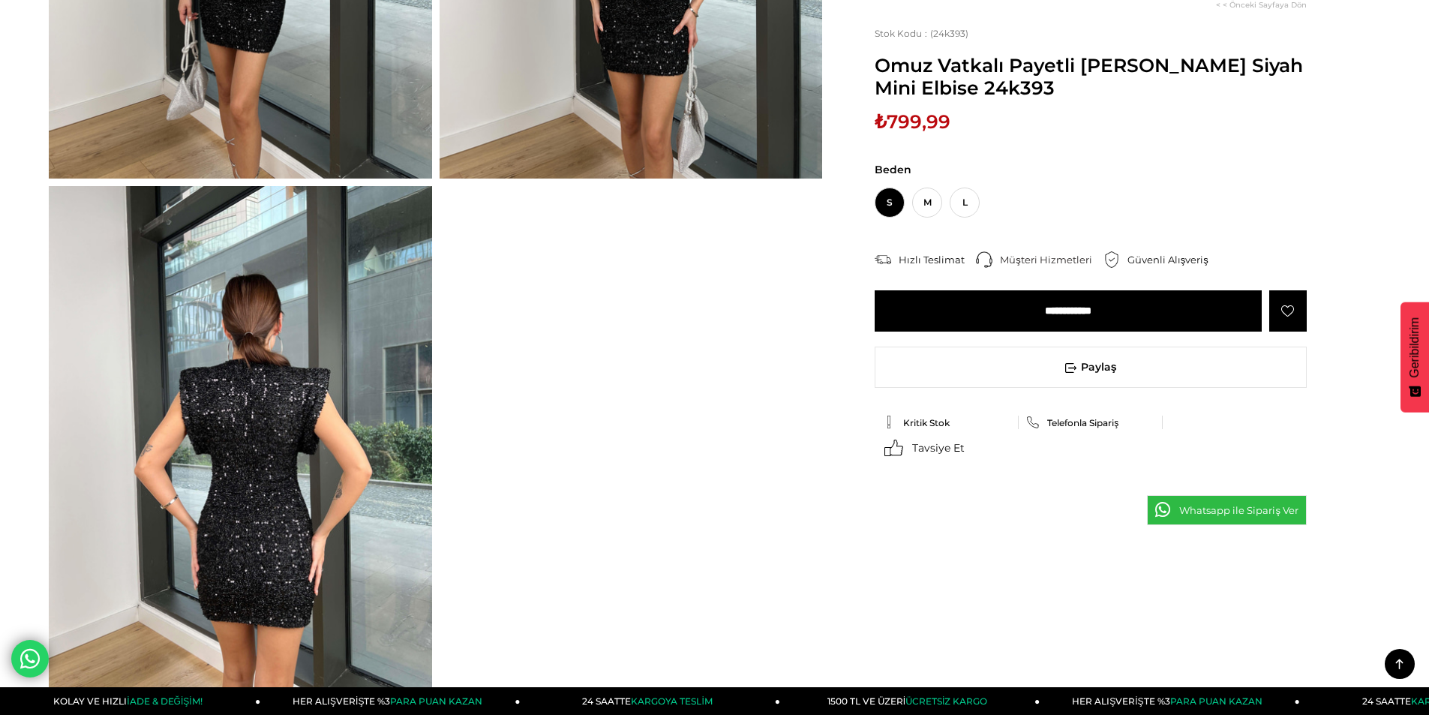
click at [234, 401] on img at bounding box center [240, 441] width 383 height 510
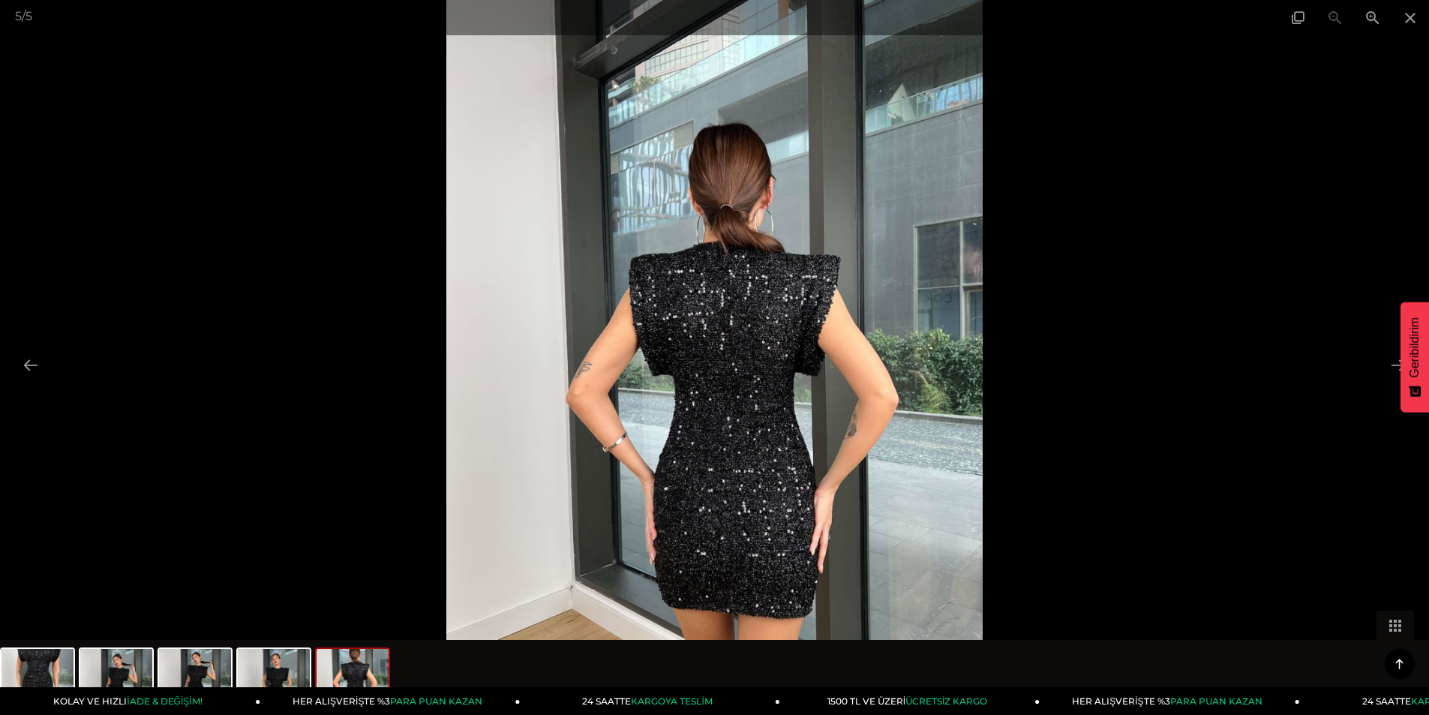
click at [677, 333] on img at bounding box center [714, 357] width 536 height 715
click at [1413, 12] on span at bounding box center [1410, 17] width 38 height 35
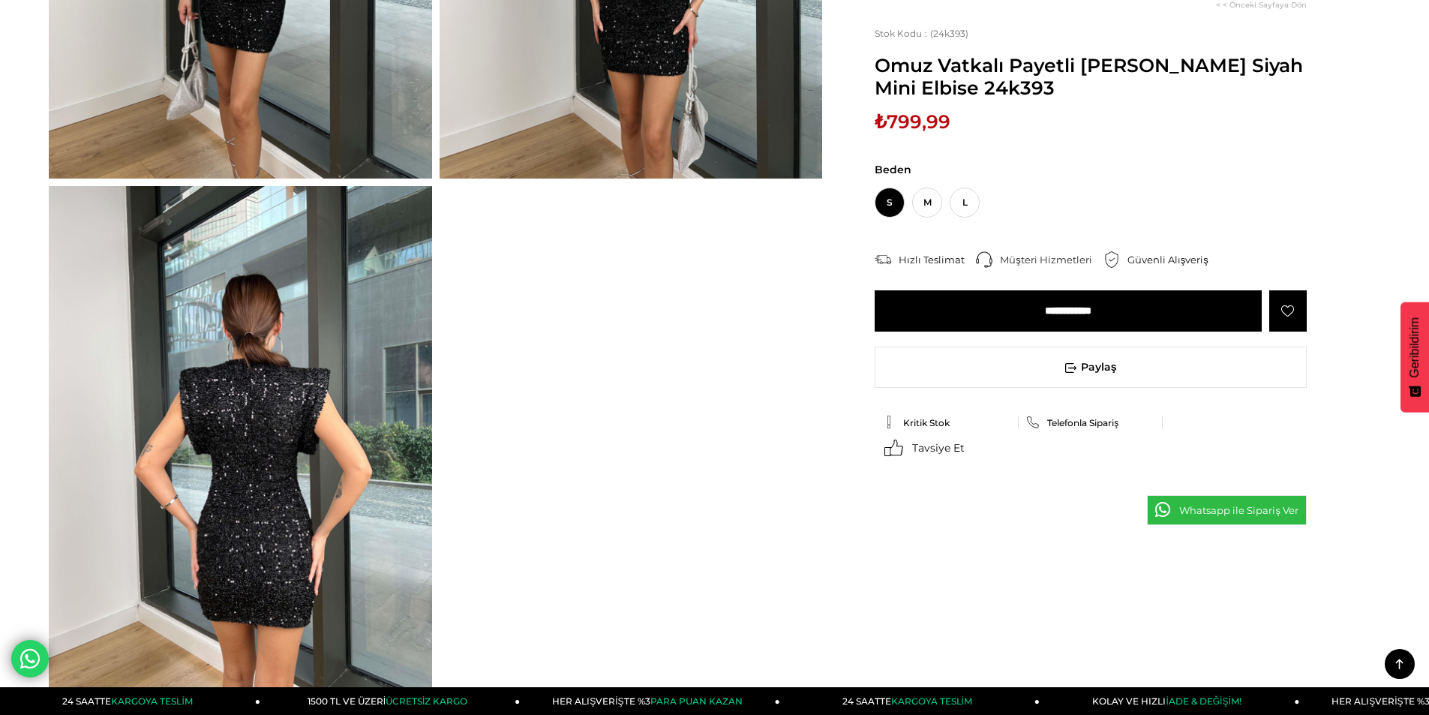
scroll to position [671, 0]
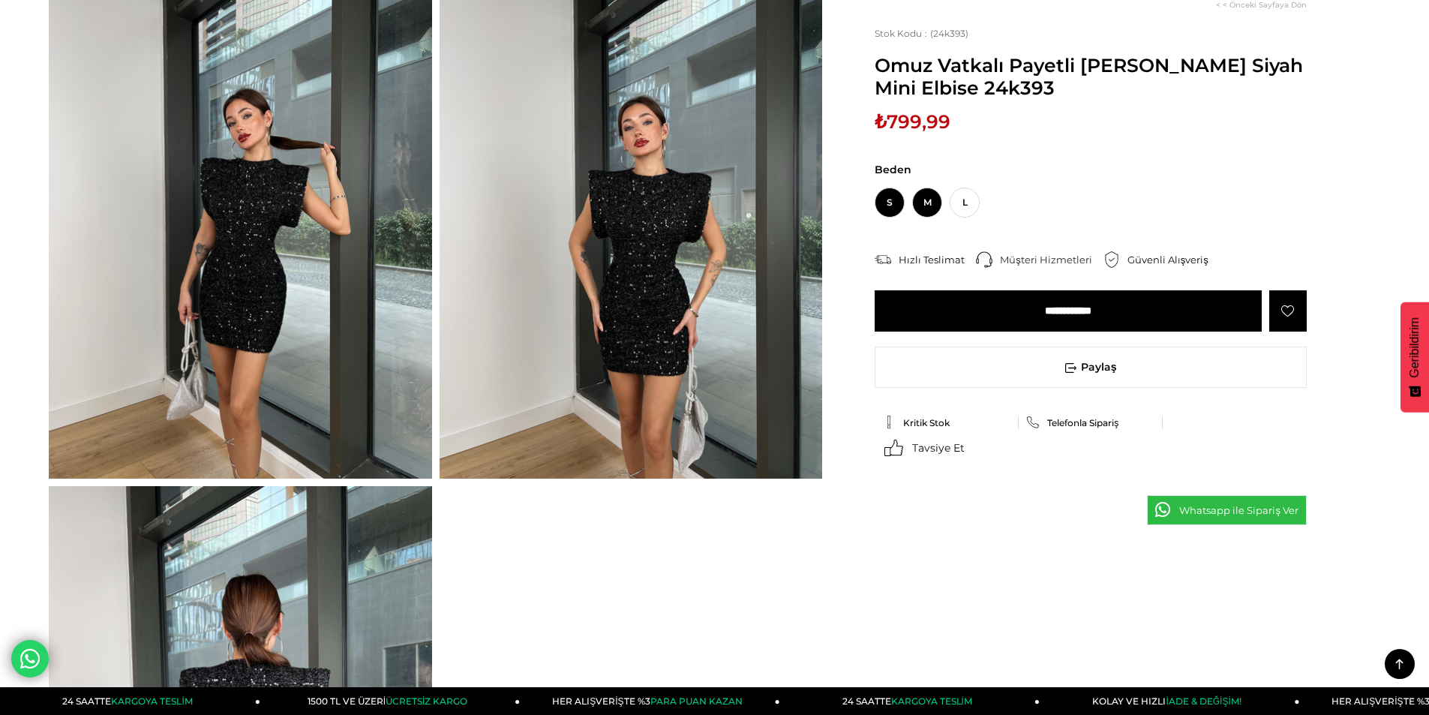
click at [920, 203] on span "M" at bounding box center [927, 203] width 30 height 30
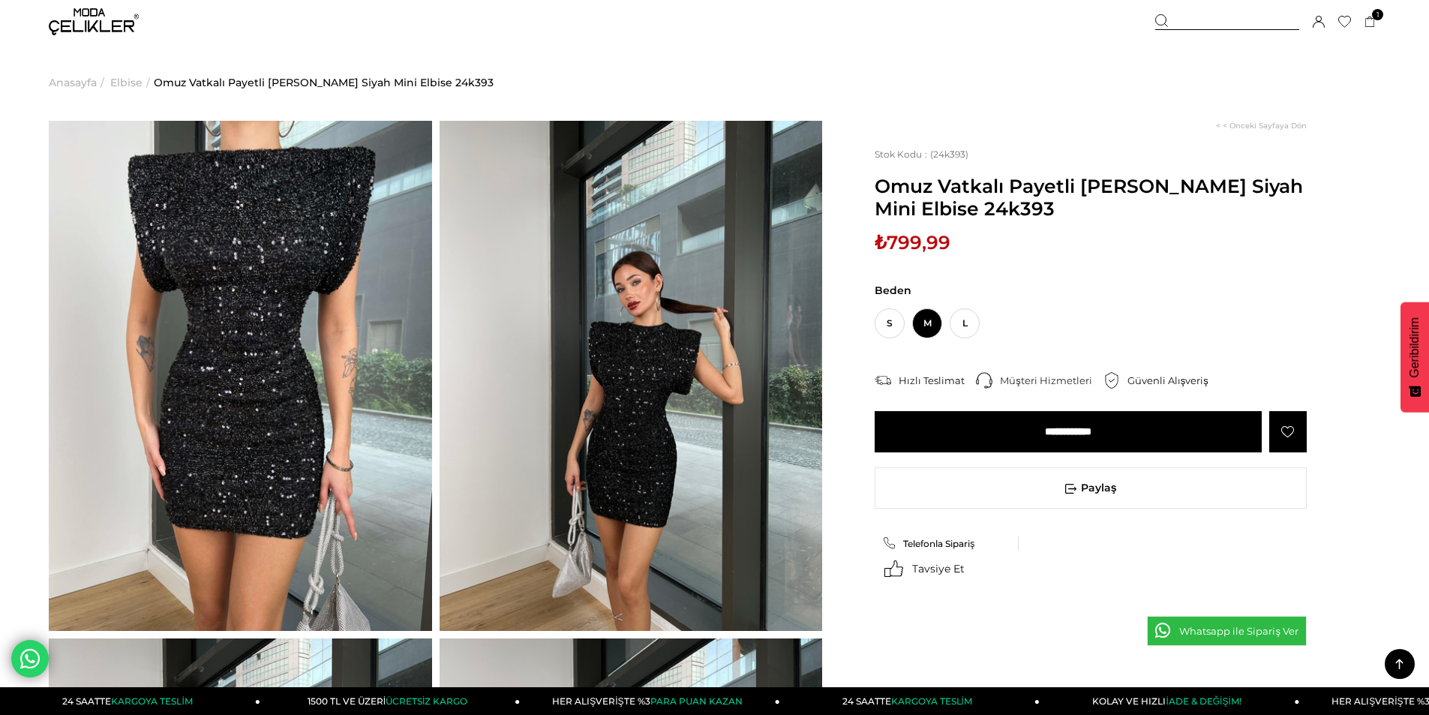
scroll to position [0, 0]
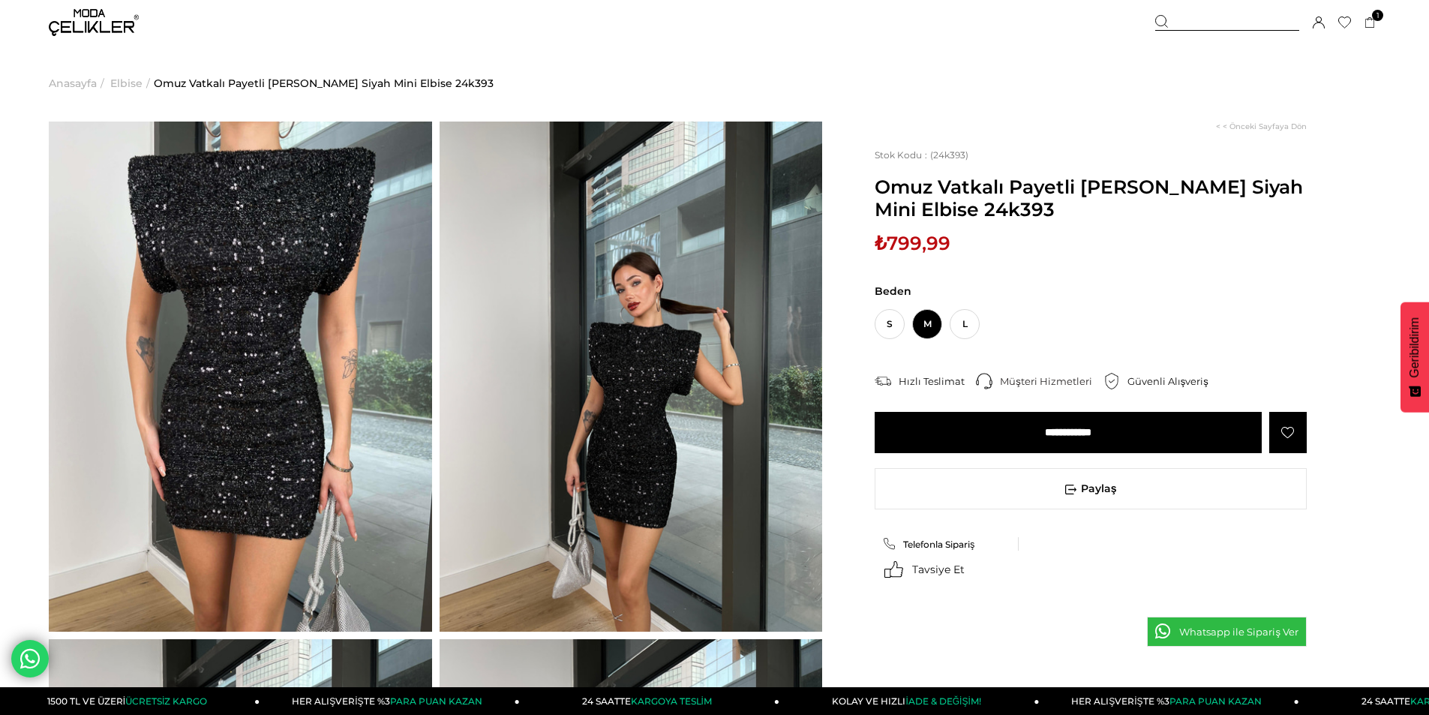
click at [1049, 429] on input "**********" at bounding box center [1068, 432] width 387 height 41
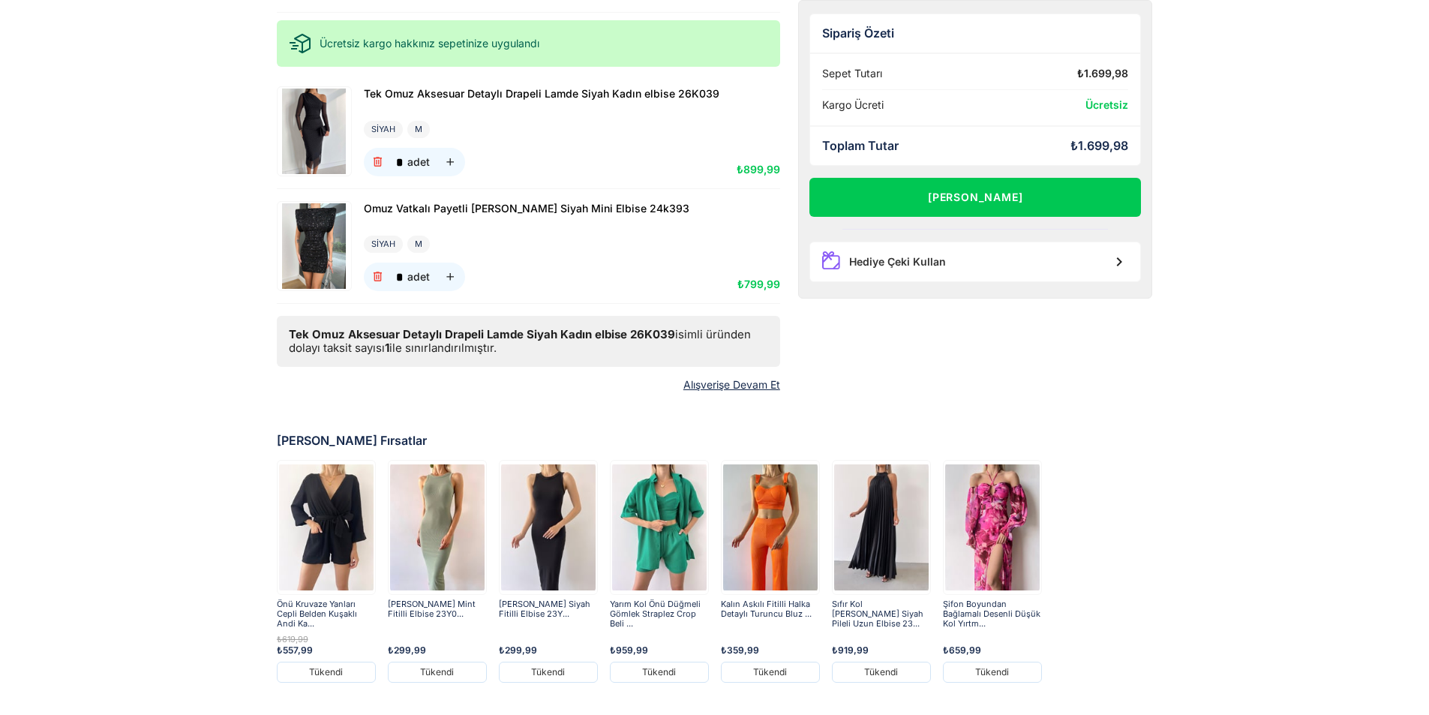
scroll to position [113, 0]
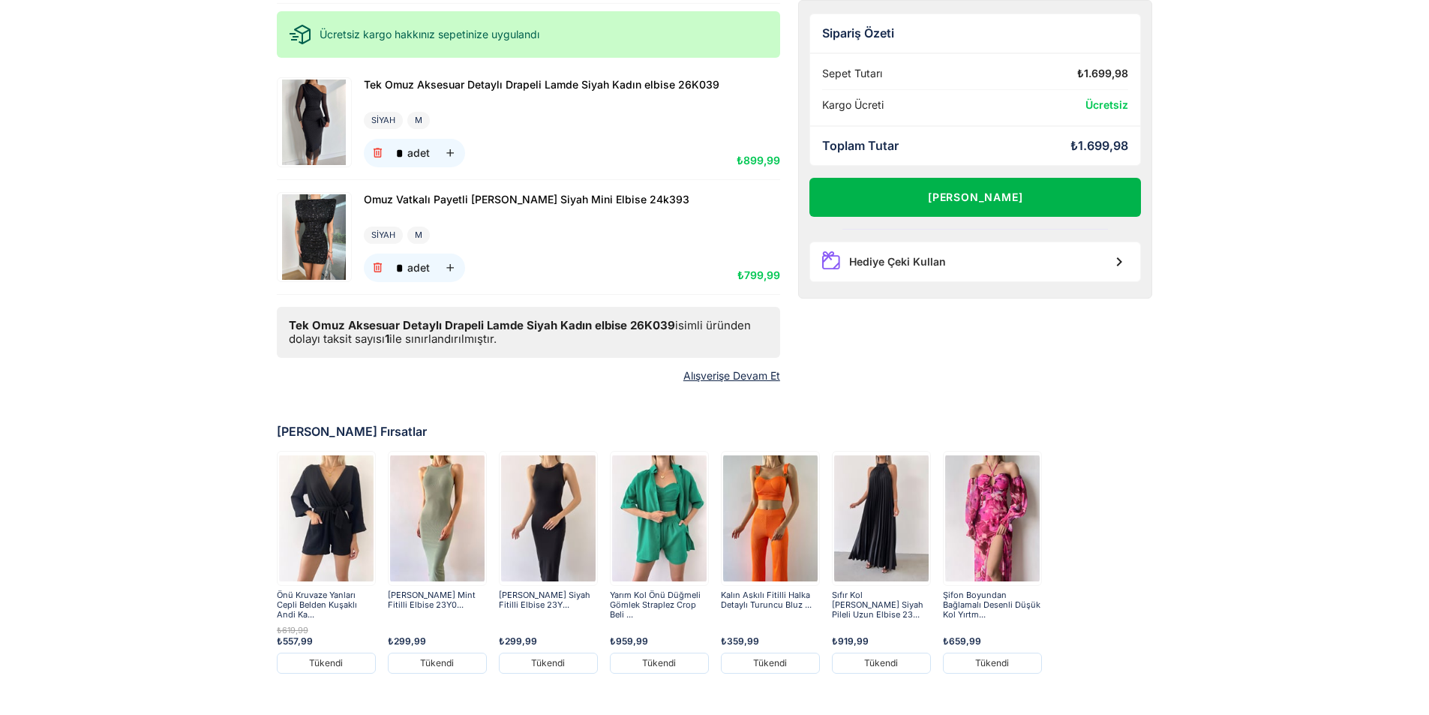
click at [955, 205] on button "[PERSON_NAME]" at bounding box center [975, 197] width 332 height 39
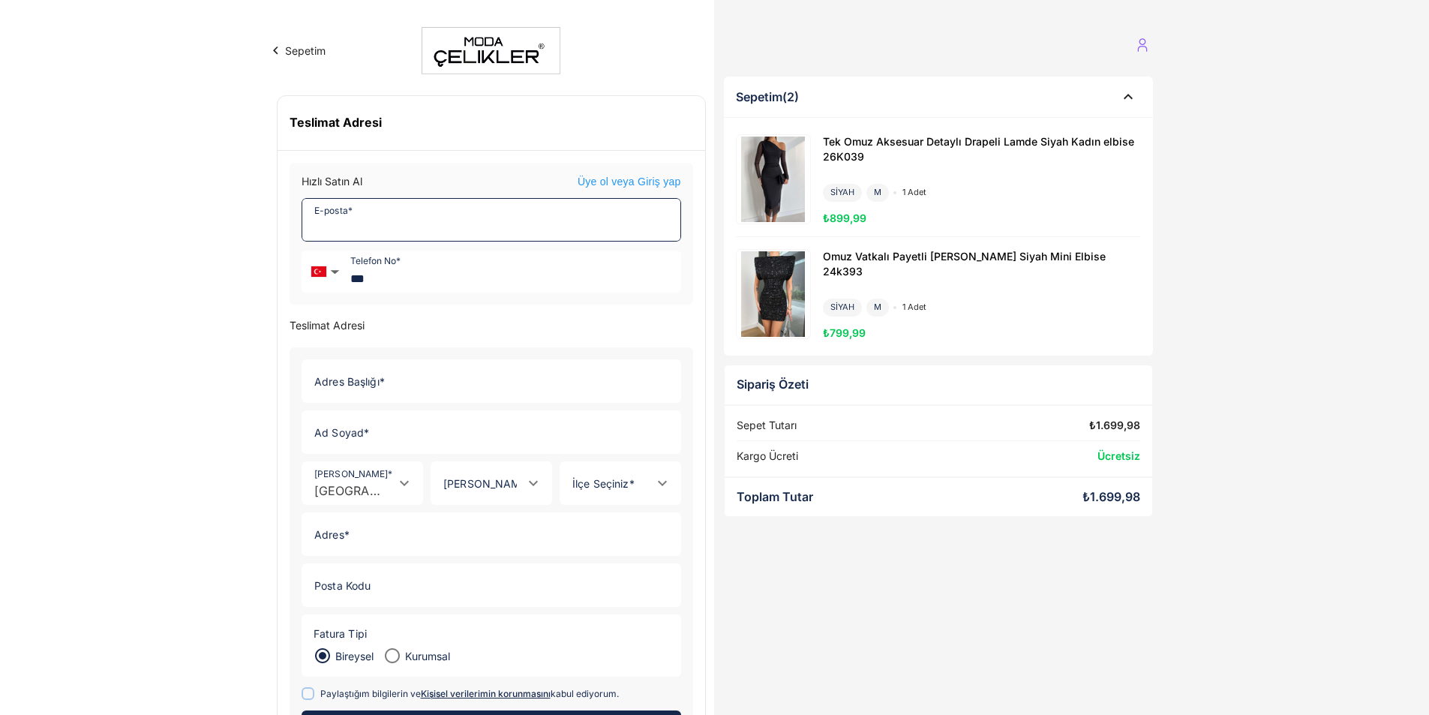
click at [384, 218] on input "E-posta *" at bounding box center [486, 220] width 369 height 42
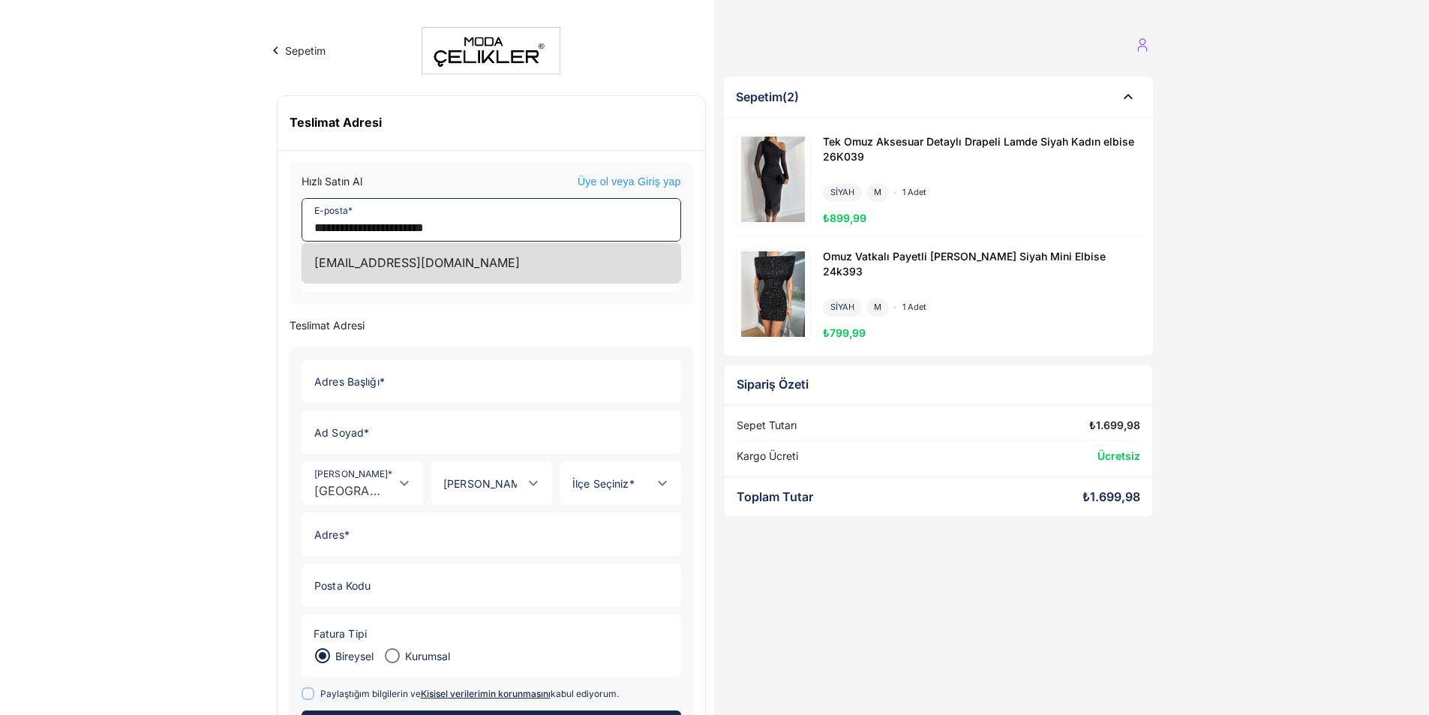
type input "**********"
click at [395, 270] on div "[EMAIL_ADDRESS][DOMAIN_NAME]" at bounding box center [491, 263] width 378 height 39
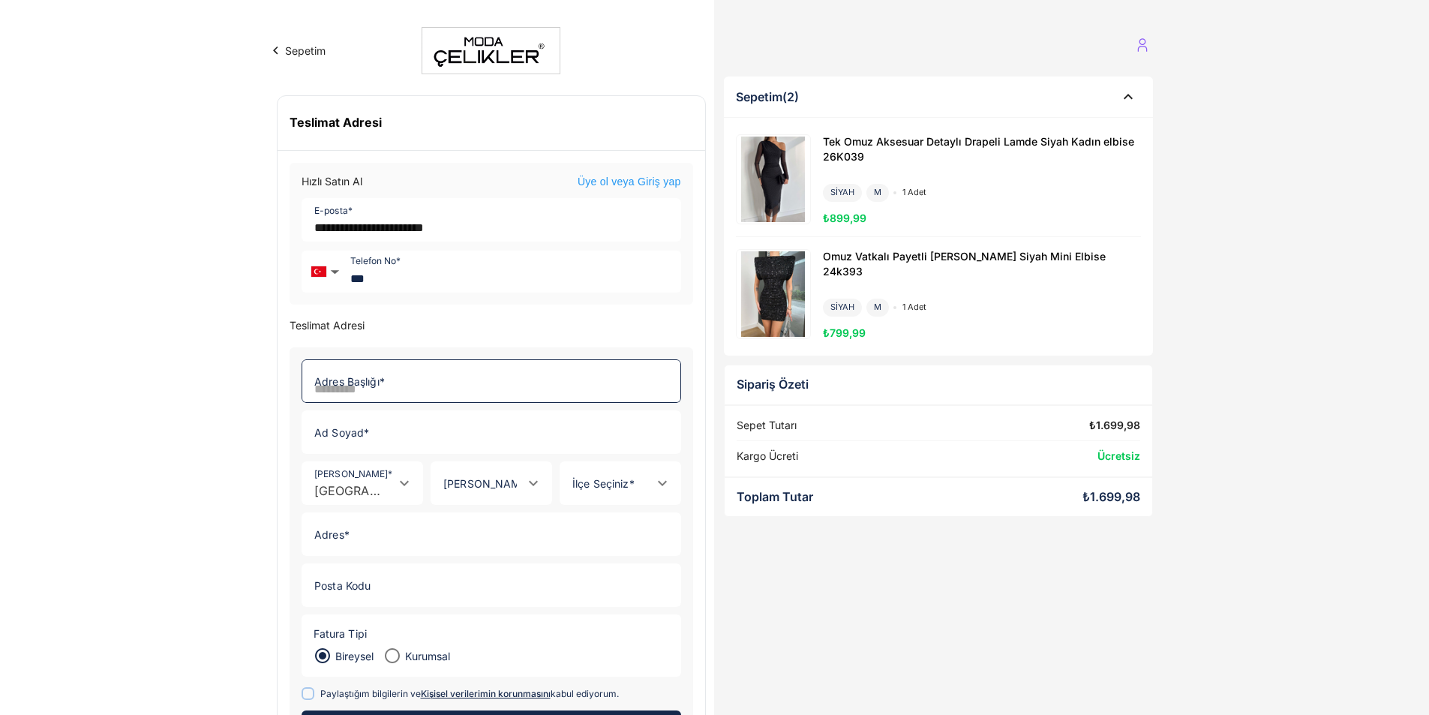
click at [403, 382] on input "Adres Başlığı *" at bounding box center [486, 381] width 369 height 42
type input "**********"
click at [371, 445] on input "Ad Soyad *" at bounding box center [486, 432] width 369 height 42
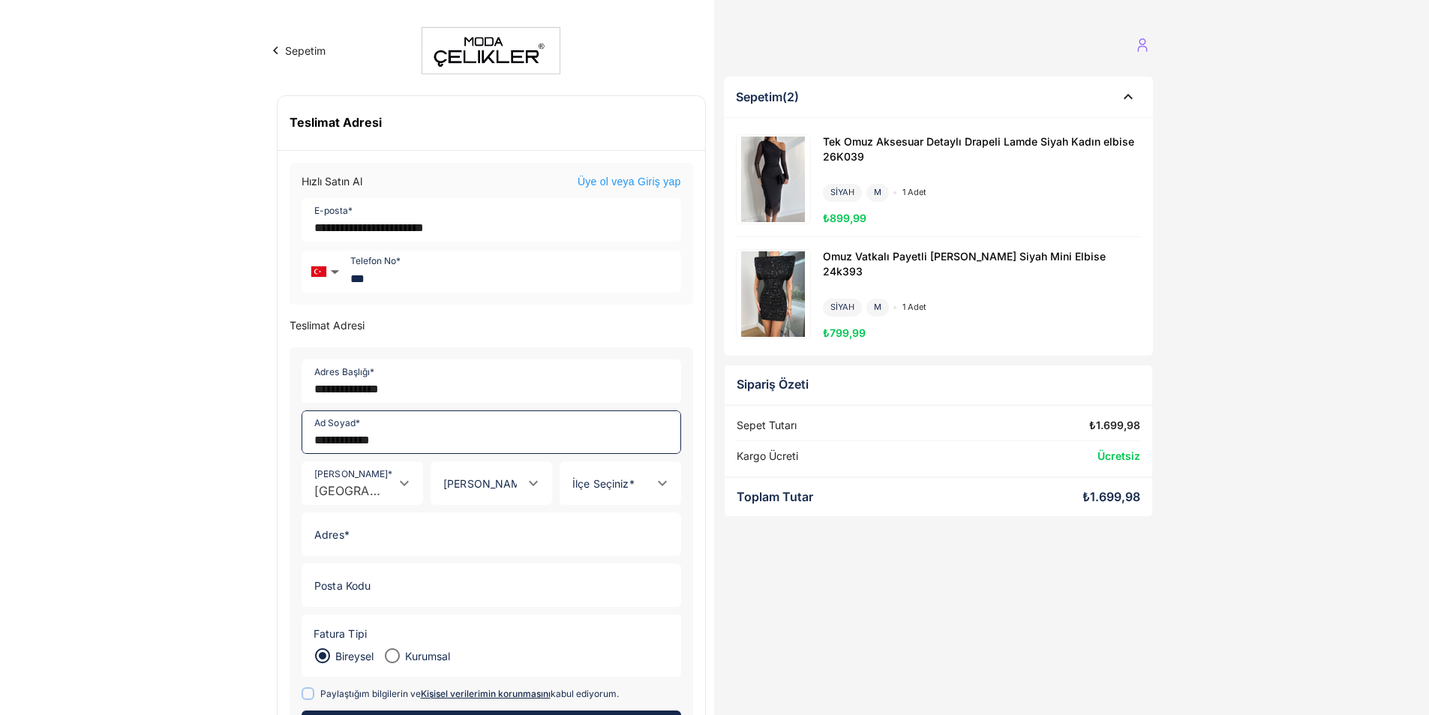
type input "**********"
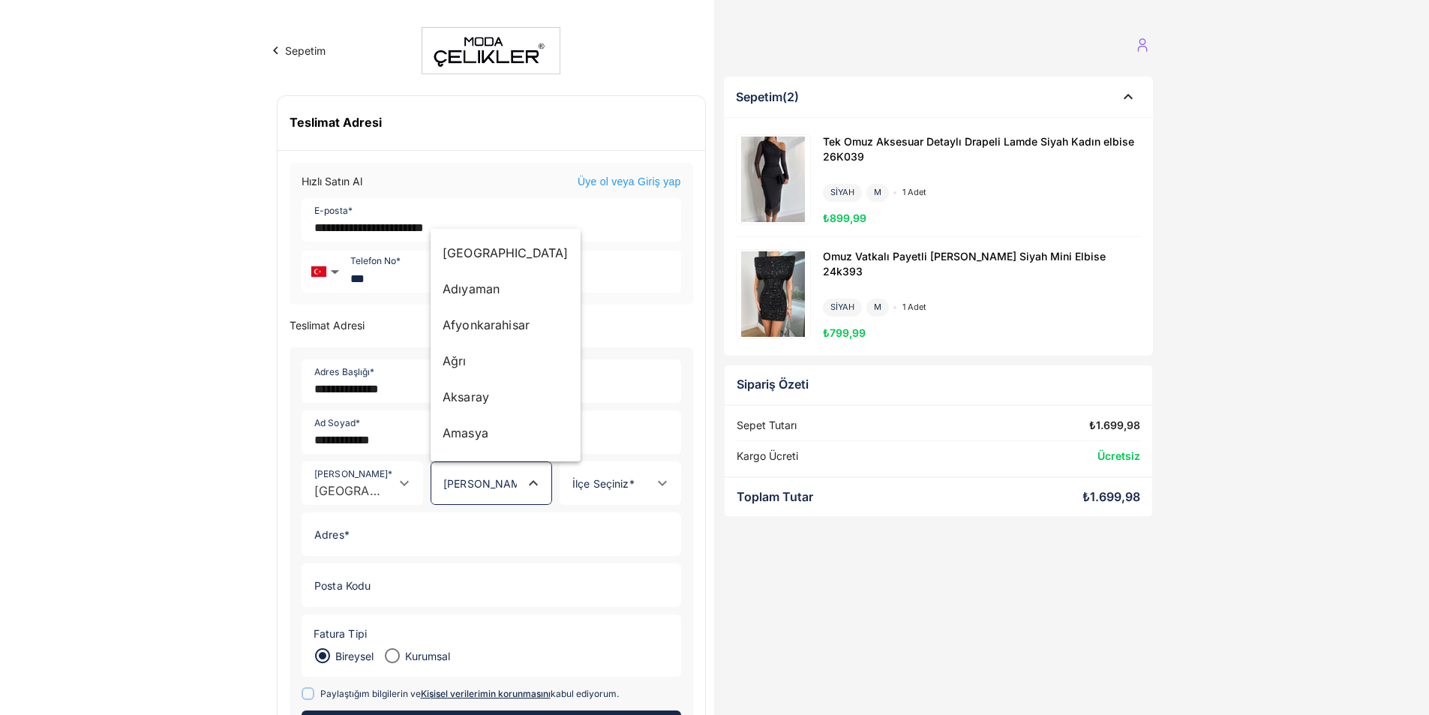
click at [533, 493] on div at bounding box center [531, 483] width 21 height 42
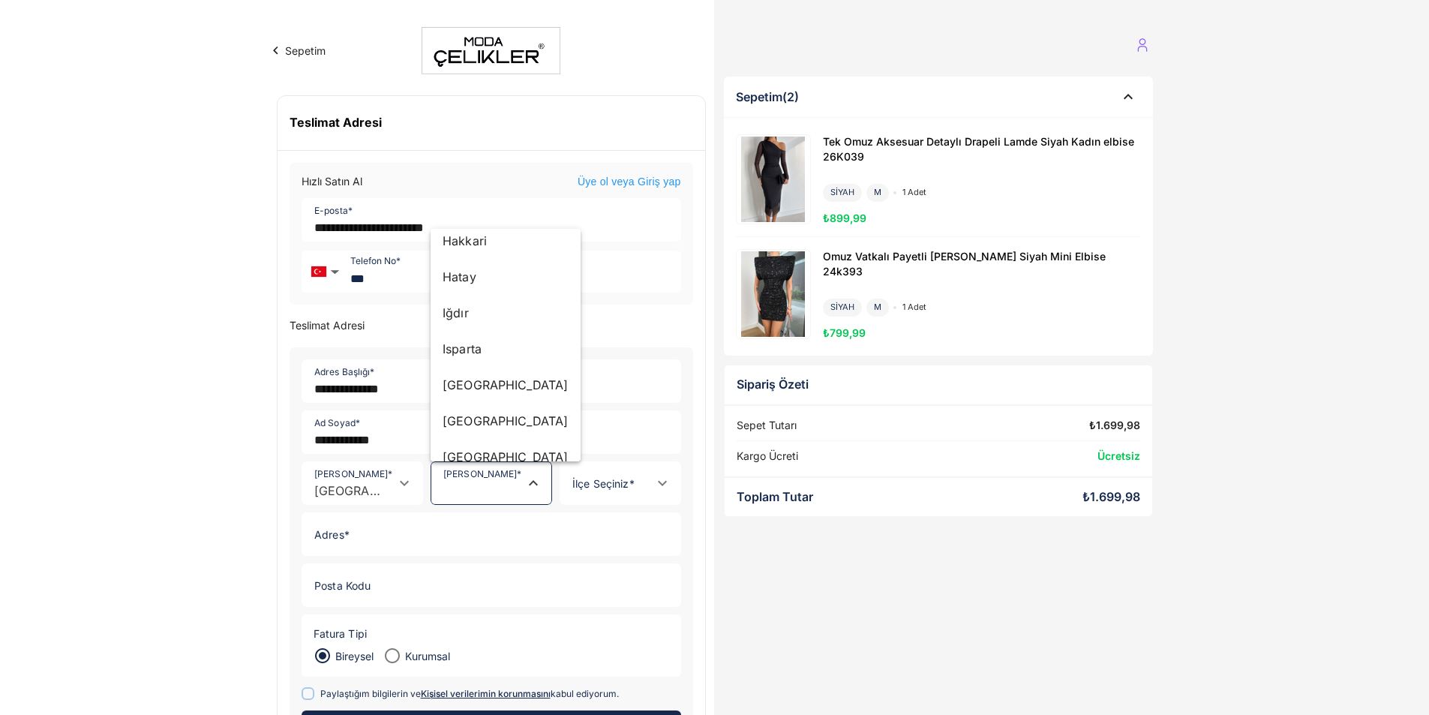
scroll to position [1299, 0]
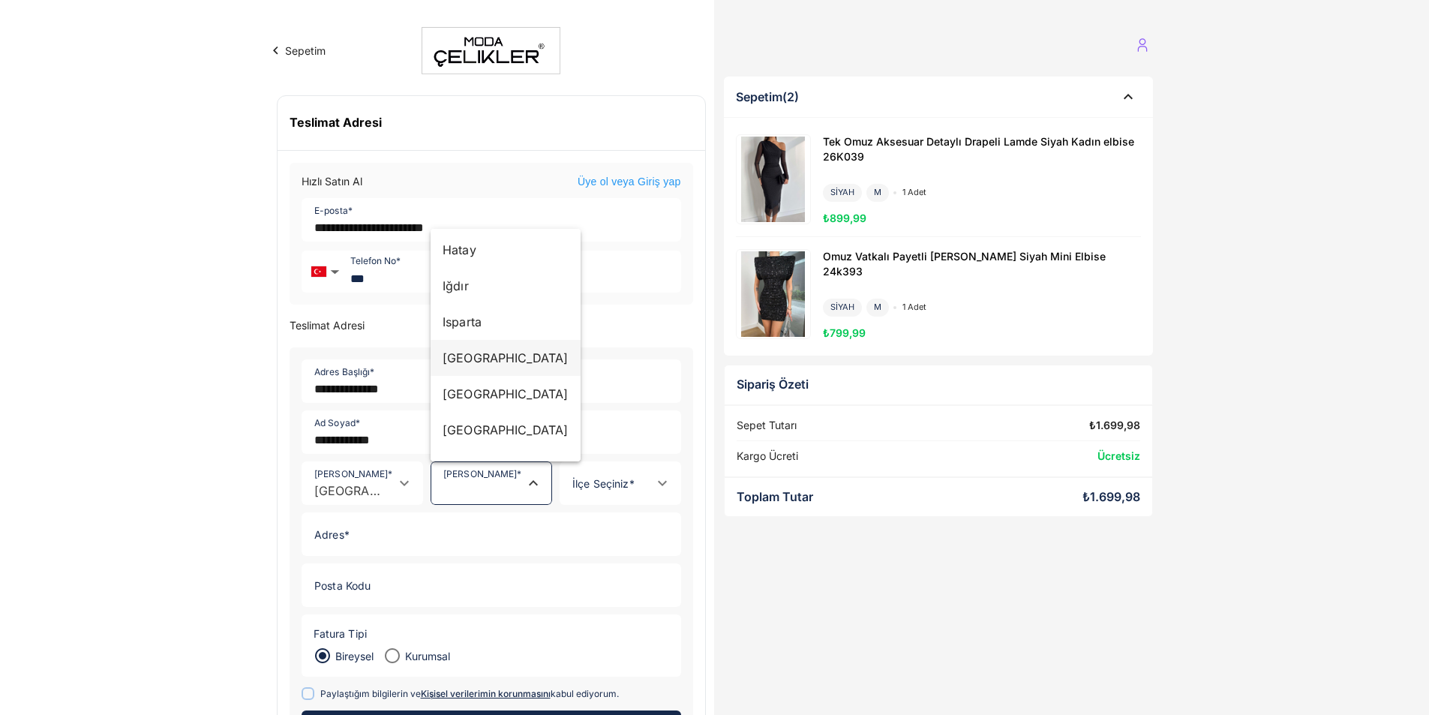
click at [466, 363] on div "[GEOGRAPHIC_DATA]" at bounding box center [506, 358] width 126 height 18
type input "********"
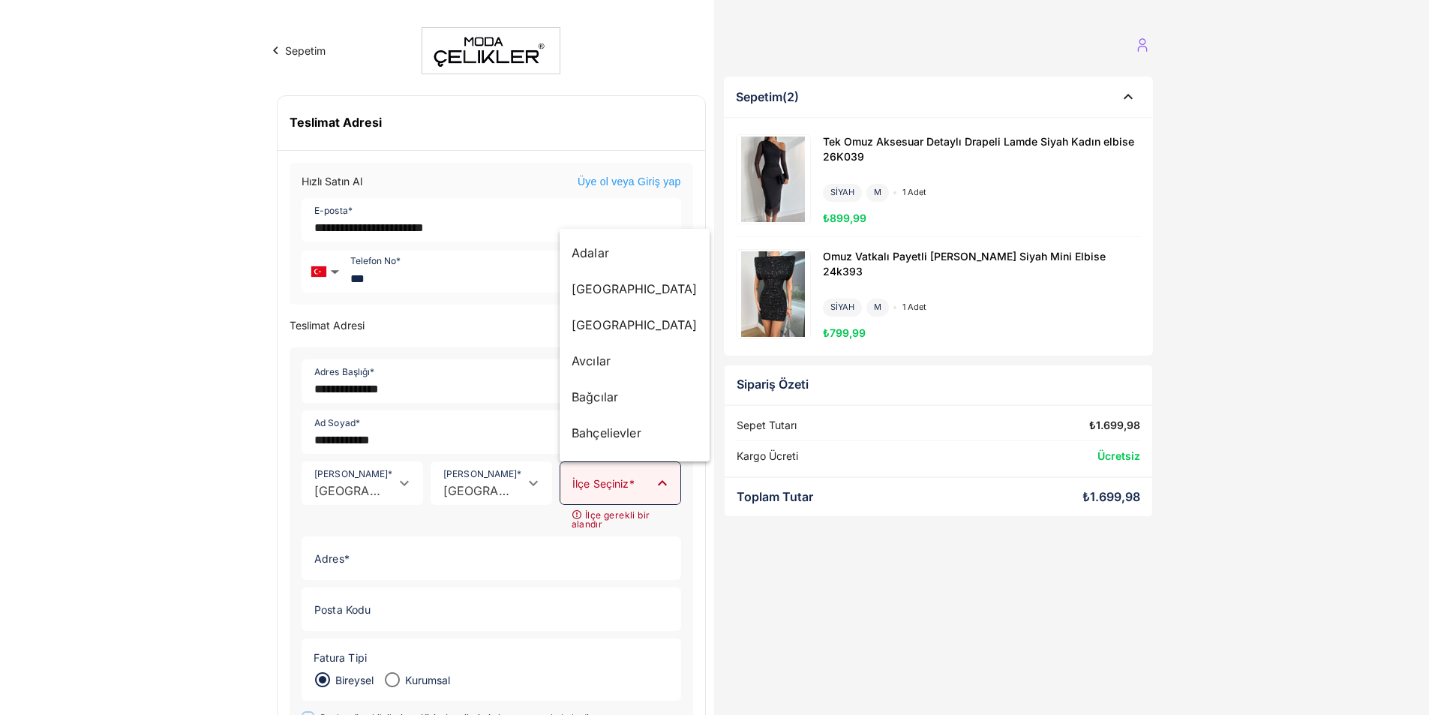
click at [665, 482] on icon "Close" at bounding box center [662, 483] width 18 height 18
click at [597, 355] on div "Sarıyer" at bounding box center [635, 358] width 126 height 18
type input "*******"
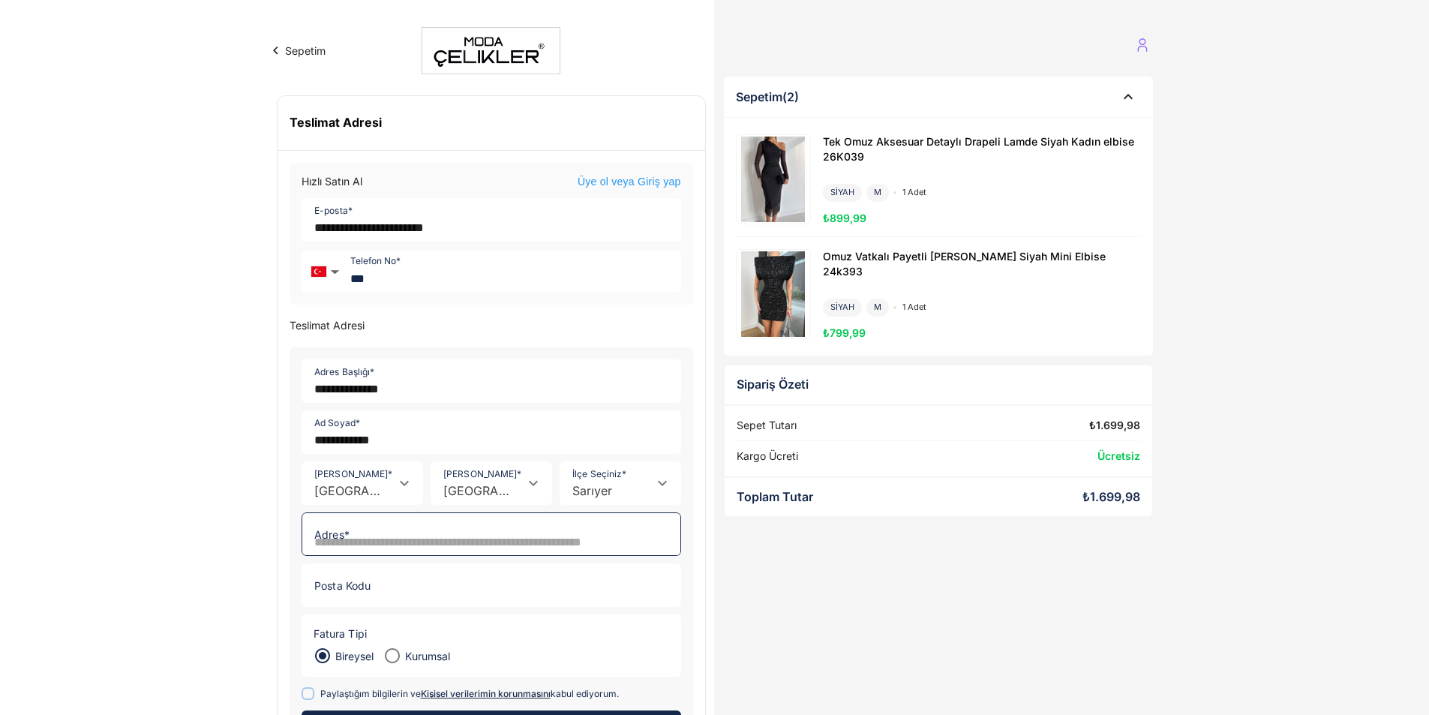
click at [341, 524] on input "Adres *" at bounding box center [486, 534] width 369 height 42
type input "**********"
click at [368, 576] on input "Posta Kodu" at bounding box center [486, 585] width 369 height 42
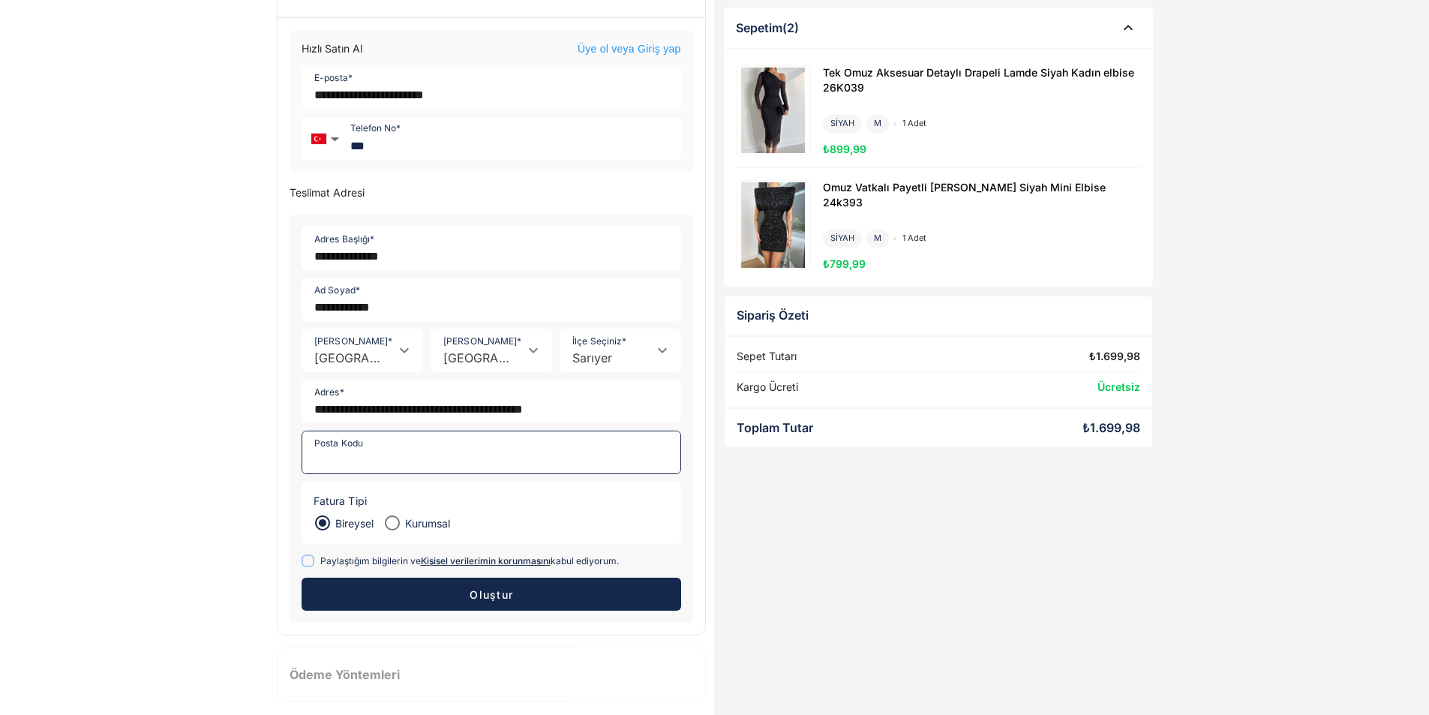
scroll to position [144, 0]
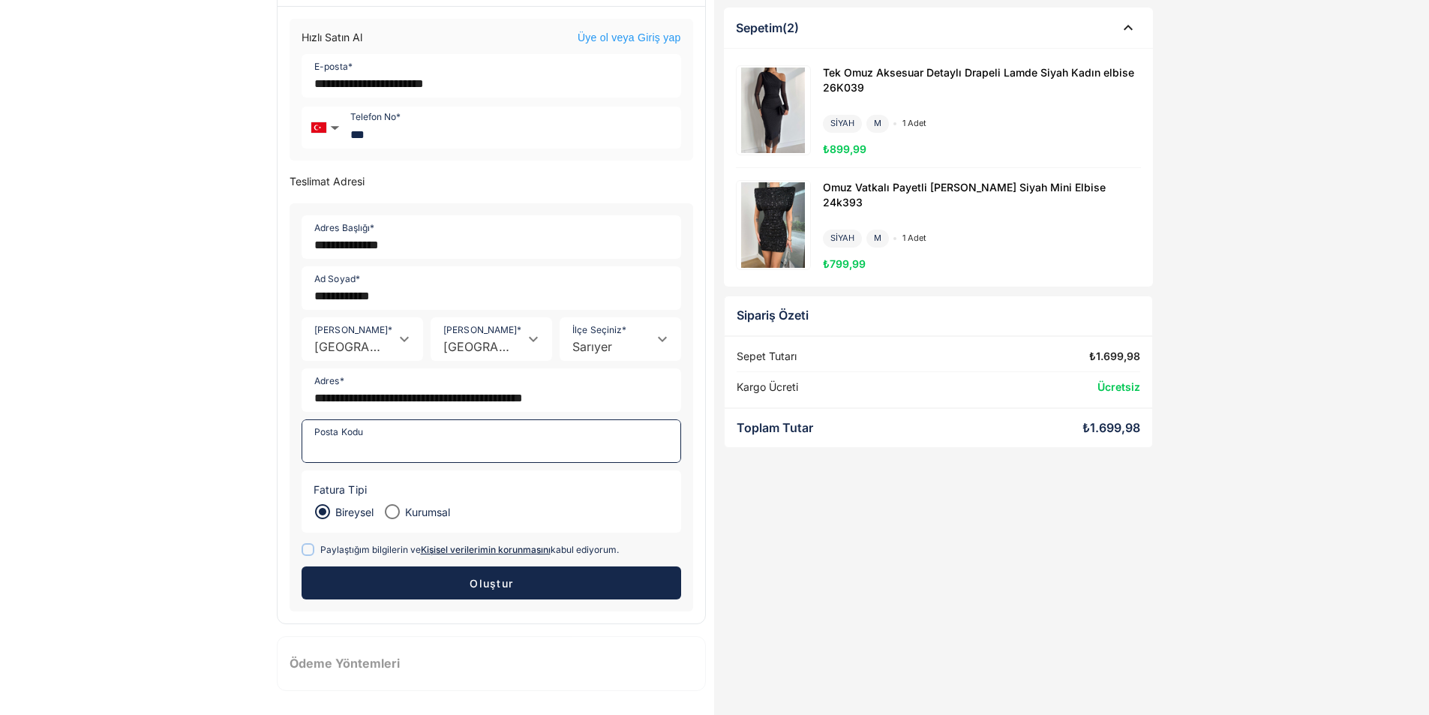
click at [320, 444] on input "Posta Kodu" at bounding box center [486, 441] width 369 height 42
type input "*****"
click at [313, 551] on span at bounding box center [308, 549] width 13 height 13
click at [492, 584] on span "Oluştur" at bounding box center [491, 583] width 44 height 13
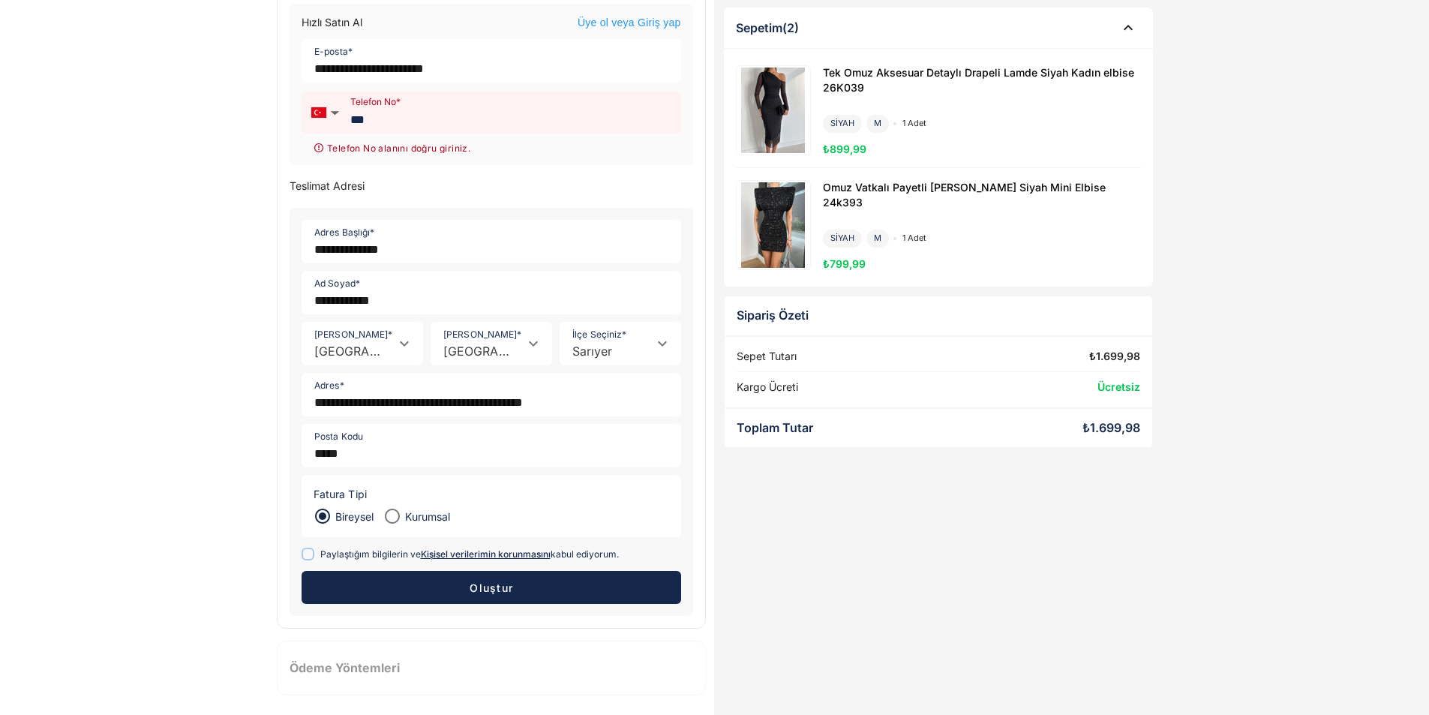
scroll to position [164, 0]
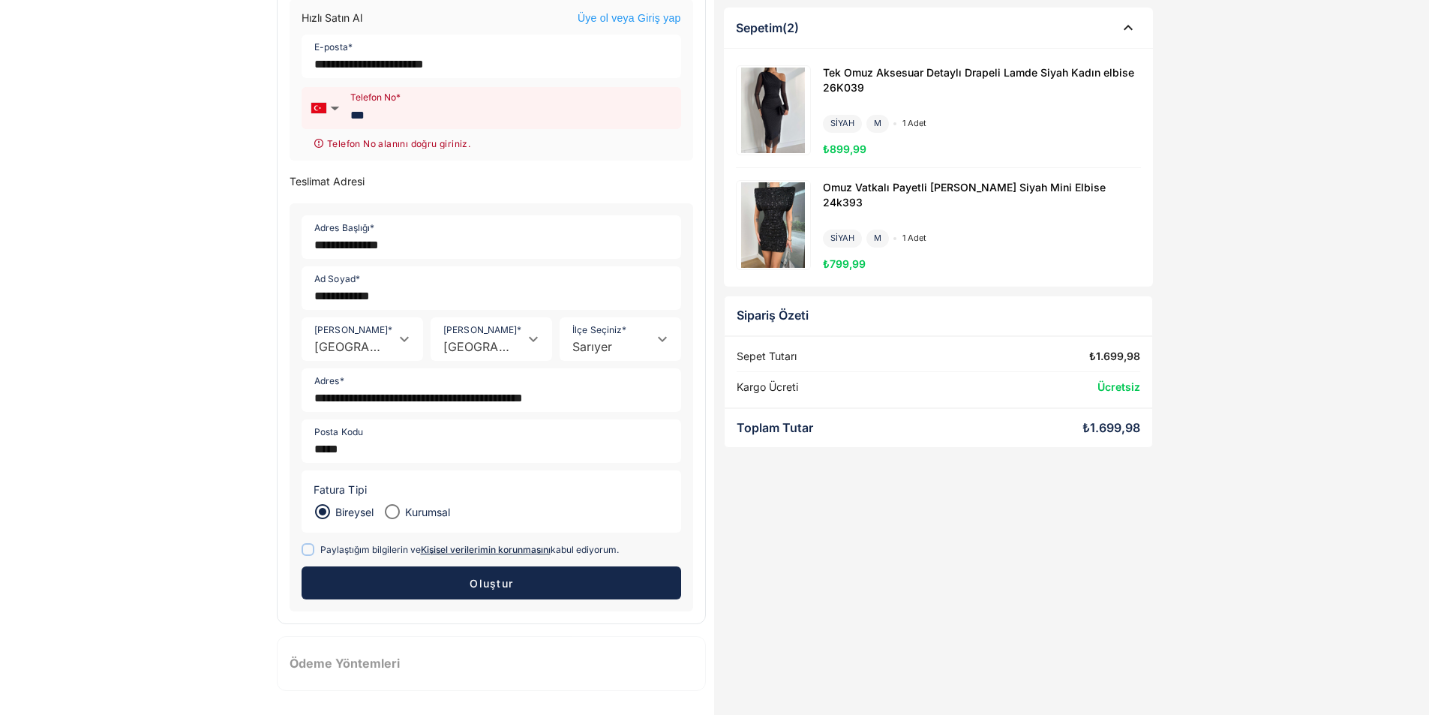
click at [485, 587] on span "Oluştur" at bounding box center [491, 583] width 44 height 13
click at [493, 584] on span "Oluştur" at bounding box center [491, 583] width 44 height 13
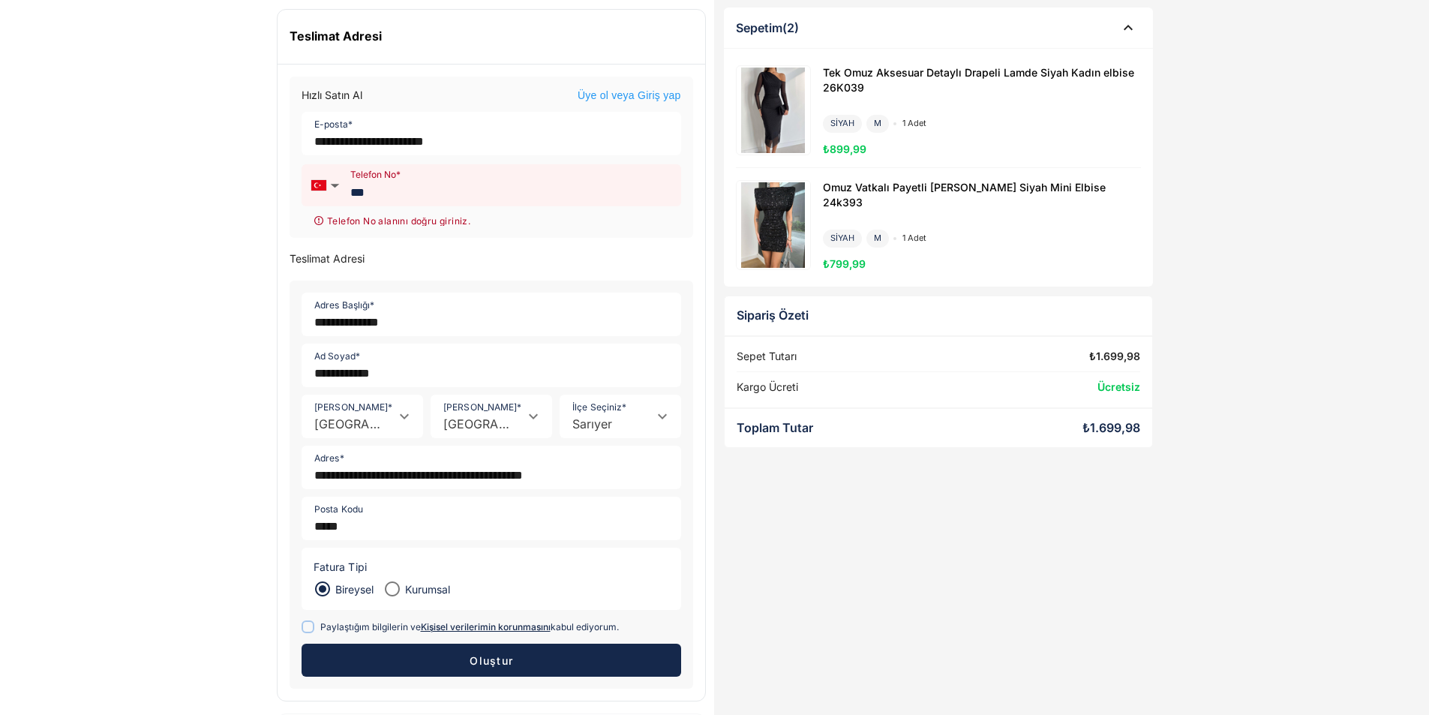
scroll to position [0, 0]
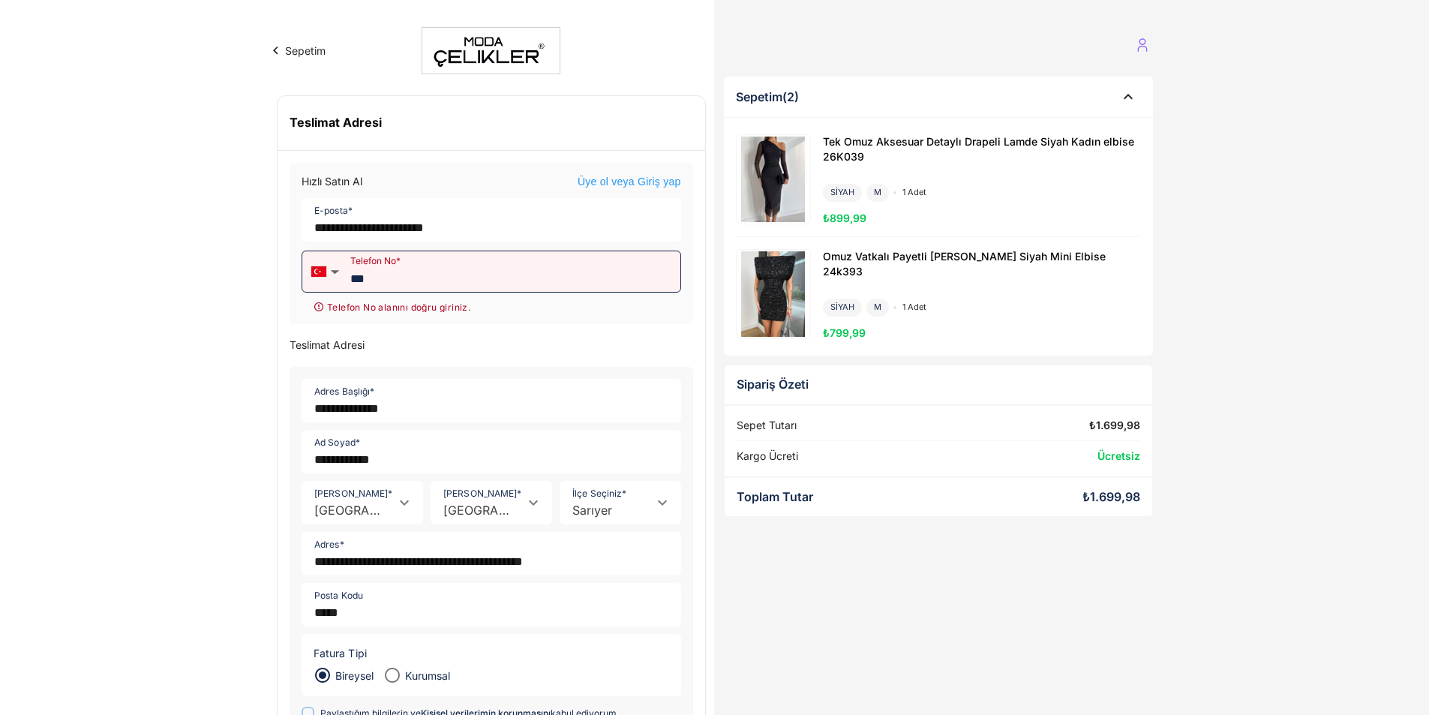
click at [415, 281] on input "***" at bounding box center [512, 271] width 335 height 41
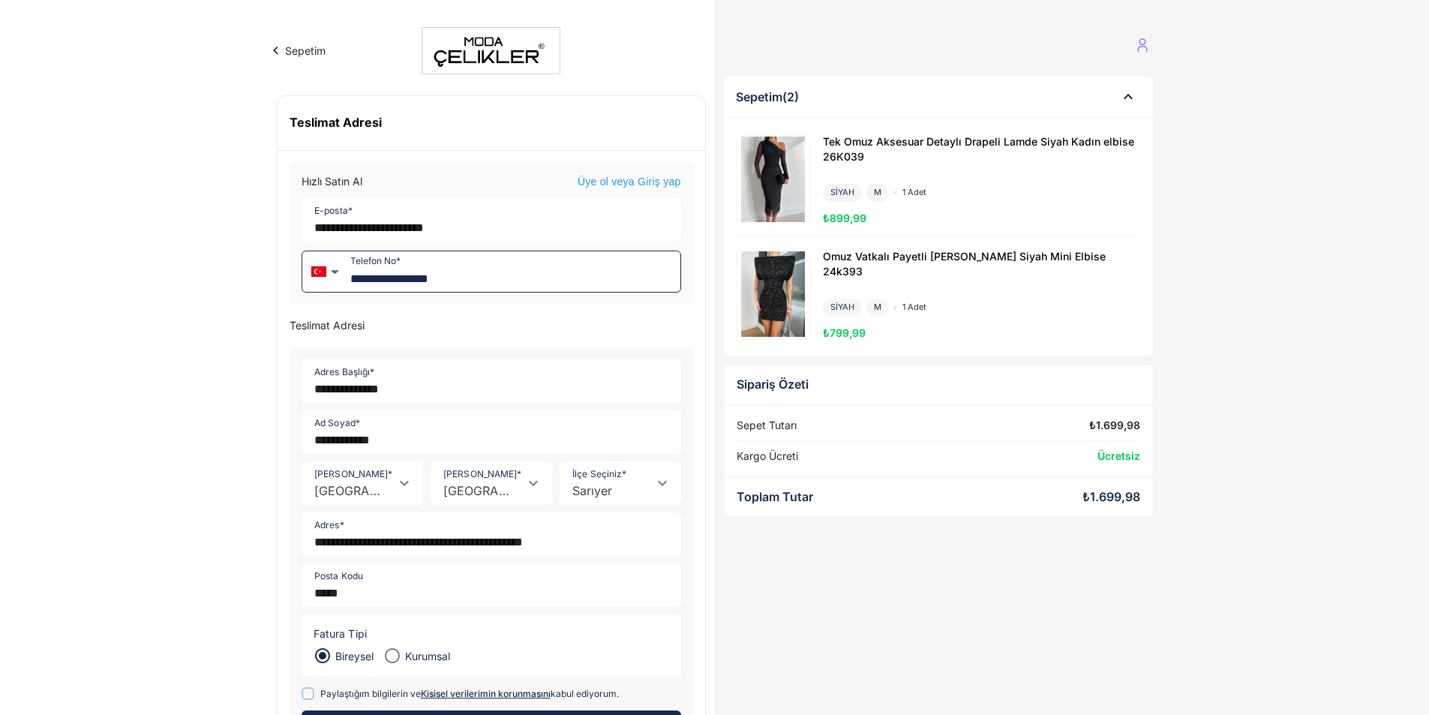
type input "**********"
click at [1367, 360] on div "**********" at bounding box center [714, 429] width 1429 height 859
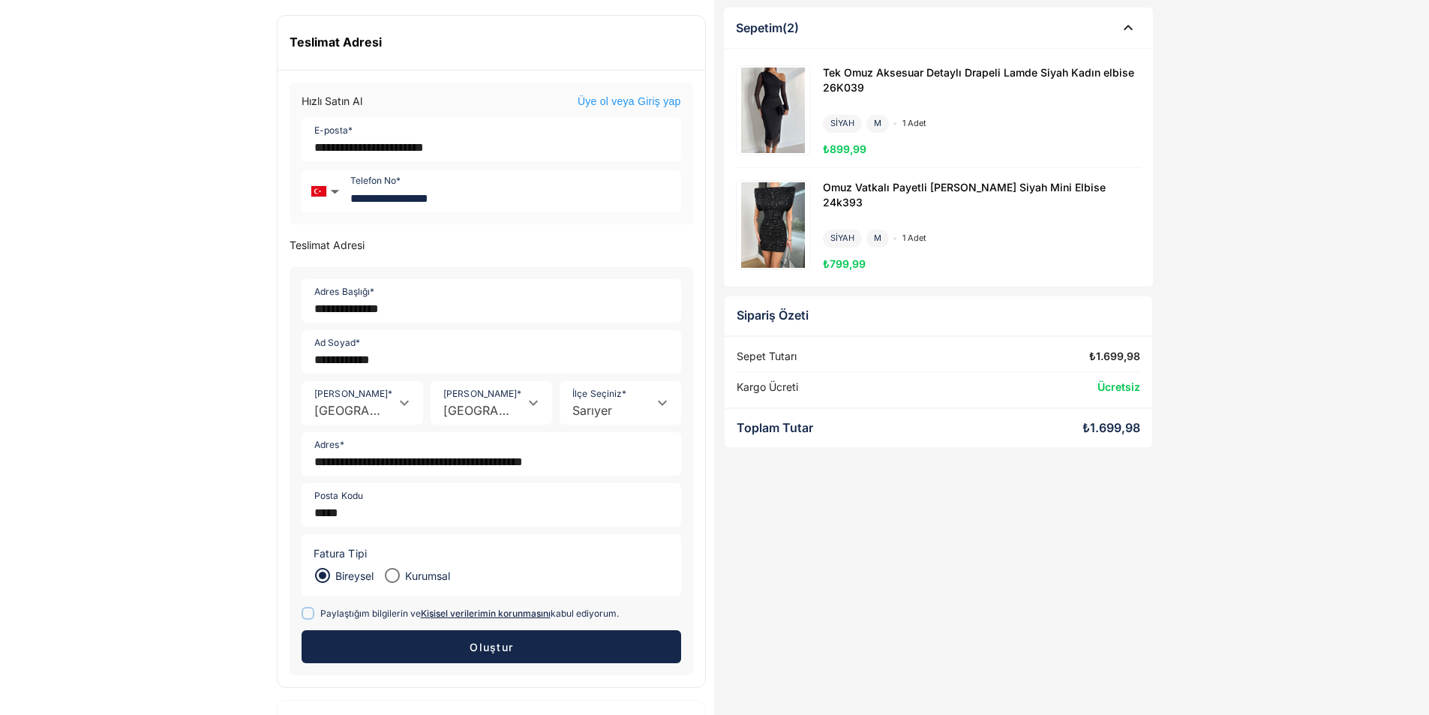
scroll to position [144, 0]
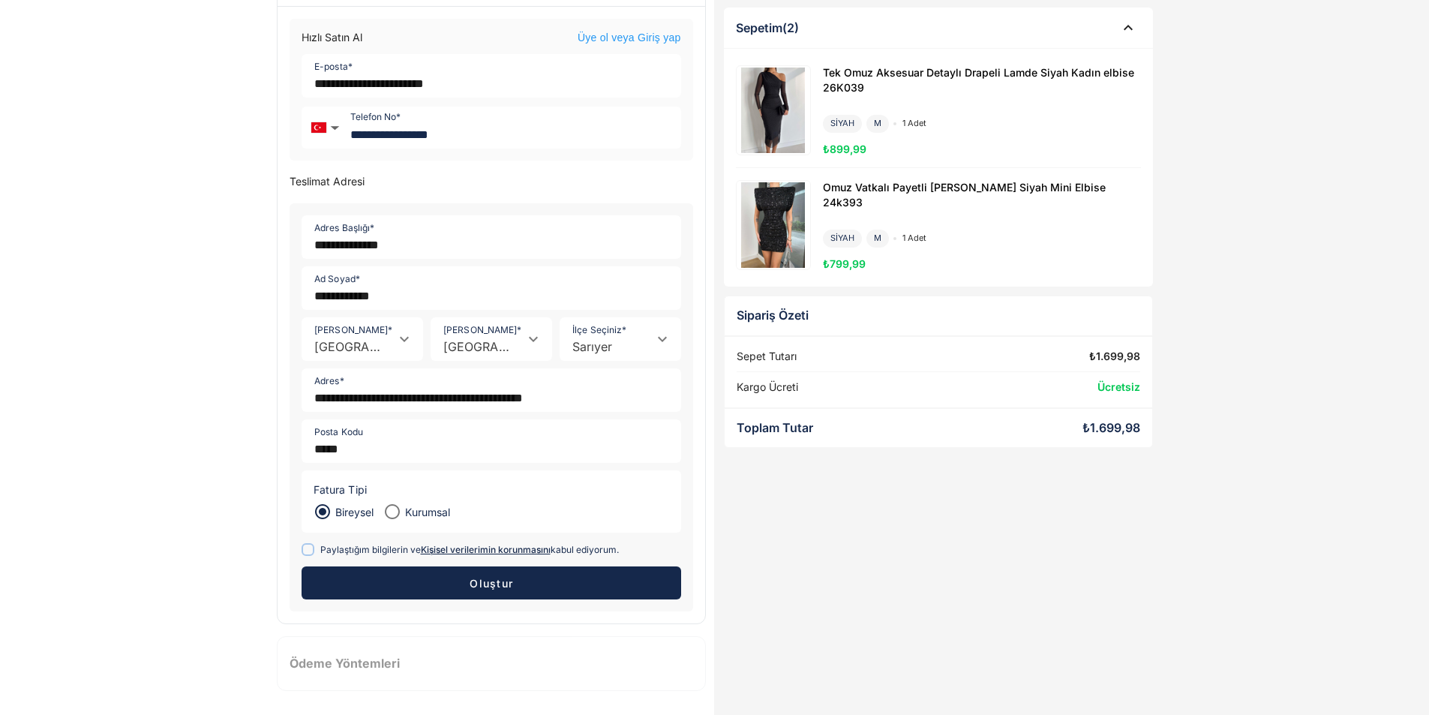
click at [473, 587] on span "Oluştur" at bounding box center [491, 583] width 44 height 13
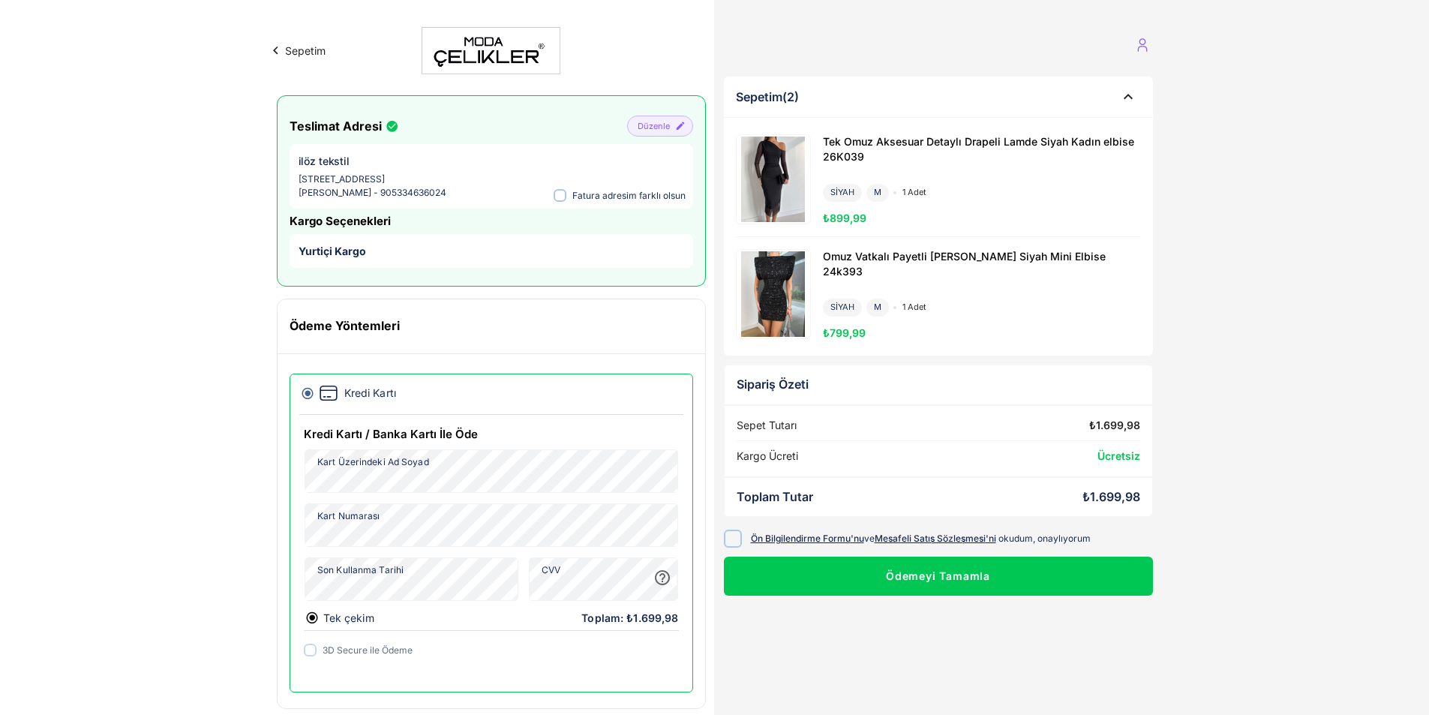
click at [728, 545] on div at bounding box center [733, 539] width 18 height 18
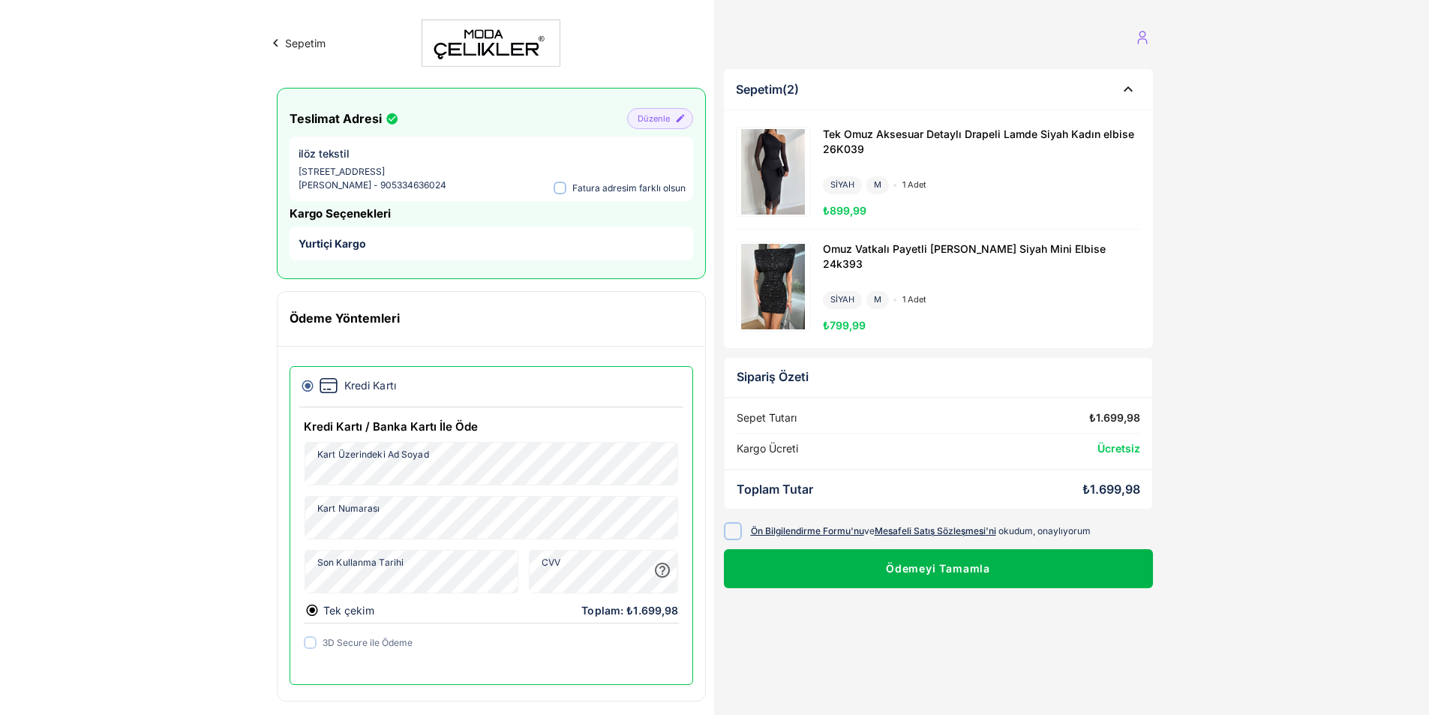
scroll to position [32, 0]
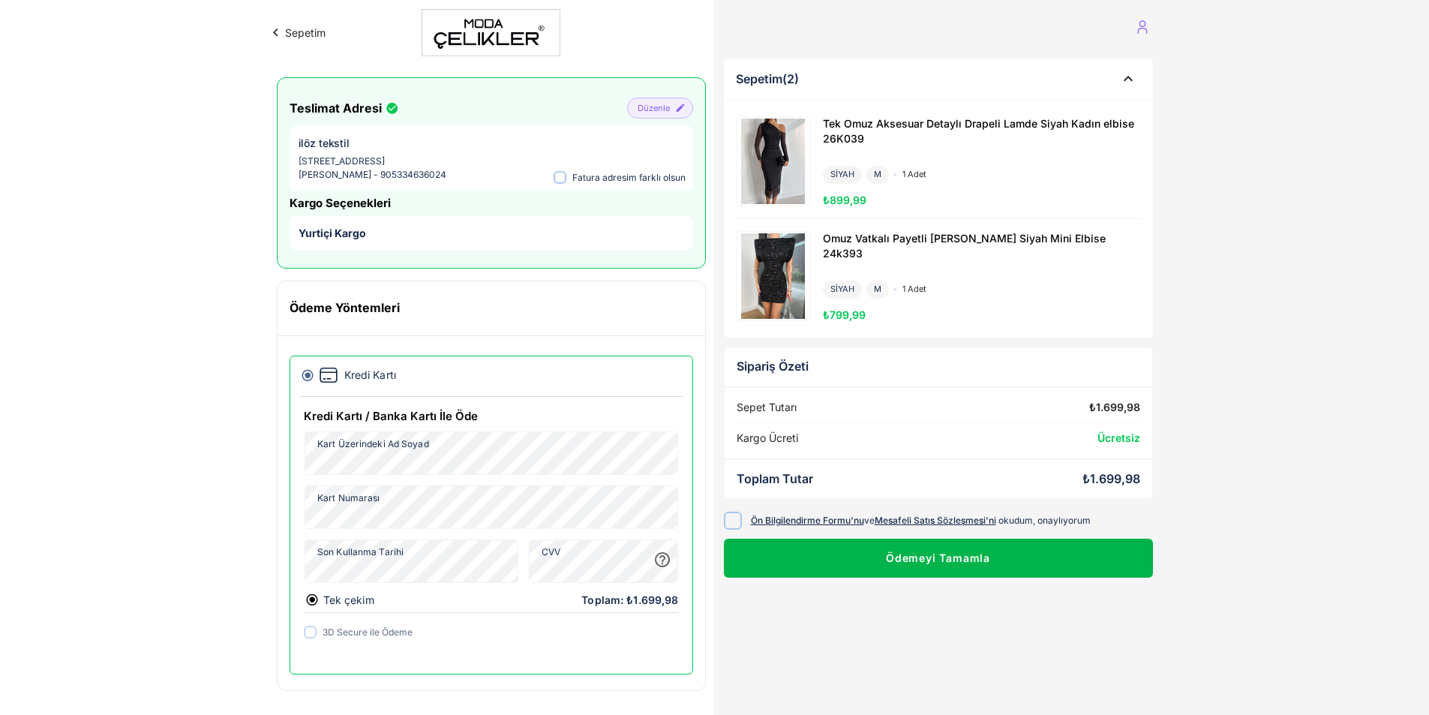
click at [929, 543] on button "Ödemeyi Tamamla" at bounding box center [938, 558] width 429 height 39
